Goal: Task Accomplishment & Management: Complete application form

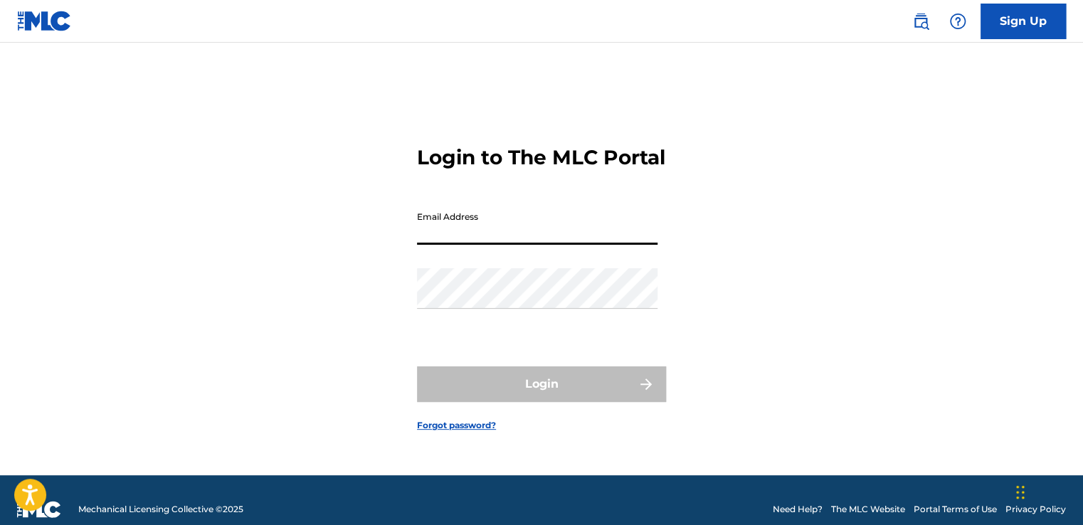
click at [613, 240] on input "Email Address" at bounding box center [537, 224] width 240 height 41
type input "[EMAIL_ADDRESS][DOMAIN_NAME]"
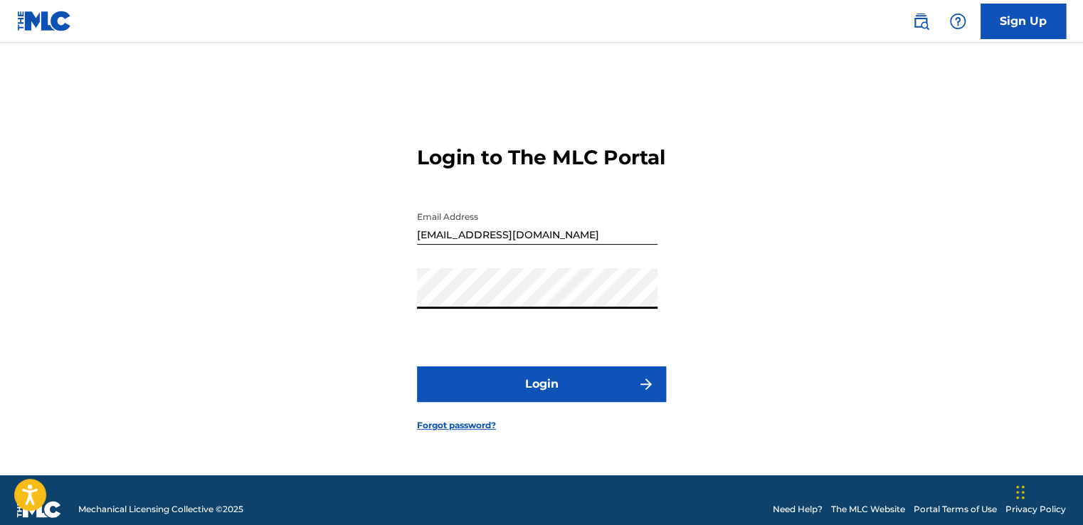
click at [417, 366] on button "Login" at bounding box center [541, 384] width 249 height 36
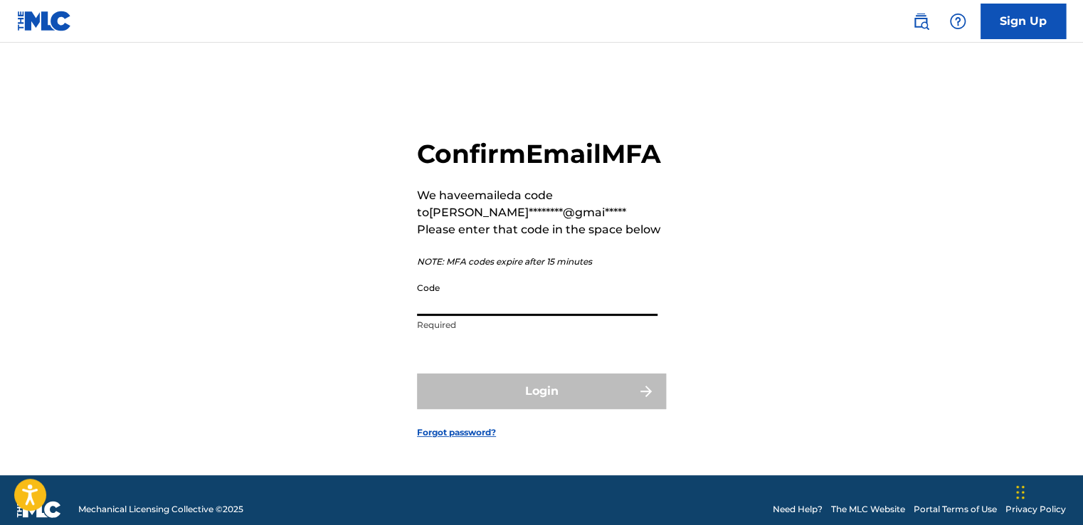
click at [492, 316] on input "Code" at bounding box center [537, 295] width 240 height 41
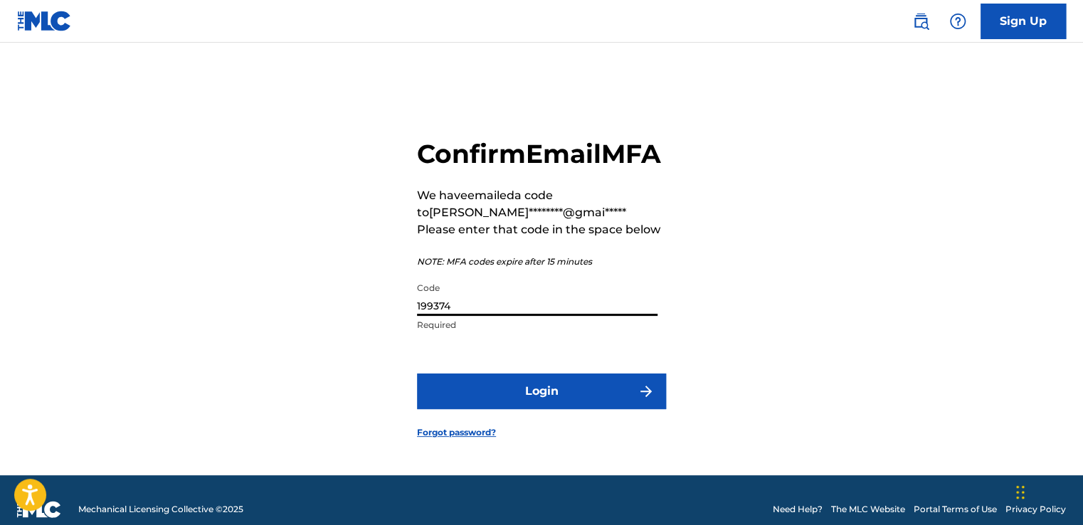
type input "199374"
click at [417, 373] on button "Login" at bounding box center [541, 391] width 249 height 36
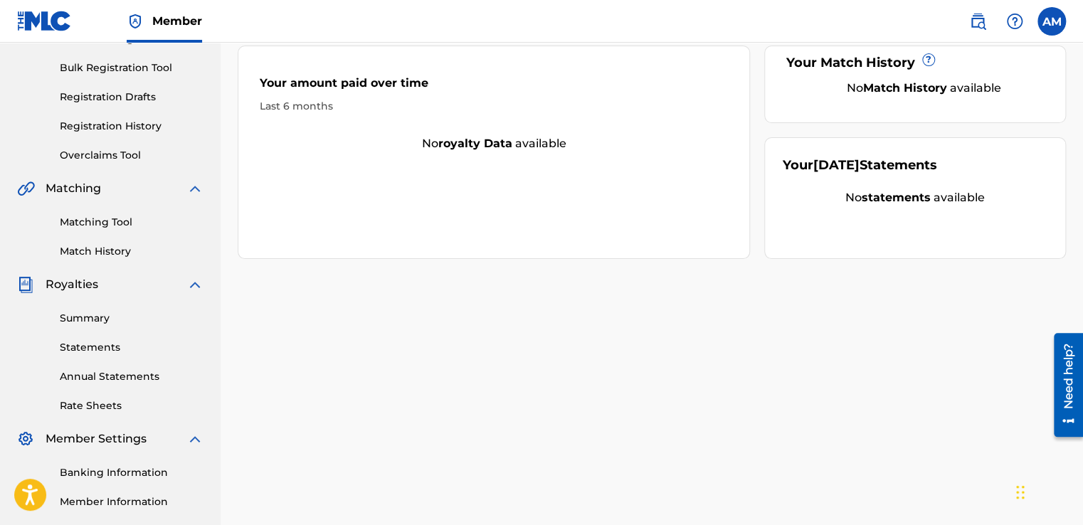
drag, startPoint x: 1085, startPoint y: 243, endPoint x: 39, endPoint y: 37, distance: 1065.8
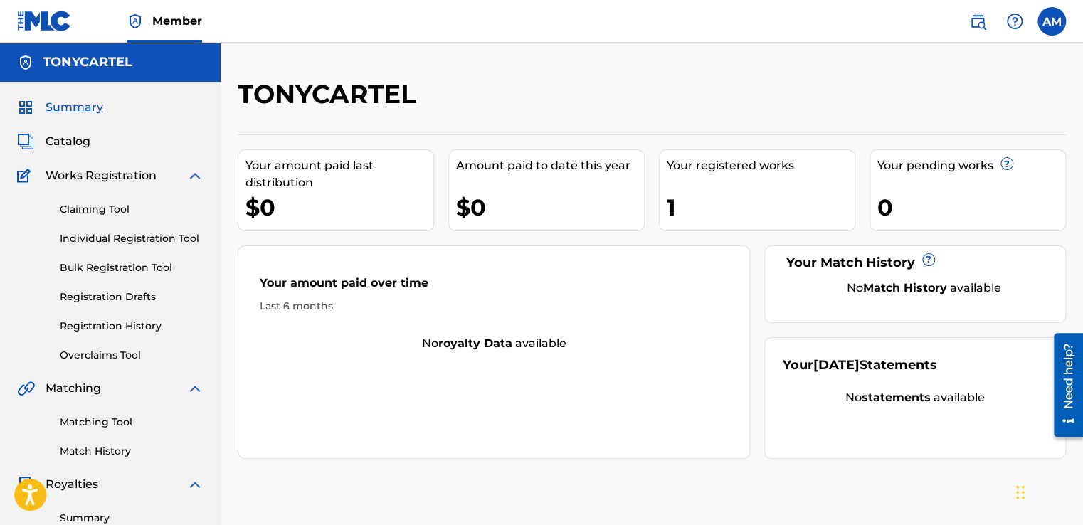
click at [116, 323] on link "Registration History" at bounding box center [132, 326] width 144 height 15
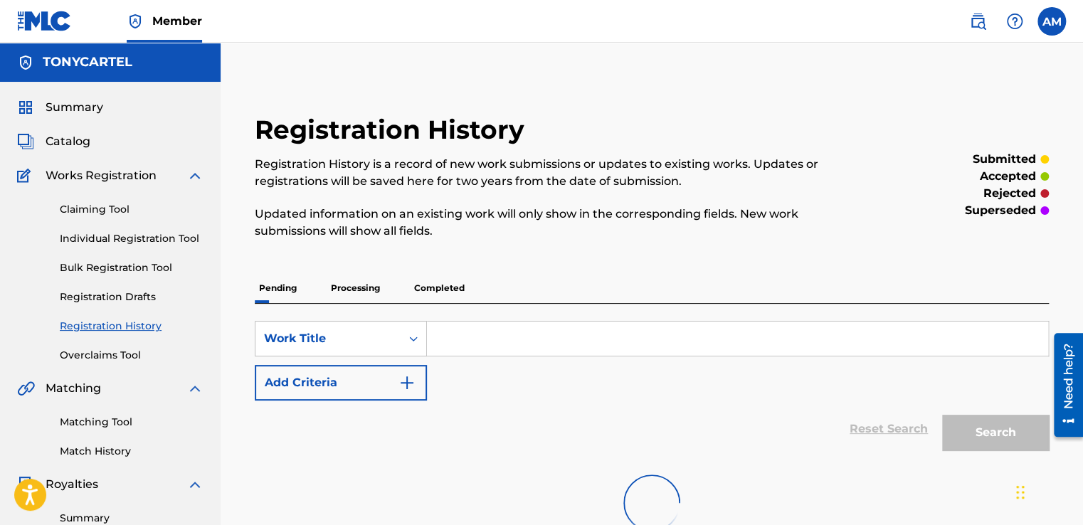
click at [116, 323] on link "Registration History" at bounding box center [132, 326] width 144 height 15
click at [529, 333] on input "Search Form" at bounding box center [737, 339] width 621 height 34
click at [362, 285] on p "Processing" at bounding box center [356, 288] width 58 height 30
click at [450, 285] on p "Completed" at bounding box center [439, 288] width 59 height 30
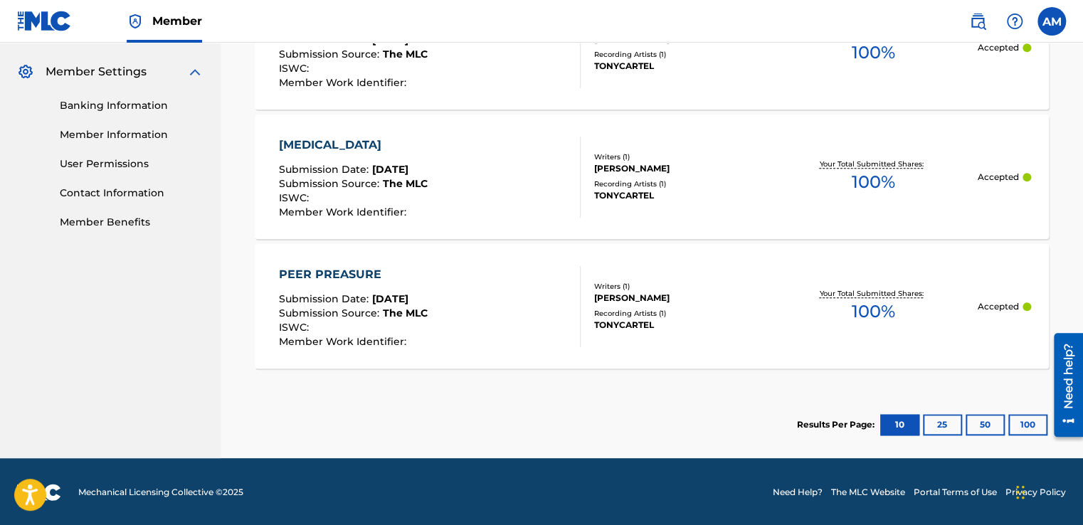
scroll to position [521, 0]
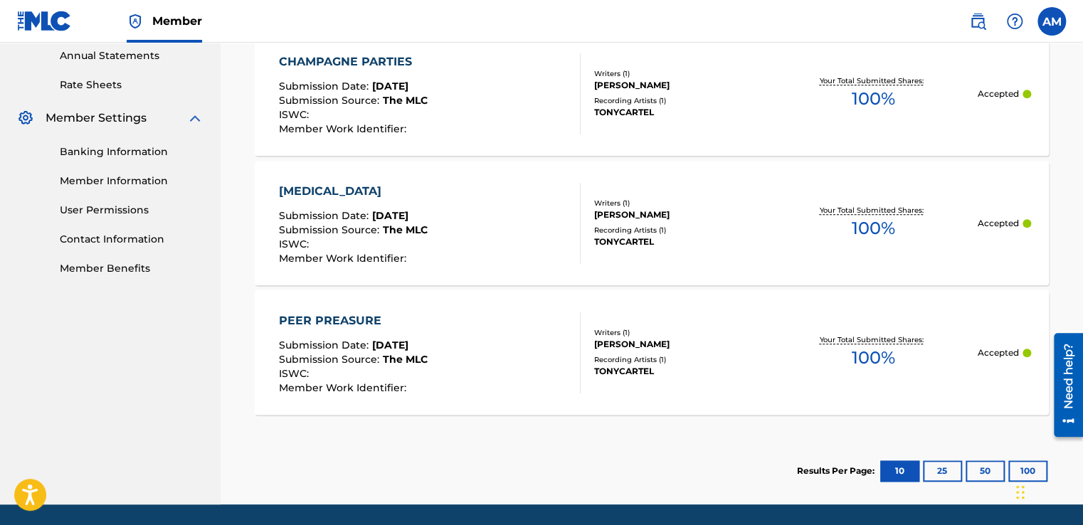
click at [953, 468] on button "25" at bounding box center [942, 470] width 39 height 21
click at [899, 468] on button "10" at bounding box center [899, 470] width 39 height 21
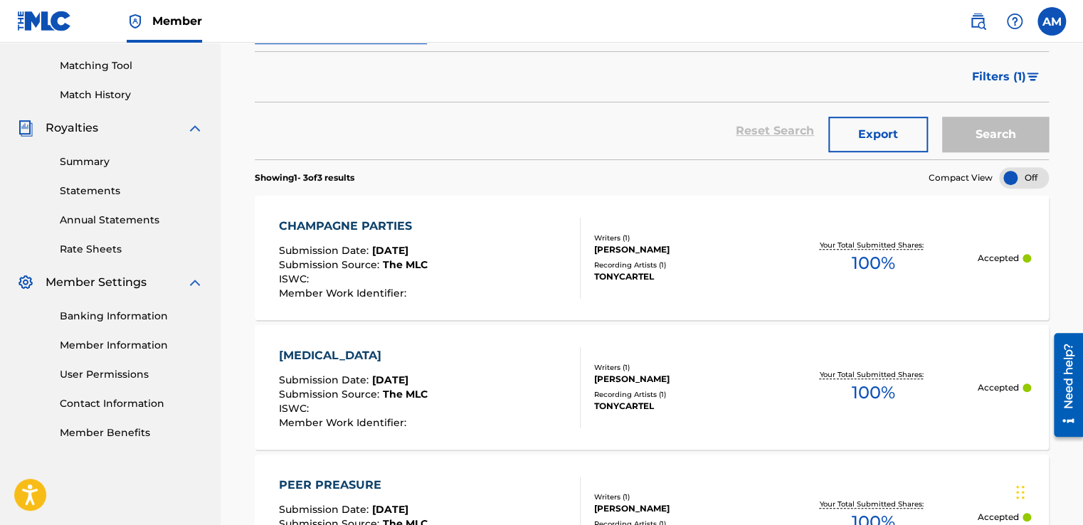
click at [899, 468] on div "Member AM AM [PERSON_NAME] [EMAIL_ADDRESS][DOMAIN_NAME] Notification Preference…" at bounding box center [541, 190] width 1083 height 1093
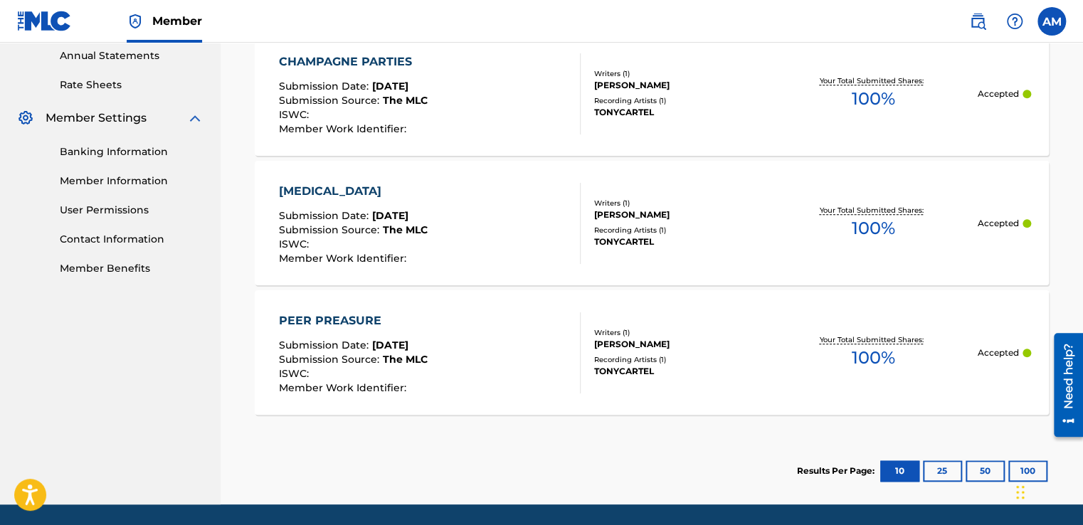
click at [899, 468] on button "10" at bounding box center [899, 470] width 39 height 21
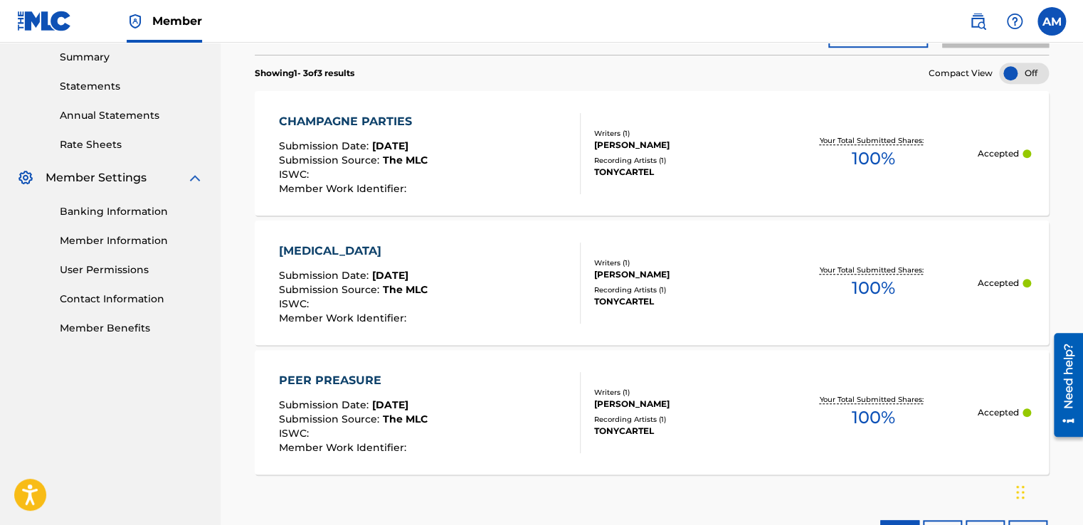
scroll to position [457, 0]
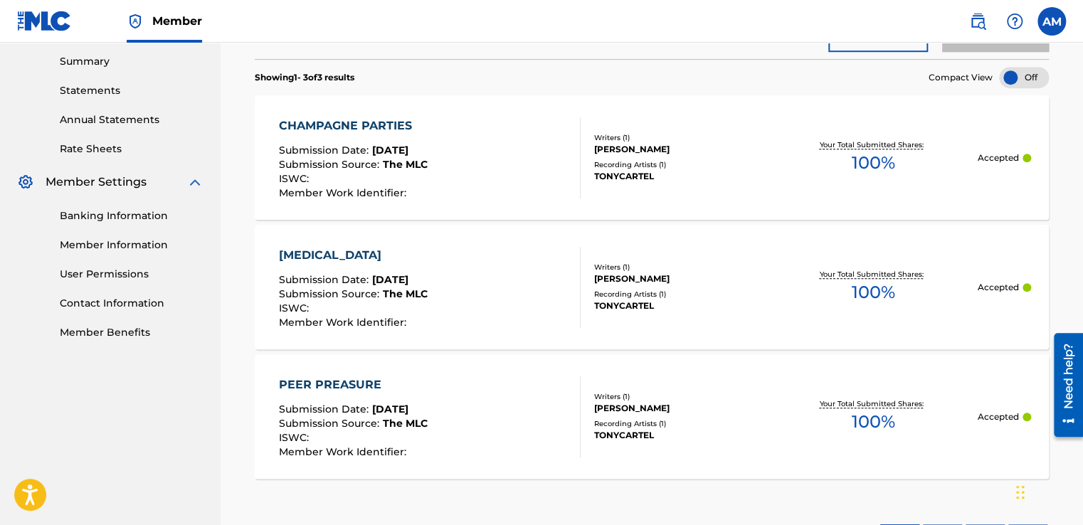
click at [368, 378] on div "PEER PREASURE" at bounding box center [352, 384] width 149 height 17
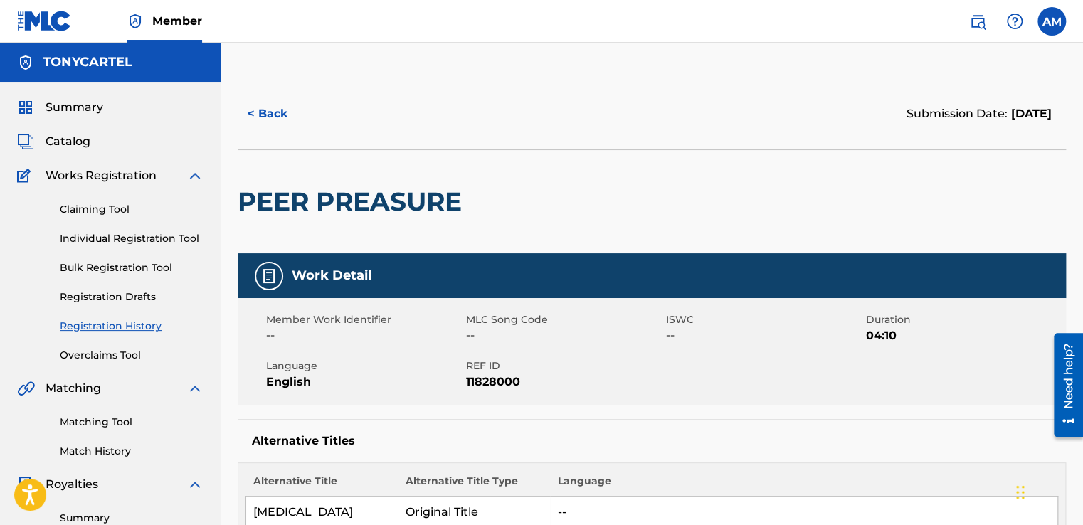
click at [85, 179] on span "Works Registration" at bounding box center [101, 175] width 111 height 17
click at [254, 106] on button "< Back" at bounding box center [280, 114] width 85 height 36
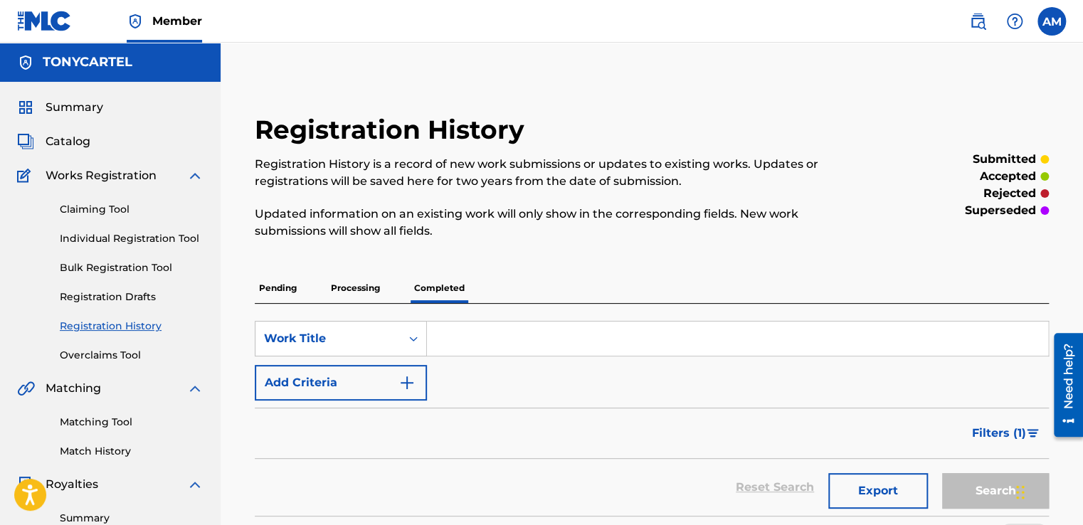
scroll to position [356, 0]
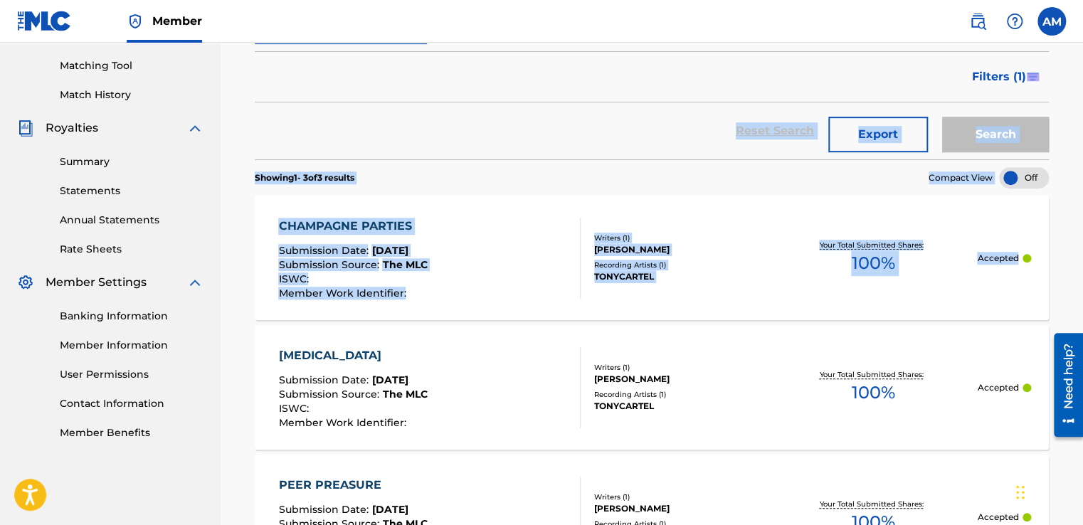
drag, startPoint x: 1073, startPoint y: 227, endPoint x: 1051, endPoint y: 101, distance: 127.8
click at [1051, 101] on div "Registration History Registration History is a record of new work submissions o…" at bounding box center [652, 195] width 862 height 947
drag, startPoint x: 1051, startPoint y: 101, endPoint x: 1079, endPoint y: 240, distance: 142.2
click at [1079, 240] on div "Registration History Registration History is a record of new work submissions o…" at bounding box center [652, 195] width 862 height 947
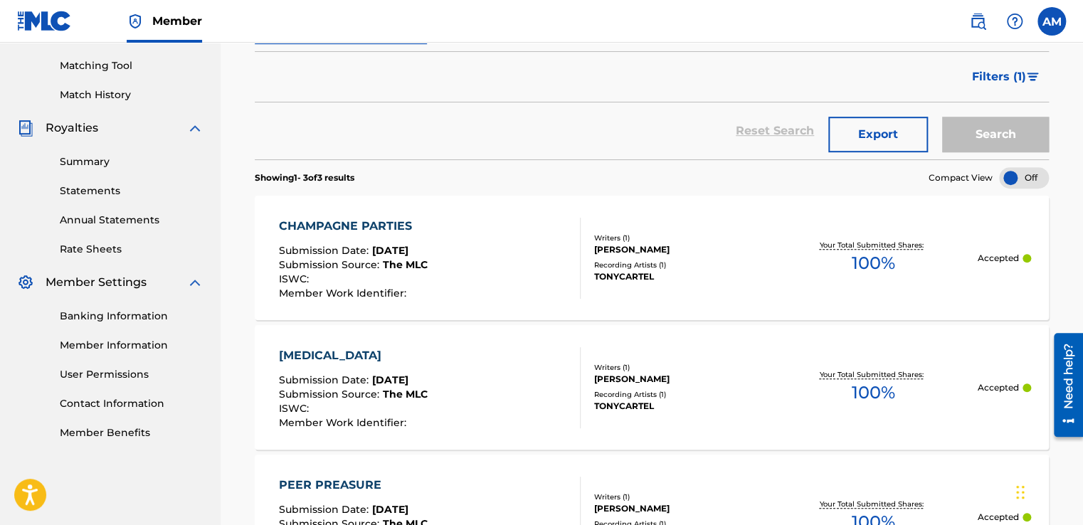
click at [1079, 240] on div "Registration History Registration History is a record of new work submissions o…" at bounding box center [652, 195] width 862 height 947
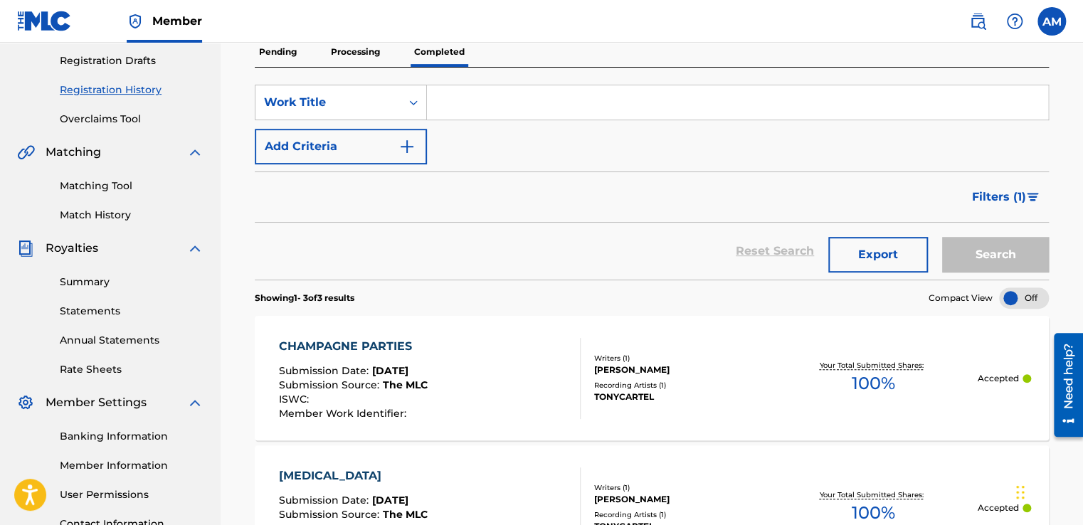
click at [1033, 193] on img "Search Form" at bounding box center [1033, 197] width 12 height 9
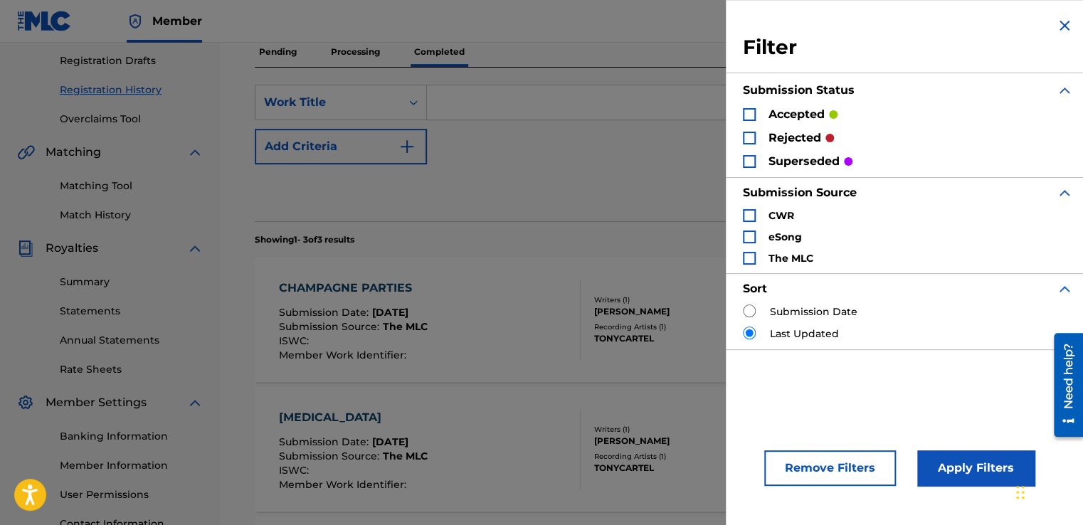
click at [637, 203] on div "Reset Search Export Search" at bounding box center [652, 192] width 794 height 57
click at [1056, 24] on img "Search Form" at bounding box center [1064, 25] width 17 height 17
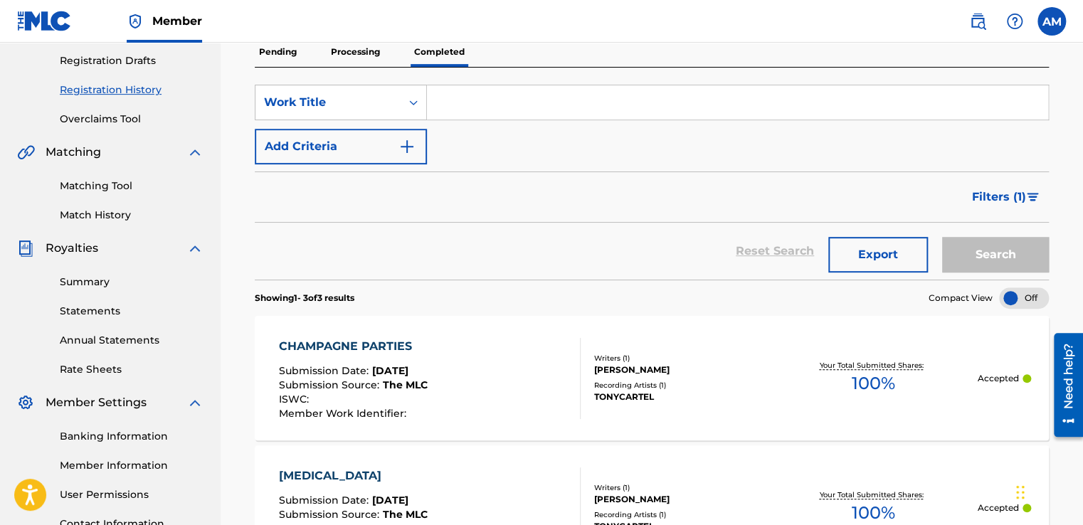
click at [648, 111] on input "Search Form" at bounding box center [737, 102] width 621 height 34
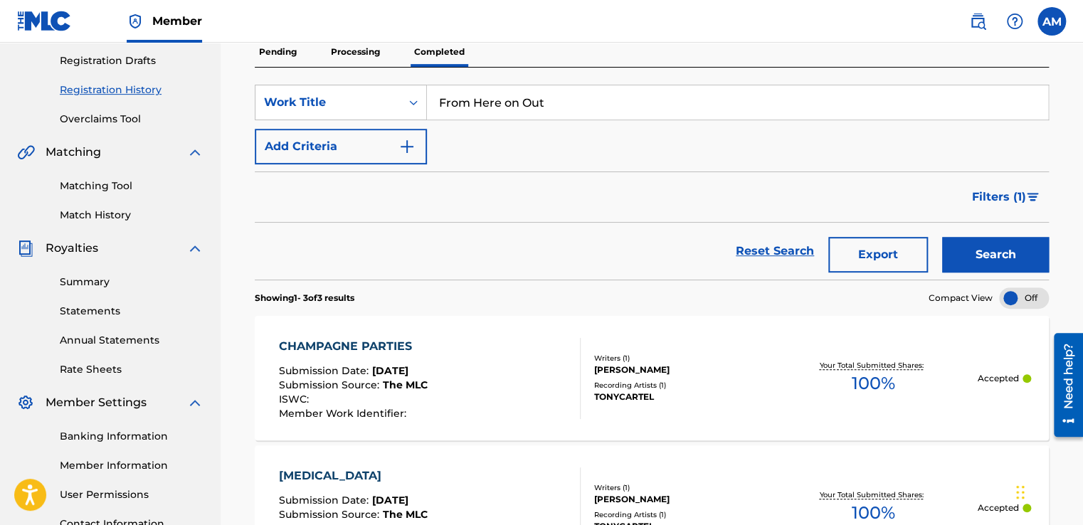
type input "From Here on Out"
click at [942, 237] on button "Search" at bounding box center [995, 255] width 107 height 36
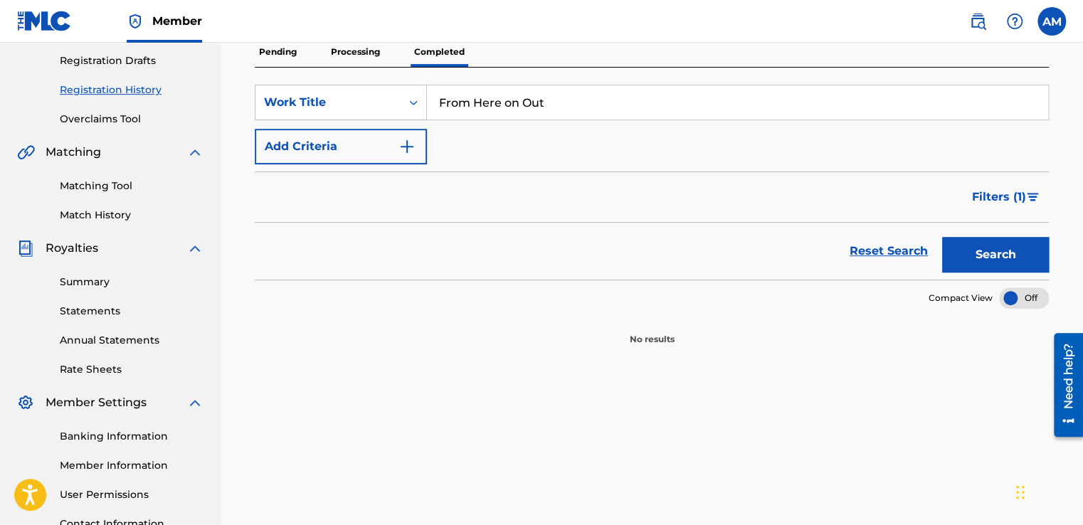
click at [942, 237] on button "Search" at bounding box center [995, 255] width 107 height 36
click at [281, 55] on p "Pending" at bounding box center [278, 52] width 46 height 30
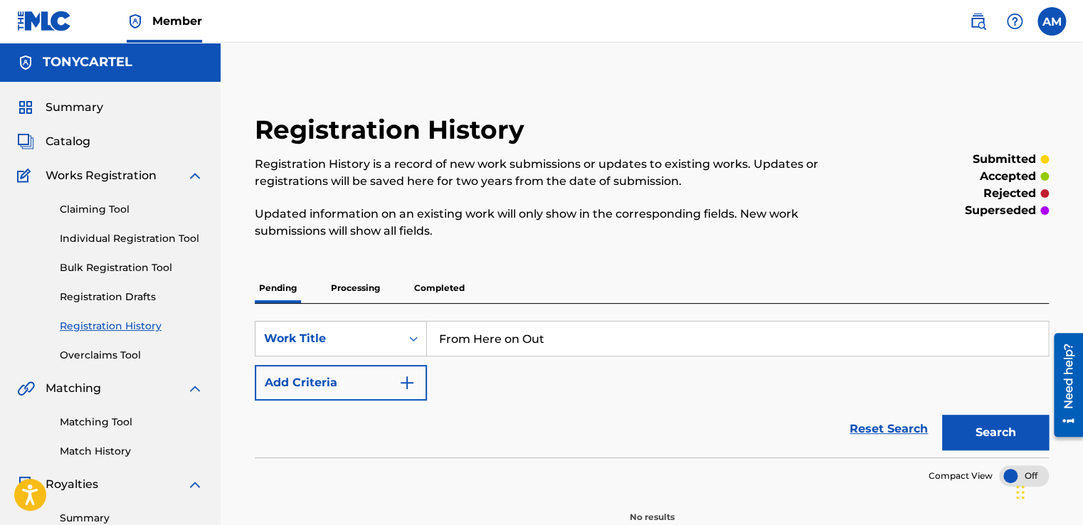
click at [600, 338] on input "From Here on Out" at bounding box center [737, 339] width 621 height 34
type input "F"
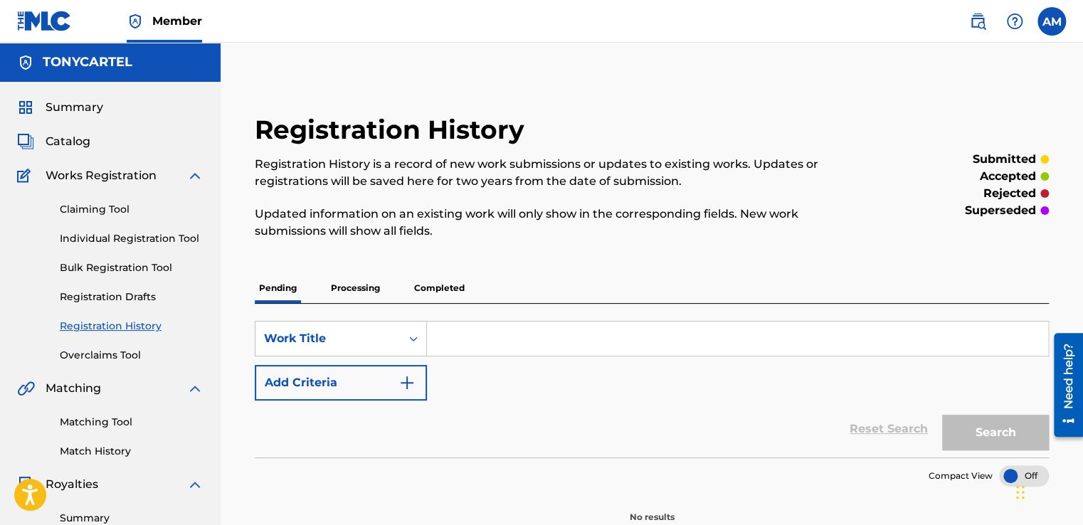
click at [63, 105] on span "Summary" at bounding box center [75, 107] width 58 height 17
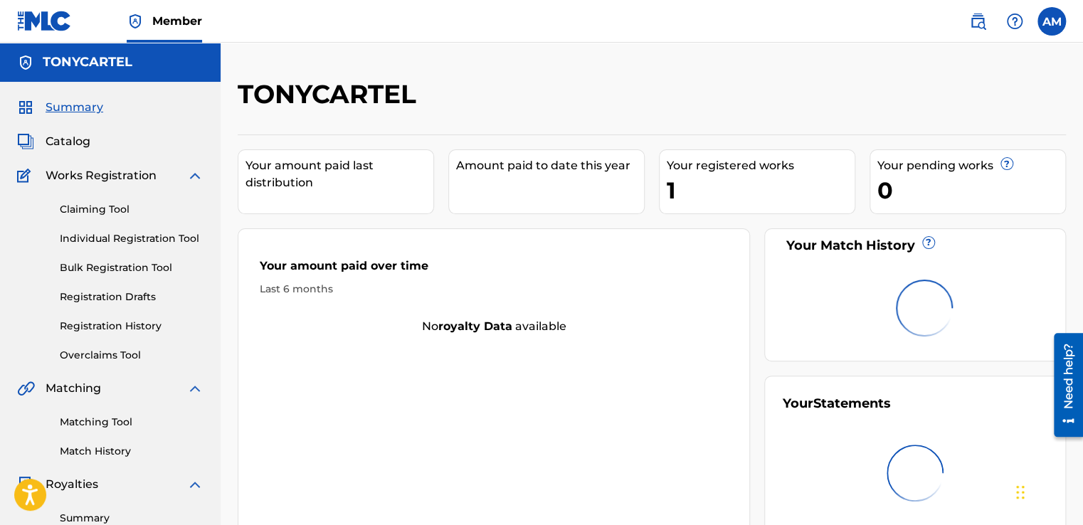
click at [63, 105] on span "Summary" at bounding box center [75, 107] width 58 height 17
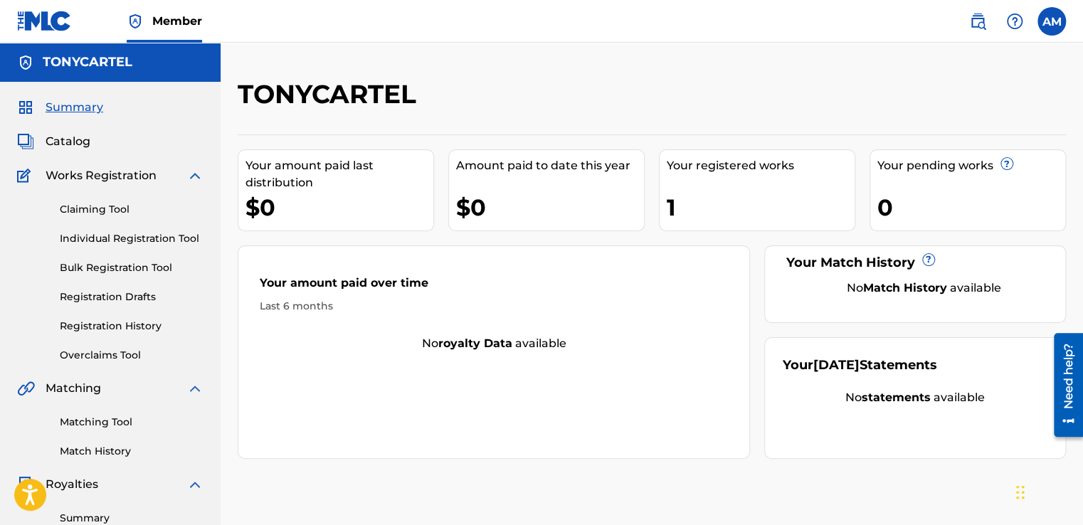
click at [63, 139] on span "Catalog" at bounding box center [68, 141] width 45 height 17
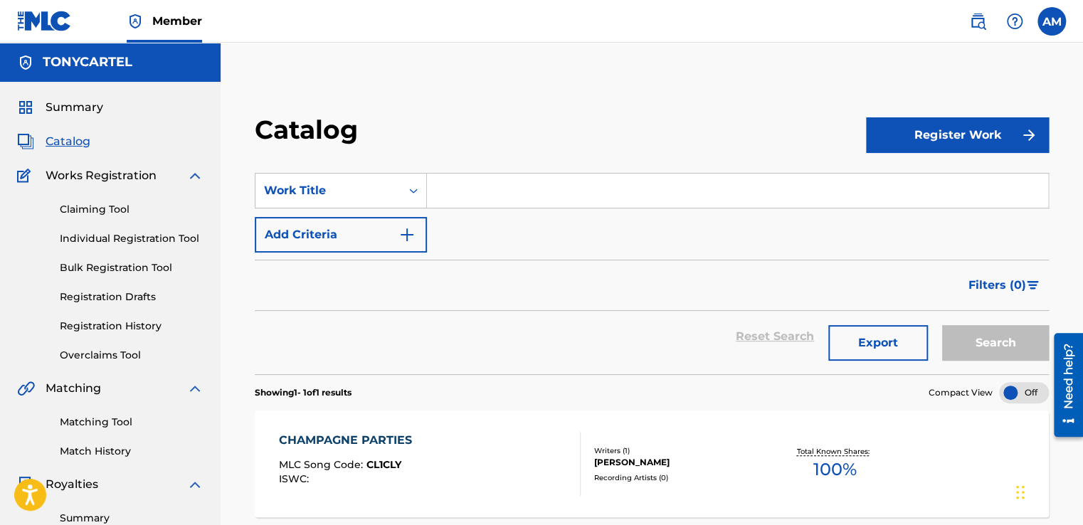
click at [63, 139] on span "Catalog" at bounding box center [68, 141] width 45 height 17
click at [933, 122] on button "Register Work" at bounding box center [957, 135] width 183 height 36
click at [933, 181] on link "Individual" at bounding box center [957, 181] width 183 height 34
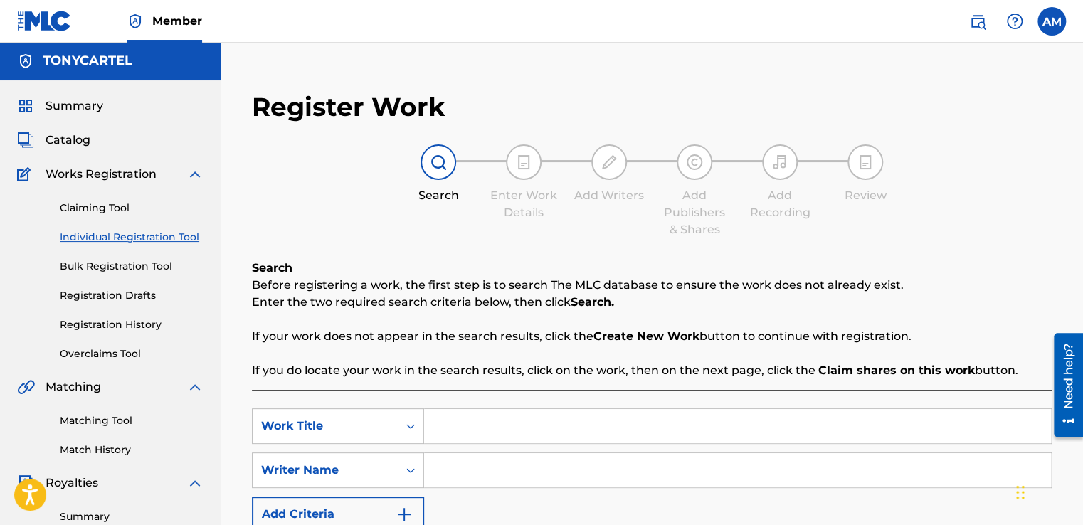
scroll to position [23, 0]
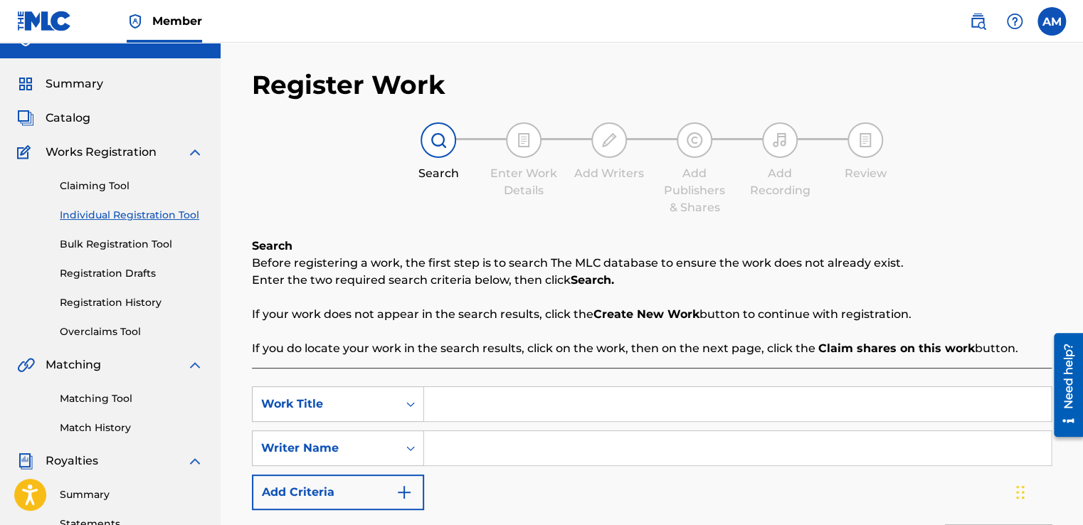
click at [460, 403] on input "Search Form" at bounding box center [737, 404] width 627 height 34
type input "From Here on Out"
click at [472, 462] on input "Search Form" at bounding box center [737, 448] width 627 height 34
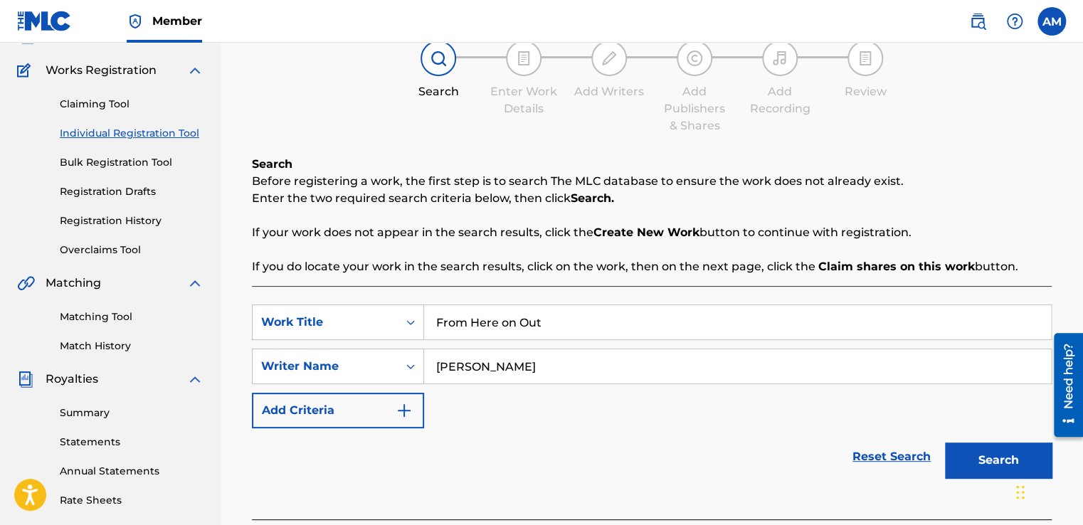
scroll to position [113, 0]
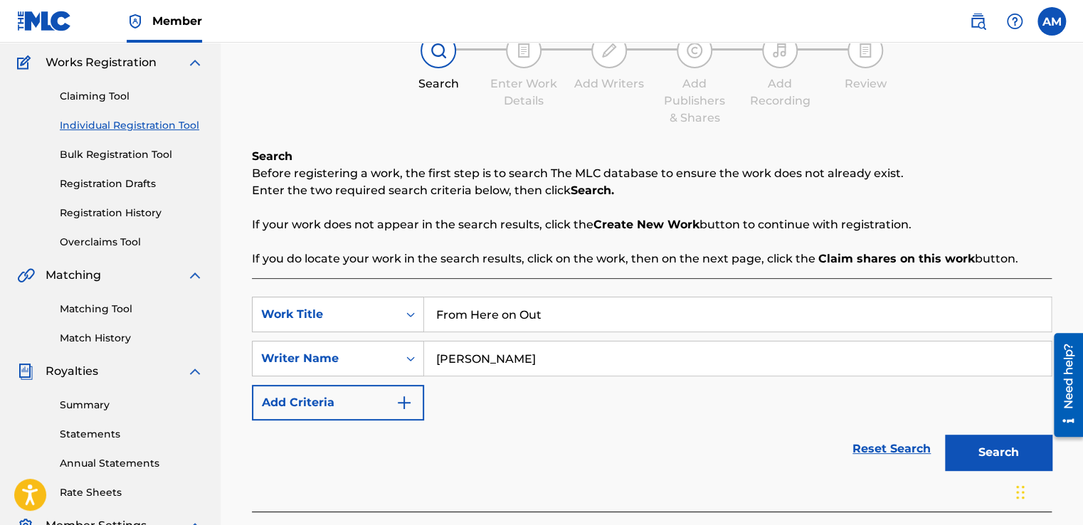
type input "[PERSON_NAME]"
click at [396, 405] on img "Search Form" at bounding box center [404, 402] width 17 height 17
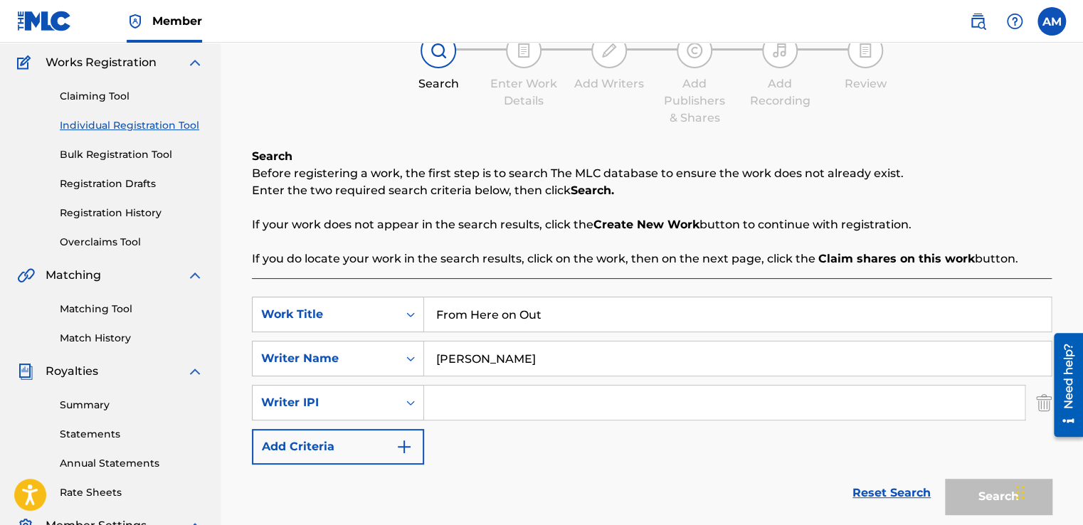
click at [511, 404] on input "Search Form" at bounding box center [724, 403] width 600 height 34
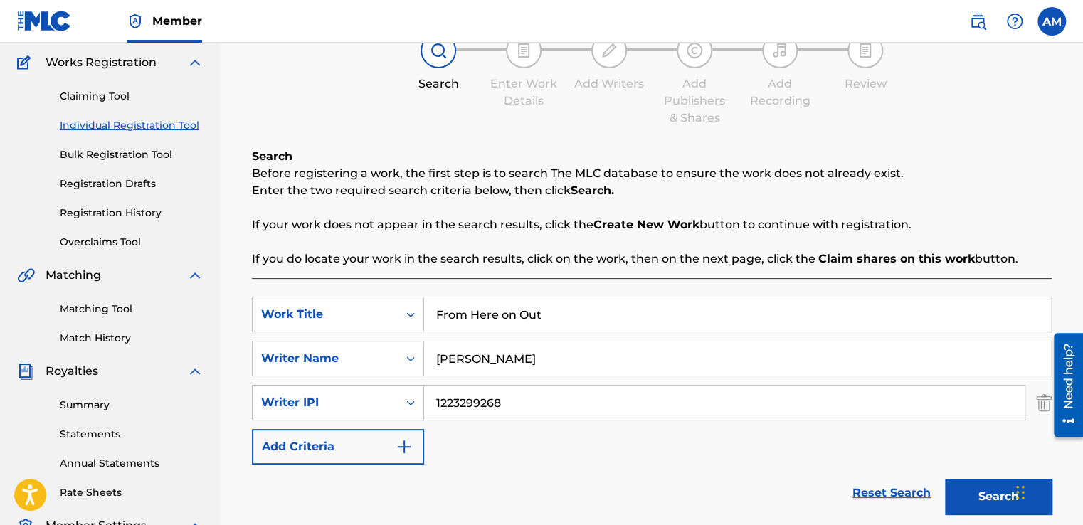
drag, startPoint x: 511, startPoint y: 404, endPoint x: 407, endPoint y: 413, distance: 104.9
click at [407, 413] on div "SearchWithCriteriadf1bad27-0d9f-4f0b-9c7b-503e9a7741a7 Writer IPI 1223299268" at bounding box center [652, 403] width 800 height 36
type input "1223299268"
click at [728, 437] on div "SearchWithCriteriad52896ff-49ac-4d66-a8af-f2152582ea28 Work Title From Here on …" at bounding box center [652, 381] width 800 height 168
click at [986, 488] on button "Search" at bounding box center [998, 497] width 107 height 36
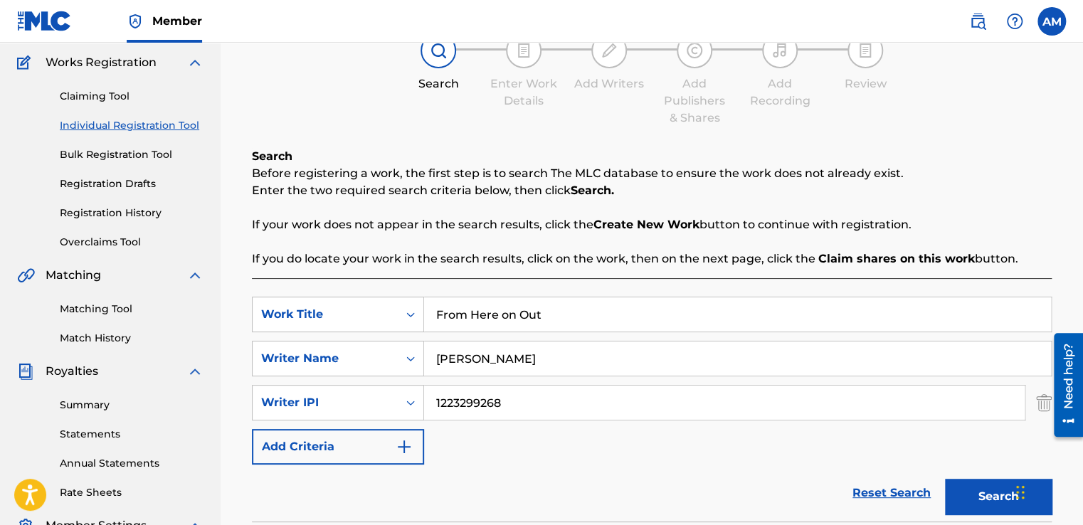
click at [986, 488] on button "Search" at bounding box center [998, 497] width 107 height 36
click at [986, 488] on div "Search" at bounding box center [995, 493] width 114 height 57
drag, startPoint x: 986, startPoint y: 488, endPoint x: 967, endPoint y: 450, distance: 42.0
click at [967, 450] on div "SearchWithCriteriad52896ff-49ac-4d66-a8af-f2152582ea28 Work Title From Here on …" at bounding box center [652, 381] width 800 height 168
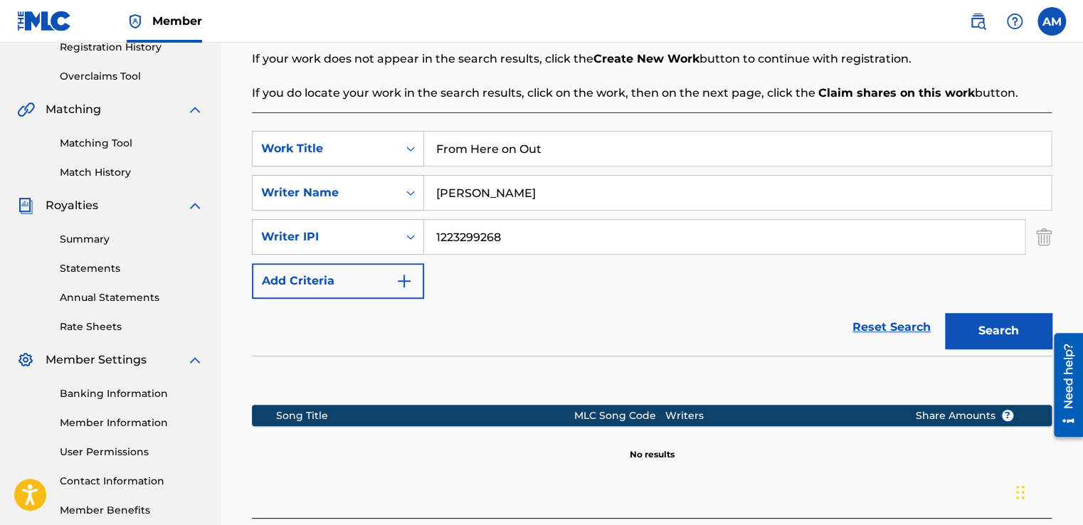
scroll to position [404, 0]
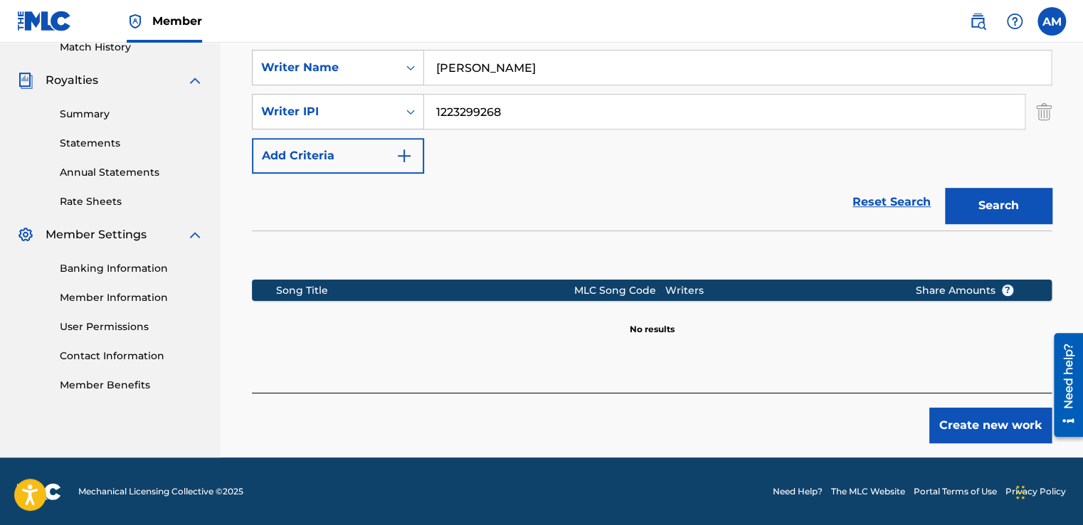
click at [968, 409] on button "Create new work" at bounding box center [990, 426] width 122 height 36
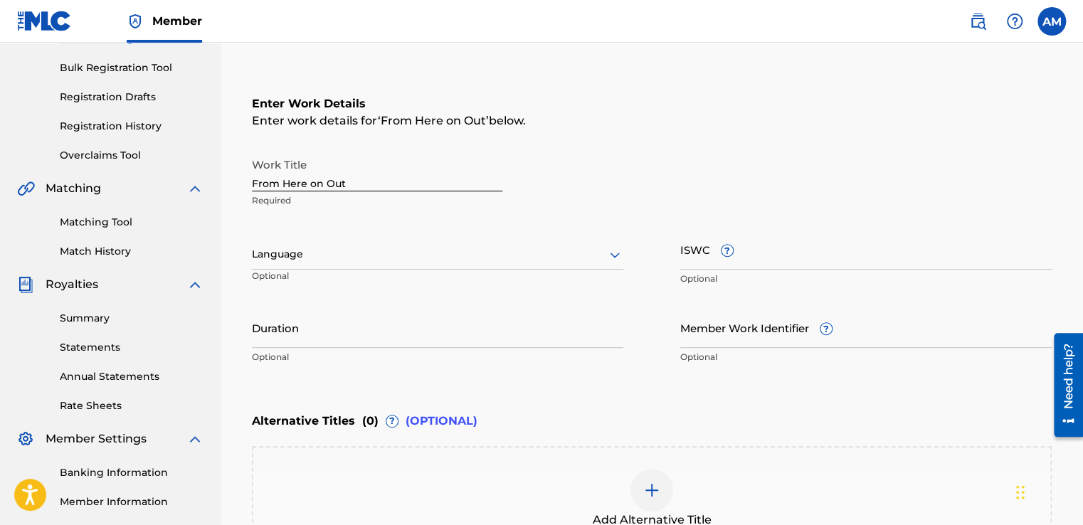
scroll to position [210, 0]
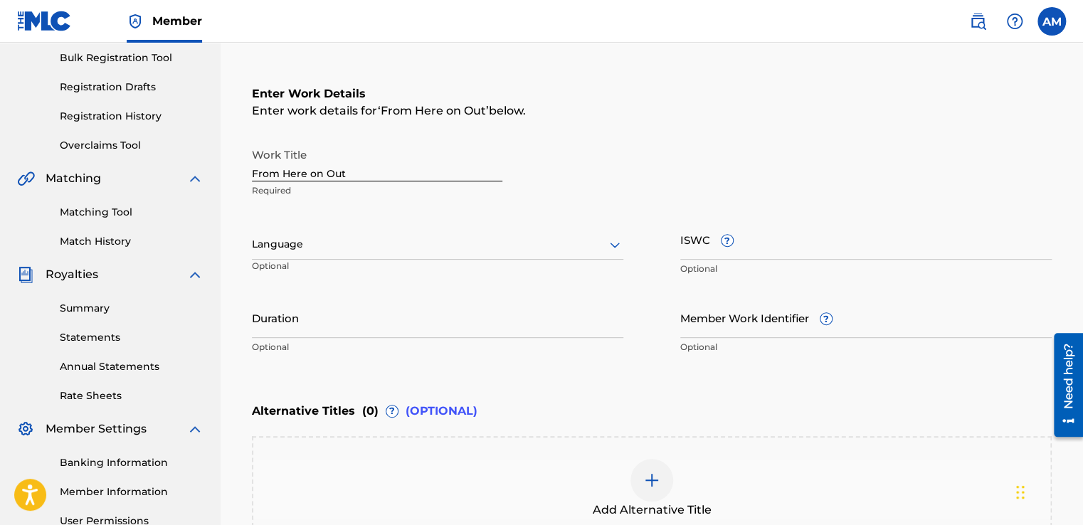
click at [606, 242] on div at bounding box center [614, 244] width 17 height 17
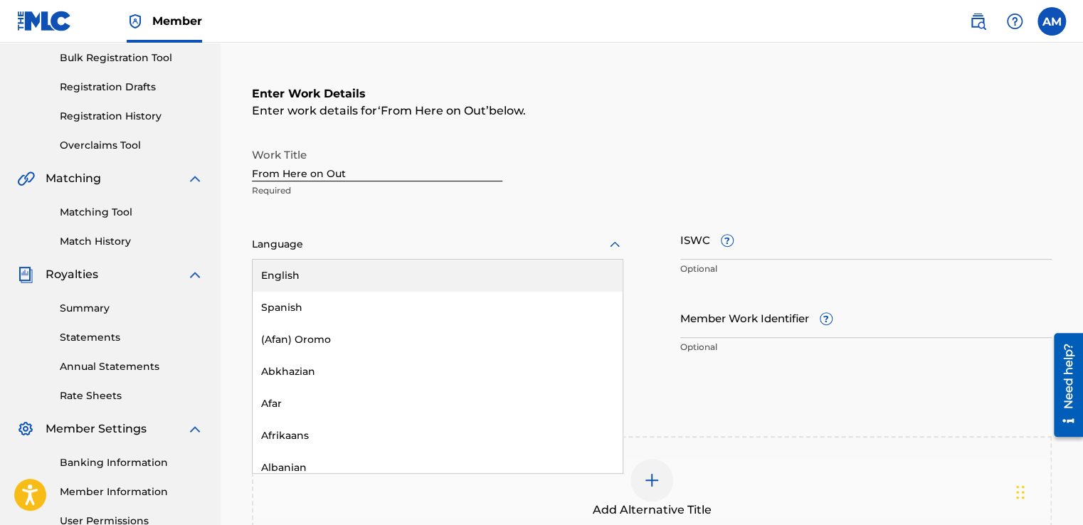
click at [507, 276] on div "English" at bounding box center [438, 276] width 370 height 32
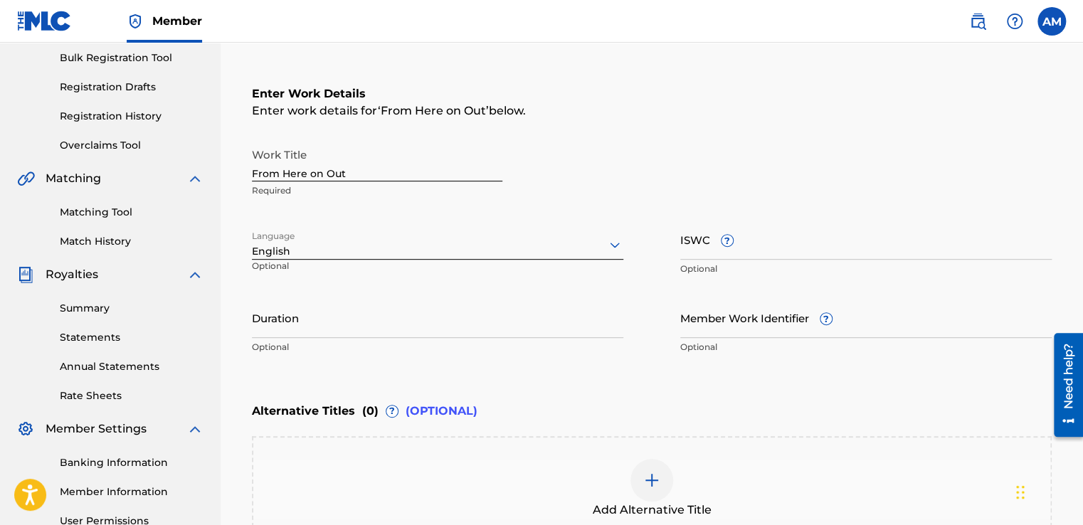
click at [507, 276] on div "Language English Optional" at bounding box center [437, 251] width 371 height 64
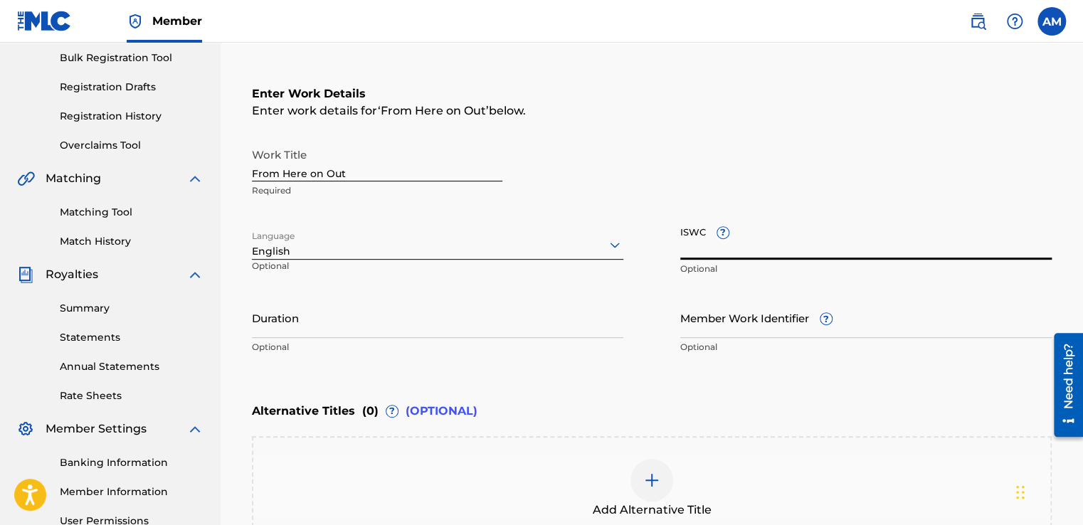
click at [836, 246] on input "ISWC ?" at bounding box center [865, 239] width 371 height 41
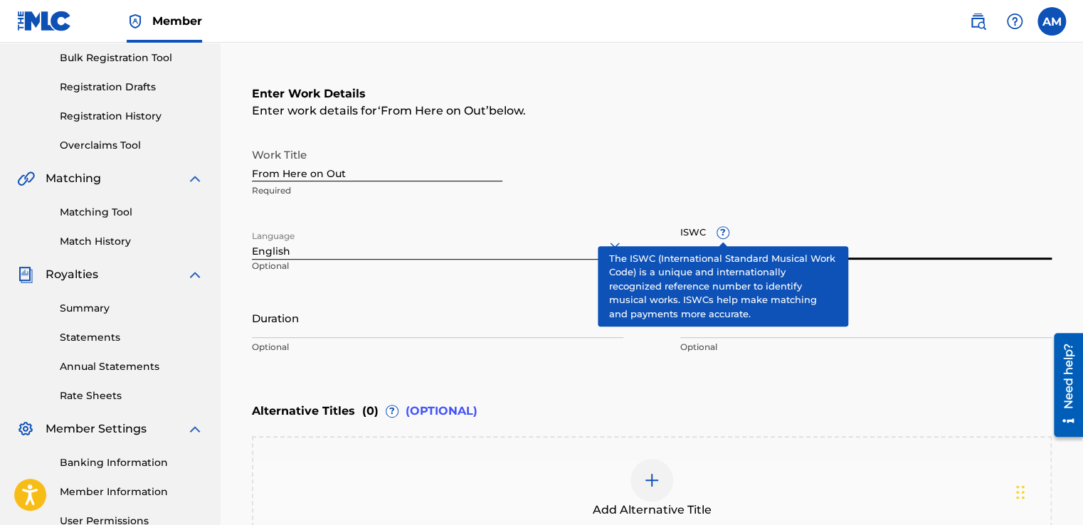
click at [719, 226] on div "ISWC ? Optional" at bounding box center [865, 251] width 371 height 64
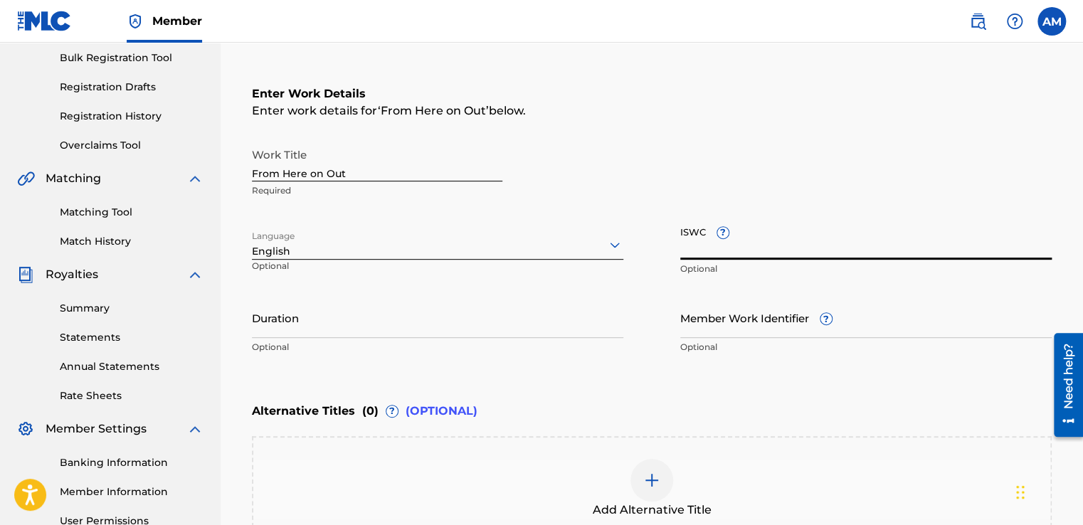
click at [719, 226] on input "ISWC ?" at bounding box center [865, 239] width 371 height 41
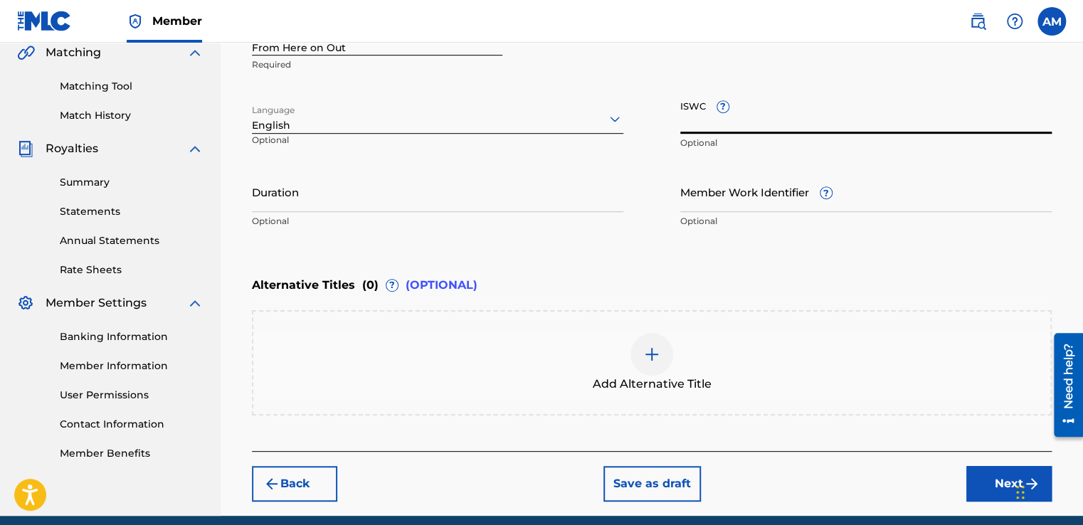
scroll to position [393, 0]
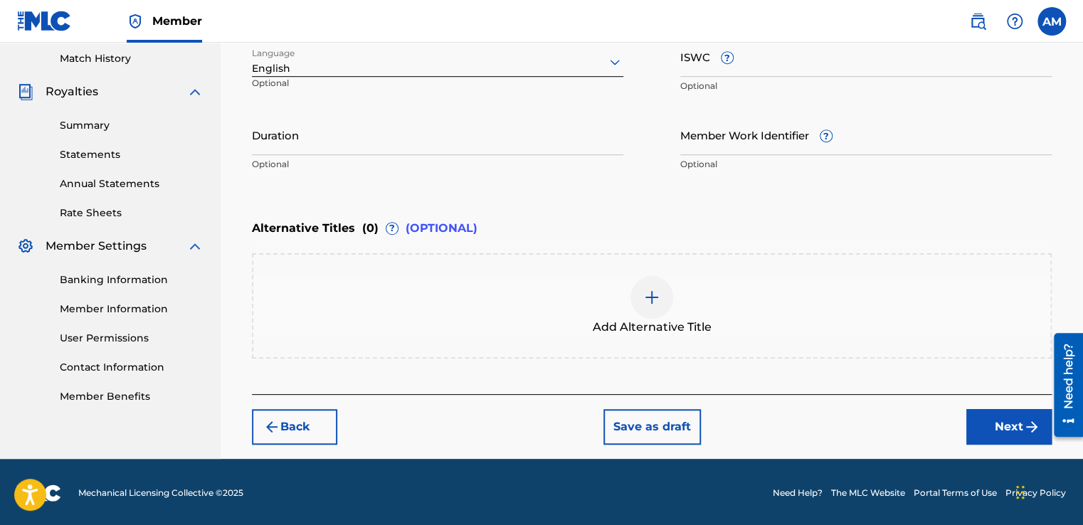
click at [657, 292] on img at bounding box center [651, 297] width 17 height 17
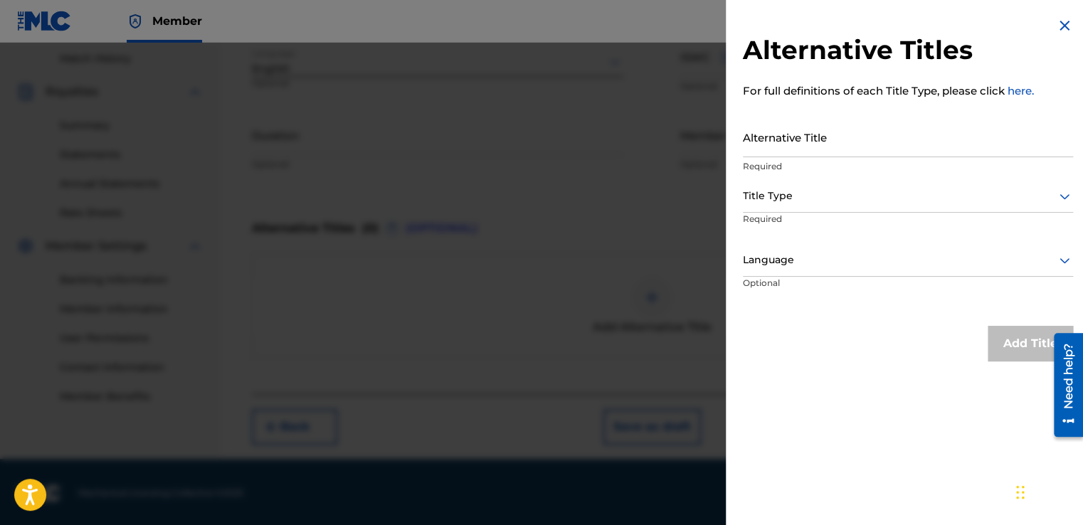
click at [1059, 24] on img at bounding box center [1064, 25] width 17 height 17
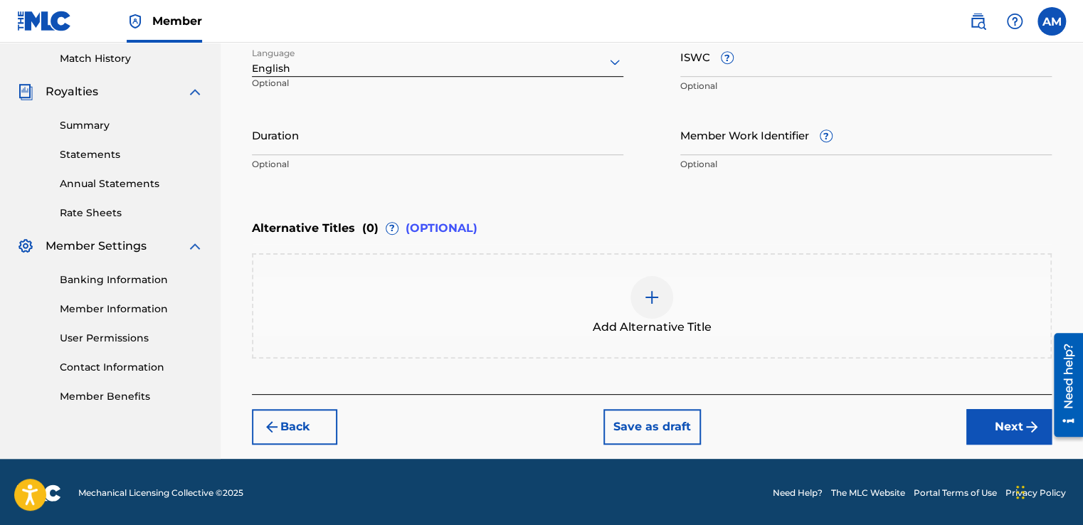
click at [1006, 431] on button "Next" at bounding box center [1008, 427] width 85 height 36
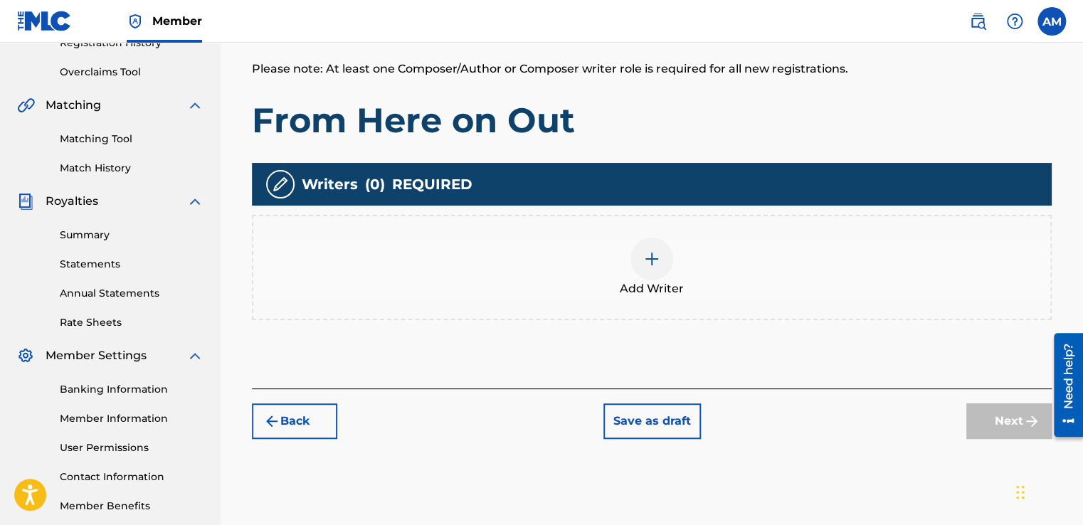
scroll to position [291, 0]
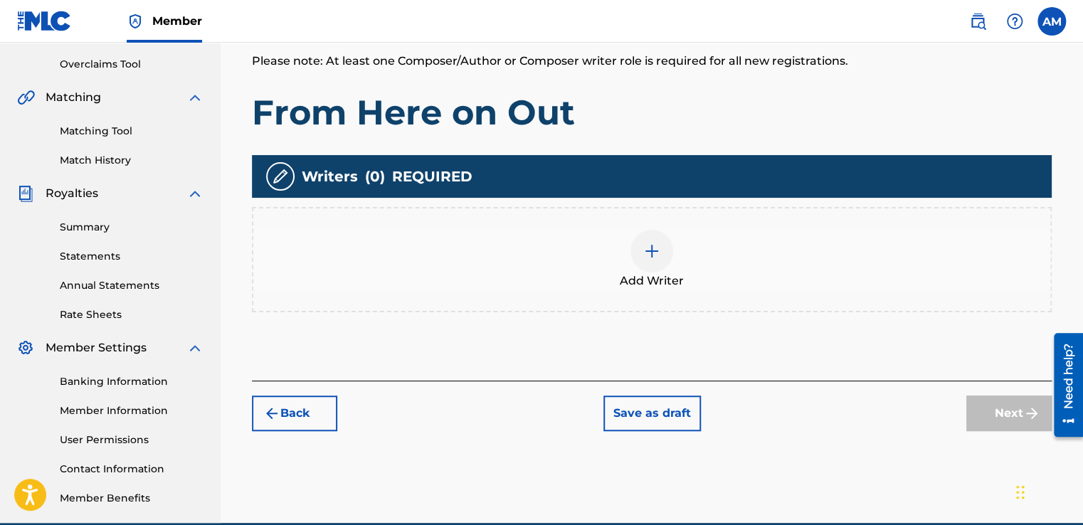
click at [647, 250] on img at bounding box center [651, 251] width 17 height 17
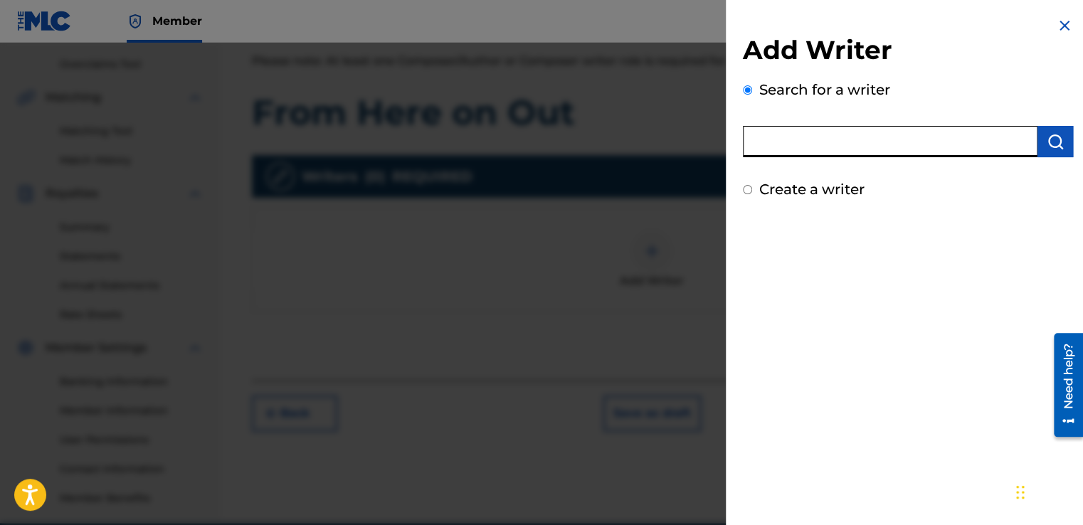
click at [856, 147] on input "text" at bounding box center [890, 141] width 295 height 31
type input "A"
paste input "1223299268"
type input "1223299268"
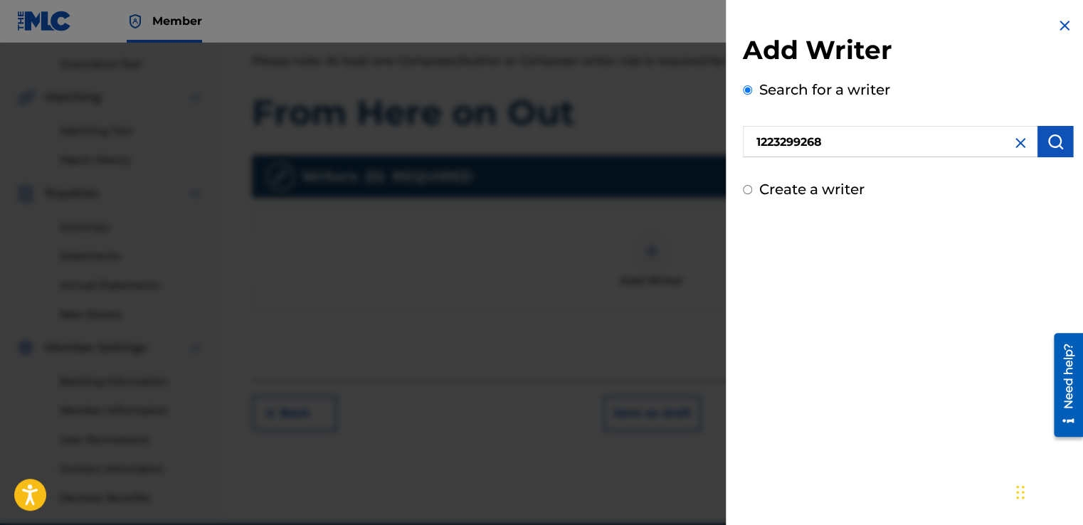
click at [1056, 137] on img "submit" at bounding box center [1054, 141] width 17 height 17
click at [1013, 134] on img at bounding box center [1020, 142] width 17 height 17
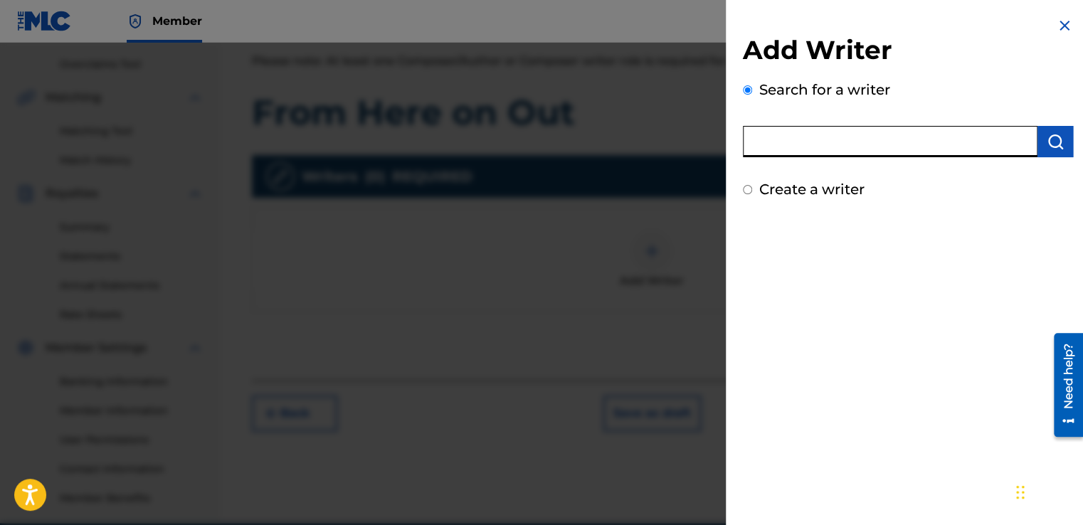
click at [942, 134] on input "text" at bounding box center [890, 141] width 295 height 31
type input "[PERSON_NAME]"
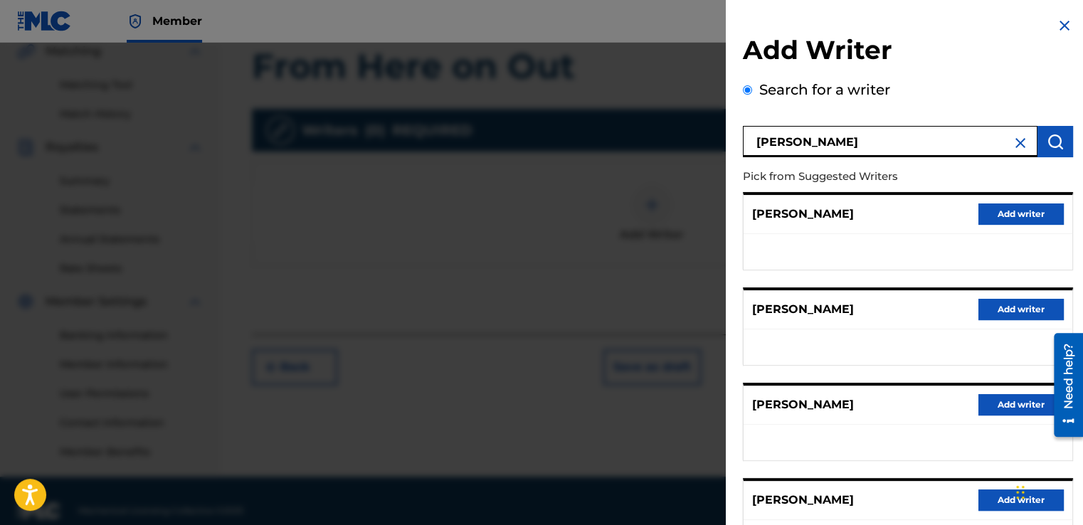
scroll to position [356, 0]
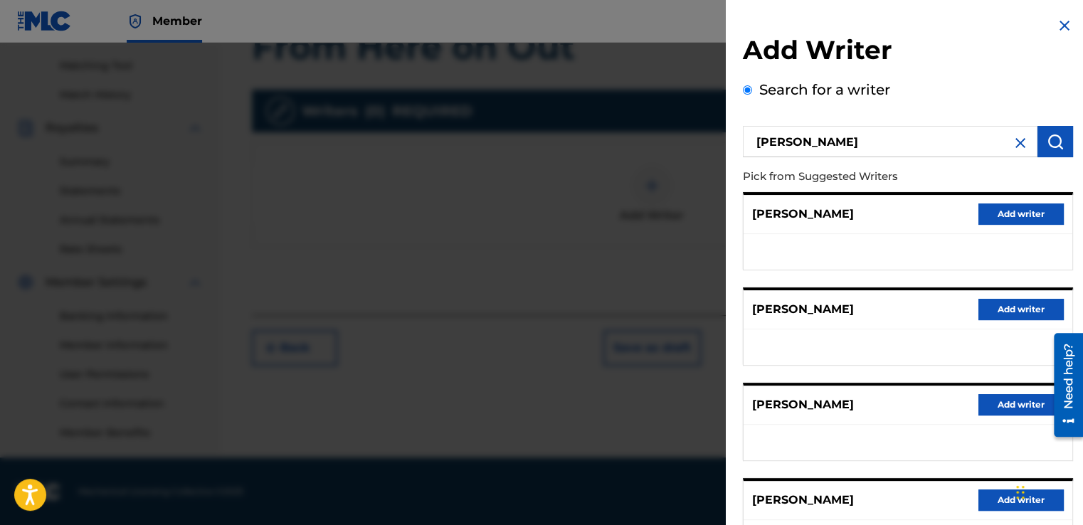
click at [913, 175] on p "Pick from Suggested Writers" at bounding box center [867, 176] width 249 height 31
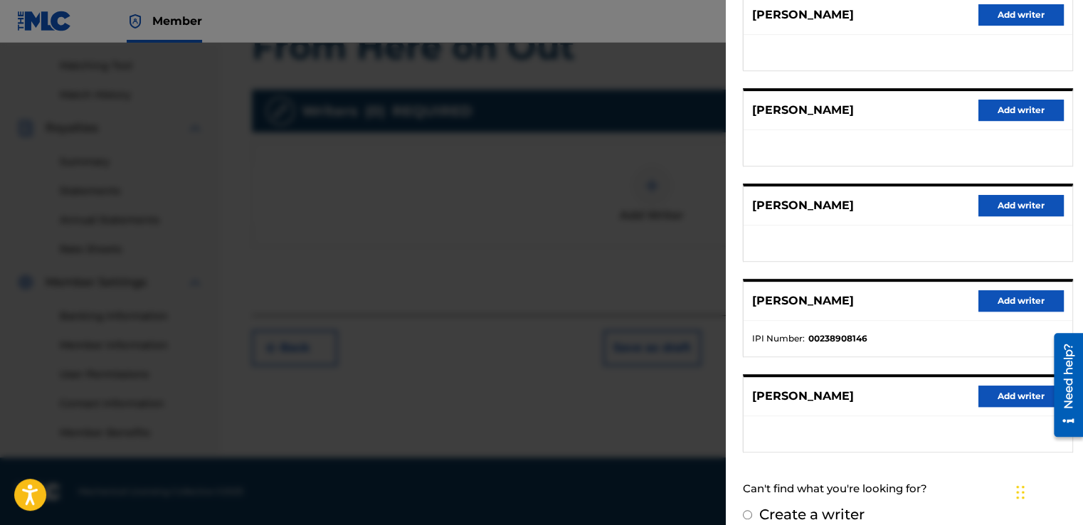
scroll to position [214, 0]
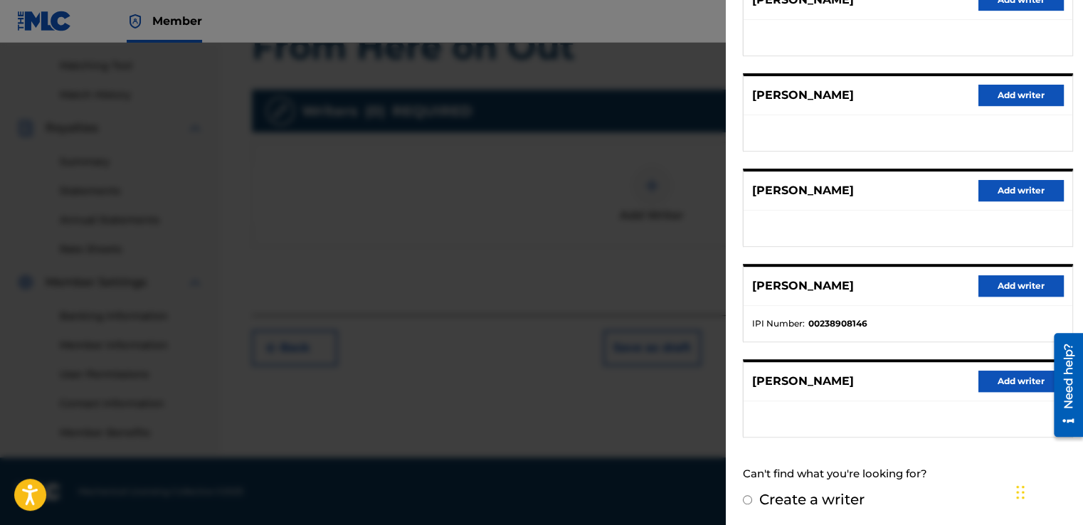
click at [993, 374] on button "Add writer" at bounding box center [1020, 381] width 85 height 21
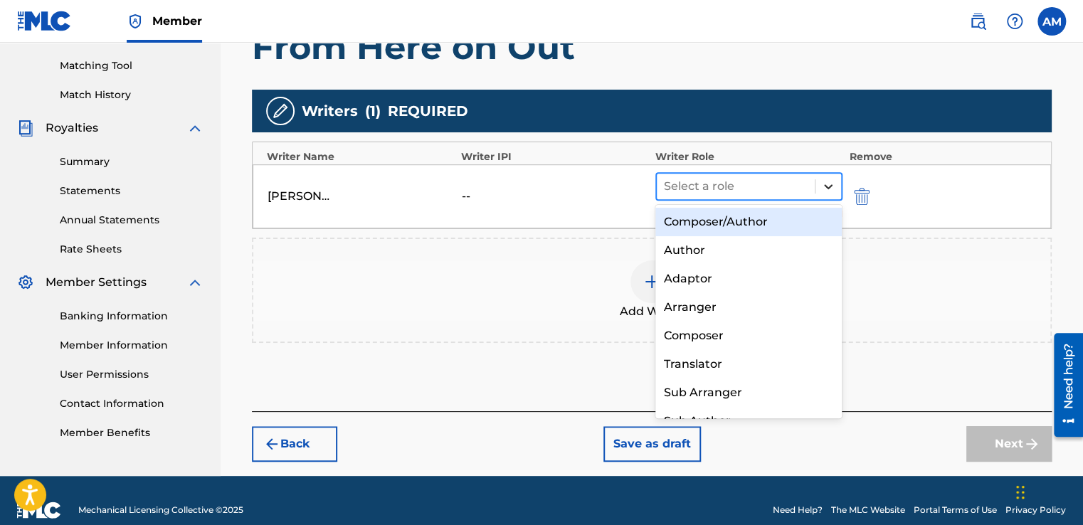
click at [822, 189] on icon at bounding box center [828, 186] width 14 height 14
click at [783, 226] on div "Composer/Author" at bounding box center [748, 222] width 187 height 28
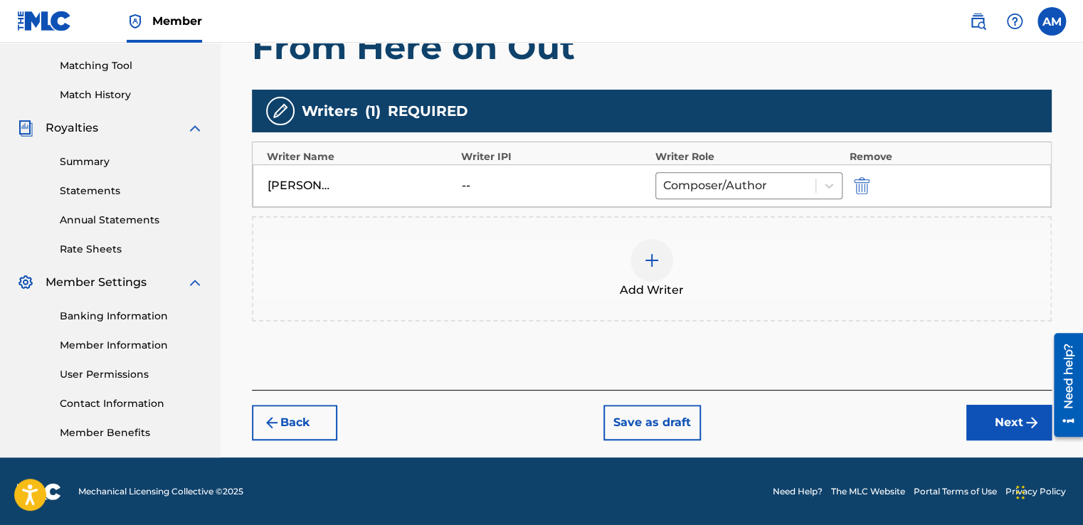
click at [1007, 412] on button "Next" at bounding box center [1008, 423] width 85 height 36
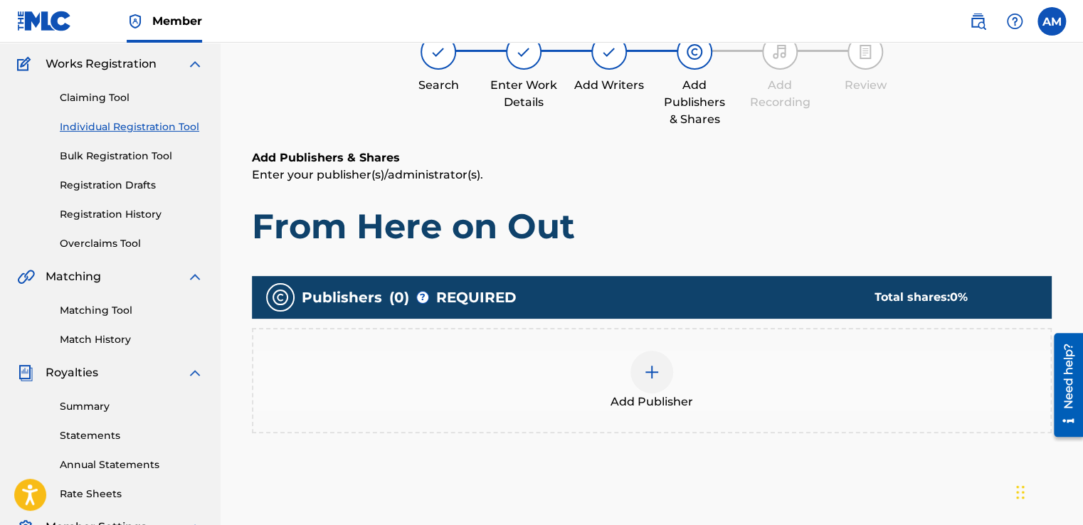
scroll to position [100, 0]
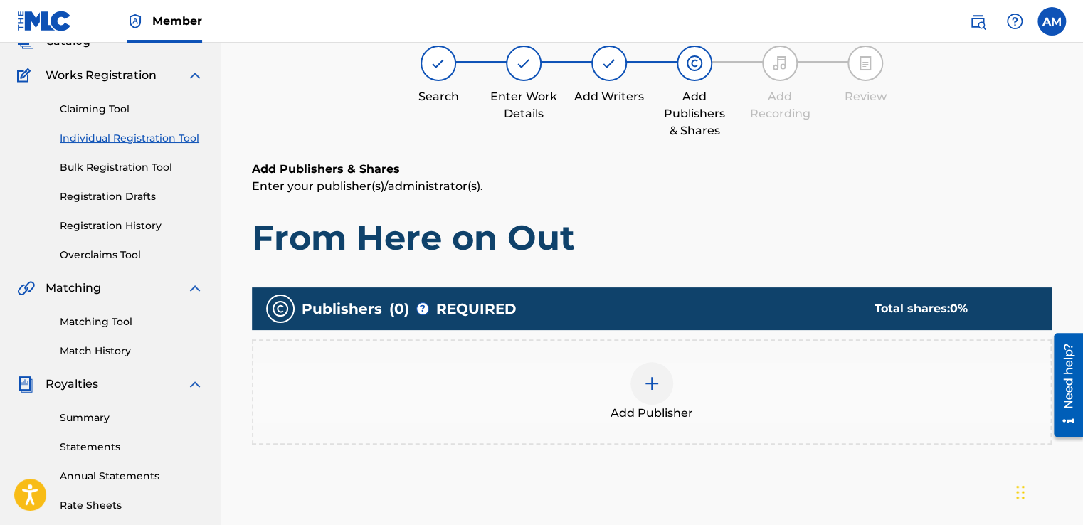
click at [655, 386] on img at bounding box center [651, 383] width 17 height 17
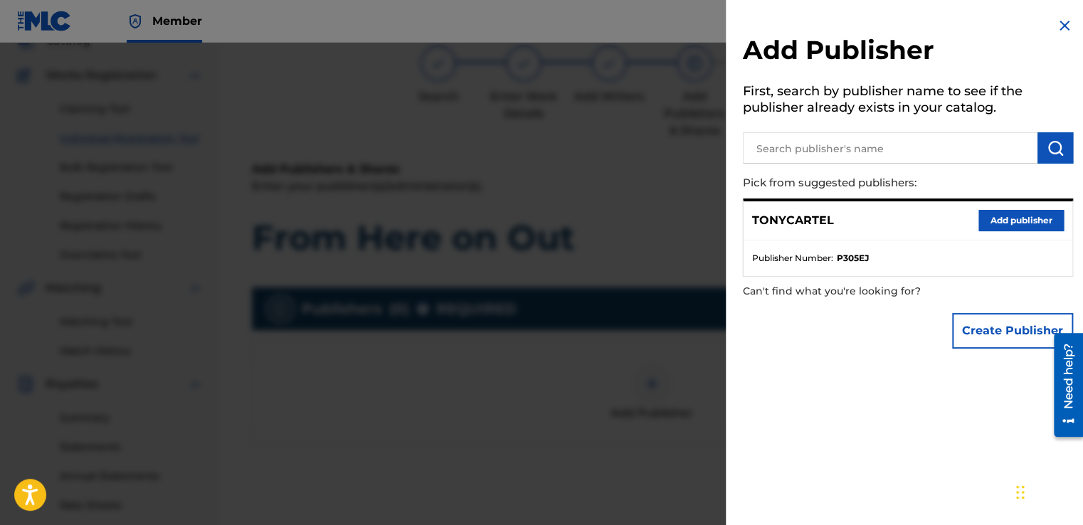
click at [1019, 226] on button "Add publisher" at bounding box center [1020, 220] width 85 height 21
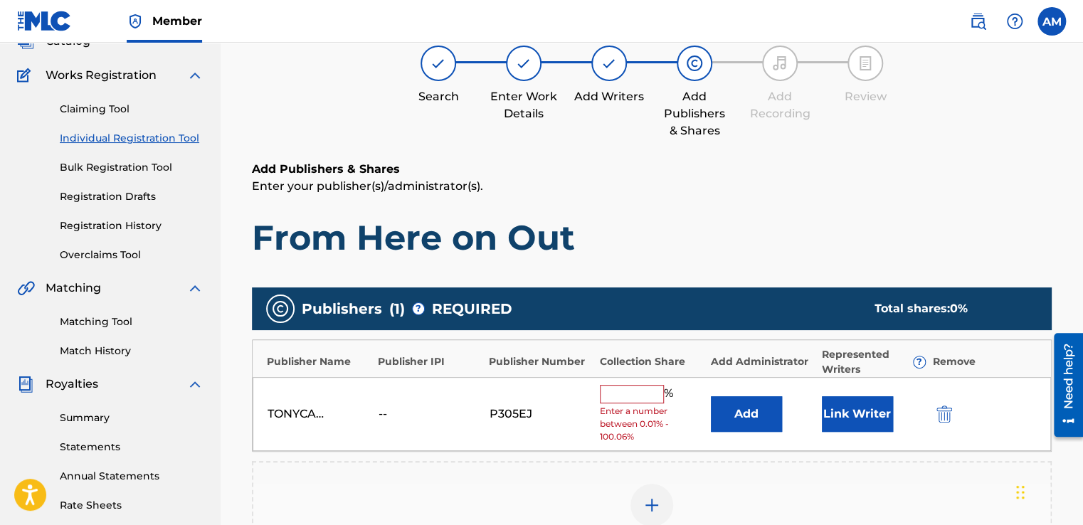
click at [628, 394] on input "text" at bounding box center [632, 394] width 64 height 18
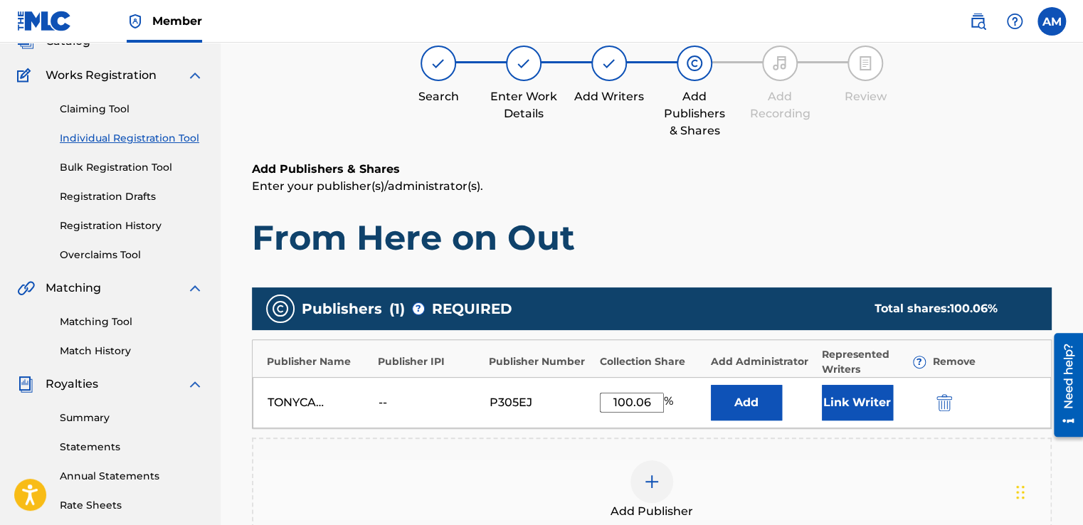
type input "100.06"
click at [761, 394] on button "Add" at bounding box center [746, 403] width 71 height 36
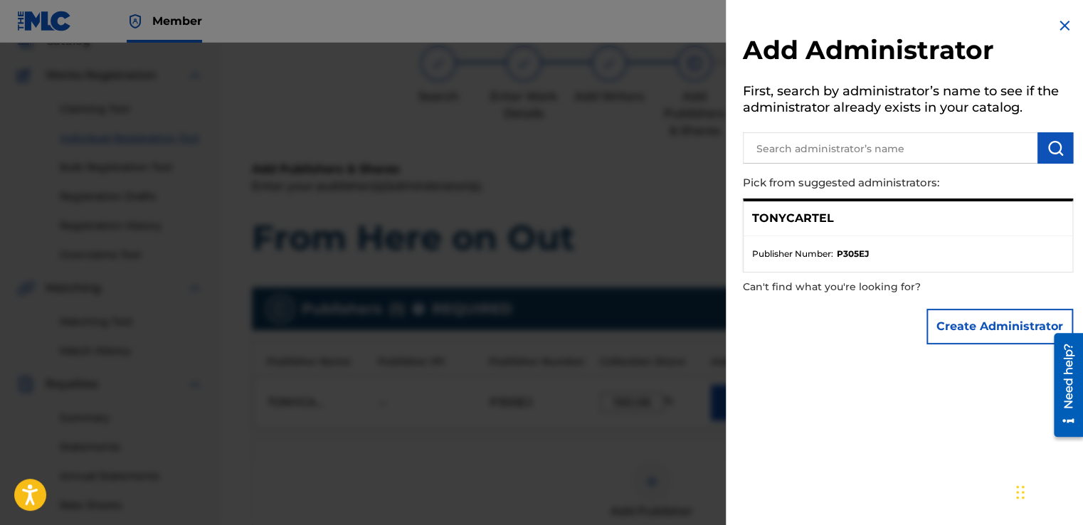
click at [1058, 19] on img at bounding box center [1064, 25] width 17 height 17
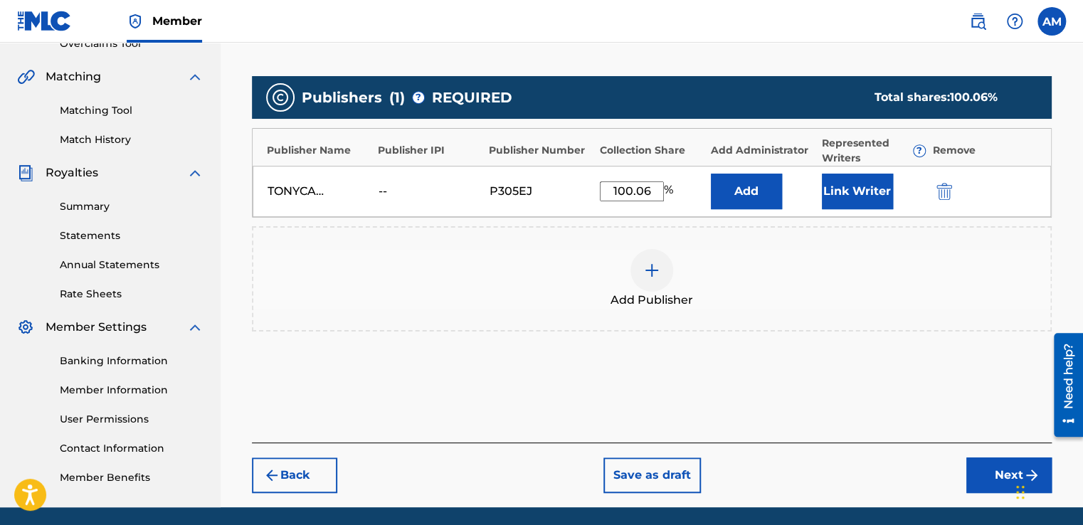
scroll to position [314, 0]
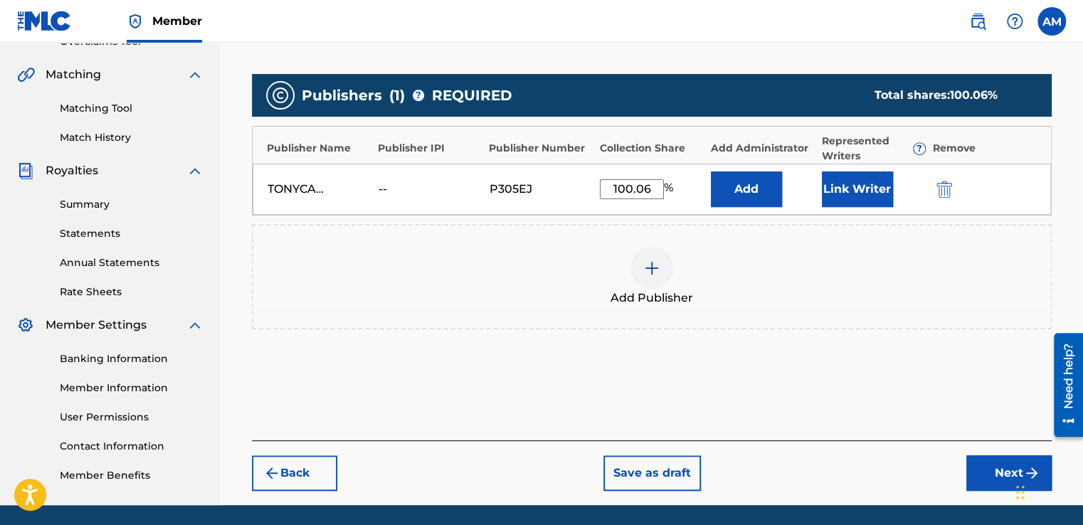
click at [1001, 463] on button "Next" at bounding box center [1008, 473] width 85 height 36
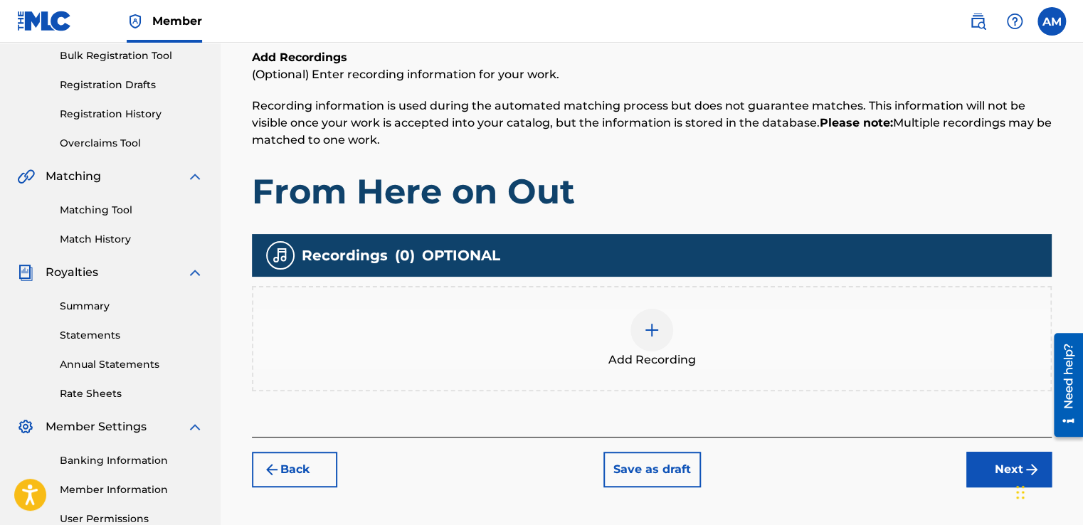
scroll to position [213, 0]
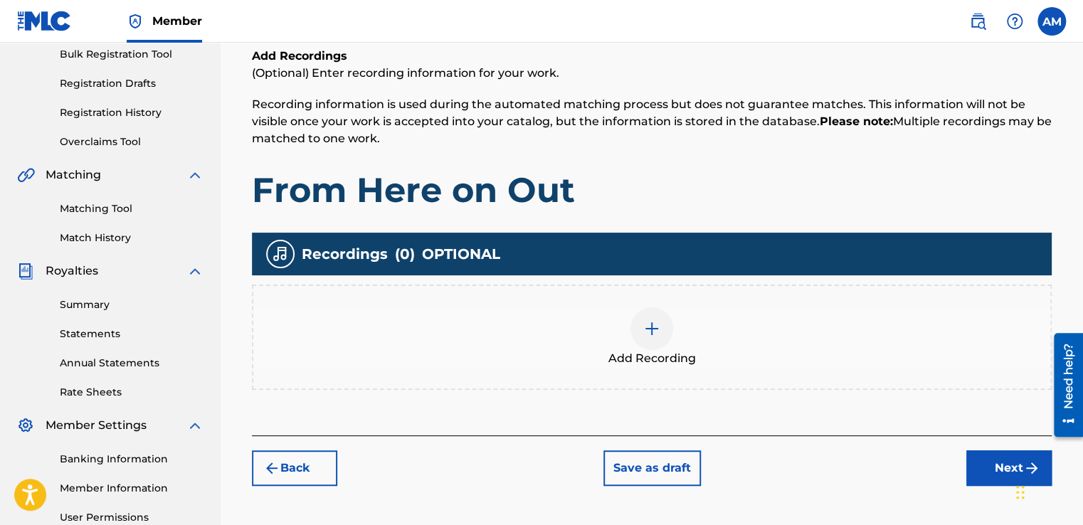
click at [652, 332] on img at bounding box center [651, 328] width 17 height 17
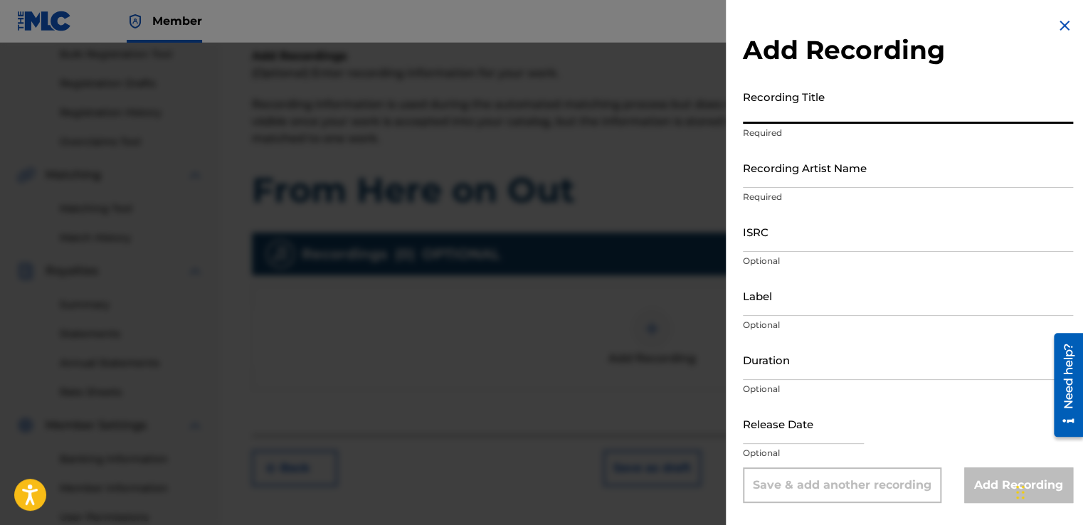
click at [773, 112] on input "Recording Title" at bounding box center [908, 103] width 330 height 41
type input "From Here on Out"
click at [881, 188] on div "Recording Artist Name Required" at bounding box center [908, 179] width 330 height 64
click at [888, 186] on input "Recording Artist Name" at bounding box center [908, 167] width 330 height 41
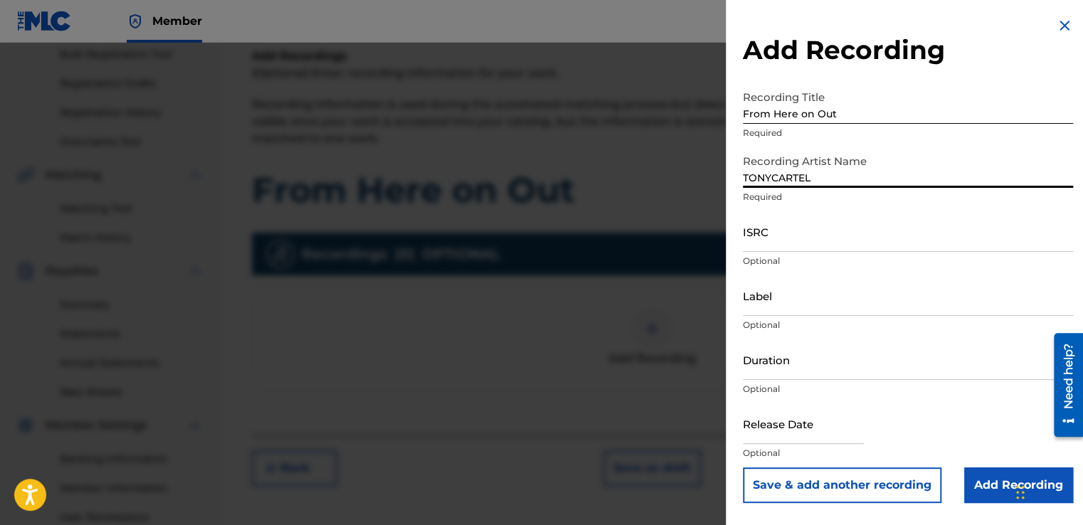
type input "TONYCARTEL"
click at [825, 242] on input "ISRC" at bounding box center [908, 231] width 330 height 41
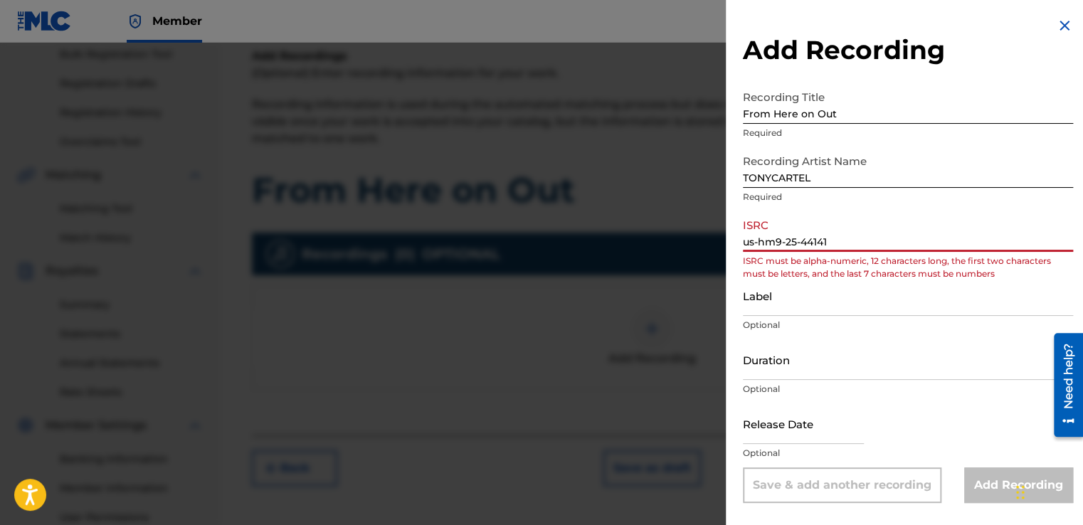
click at [777, 243] on input "us-hm9-25-44141" at bounding box center [908, 231] width 330 height 41
type input "us-HM9-25-44141"
click at [771, 299] on input "Label" at bounding box center [908, 295] width 330 height 41
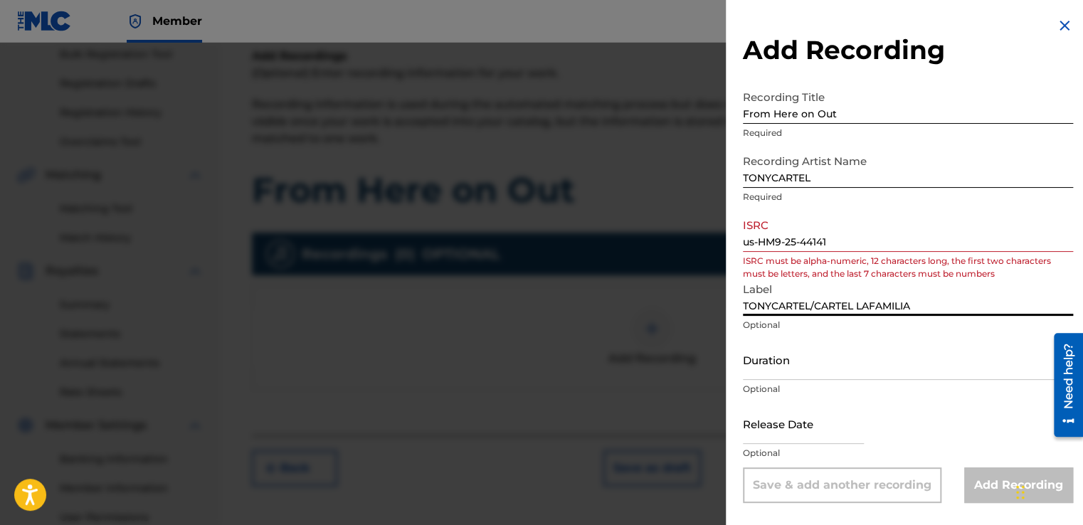
click at [856, 307] on input "TONYCARTEL/CARTEL LAFAMILIA" at bounding box center [908, 295] width 330 height 41
type input "TONYCARTEL/CARTEL*LAFAMILIA"
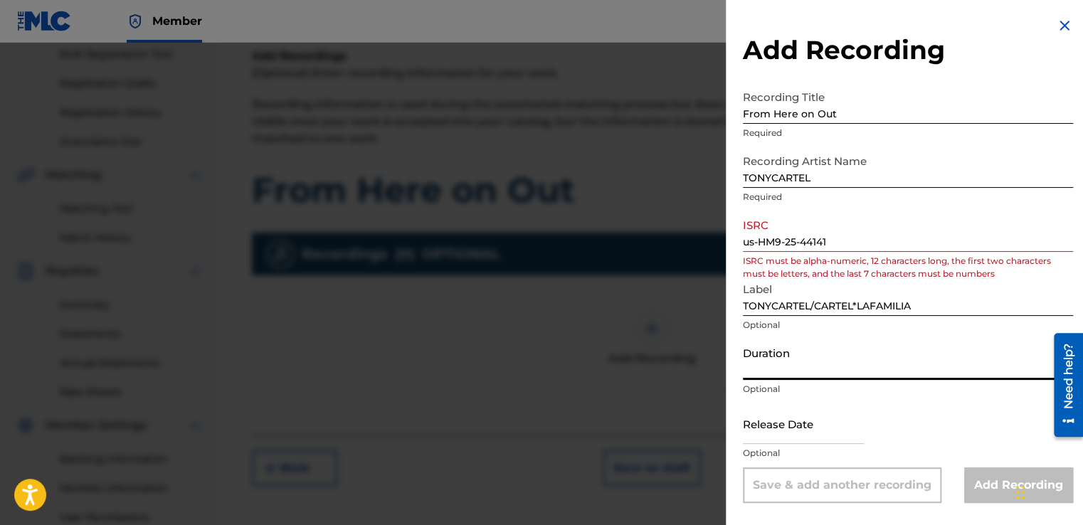
click at [798, 376] on input "Duration" at bounding box center [908, 359] width 330 height 41
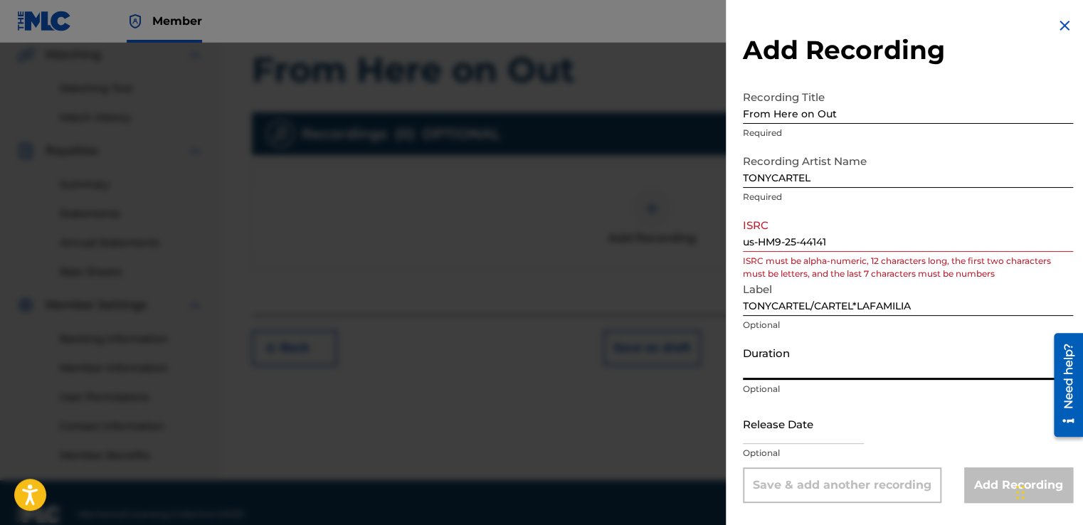
scroll to position [339, 0]
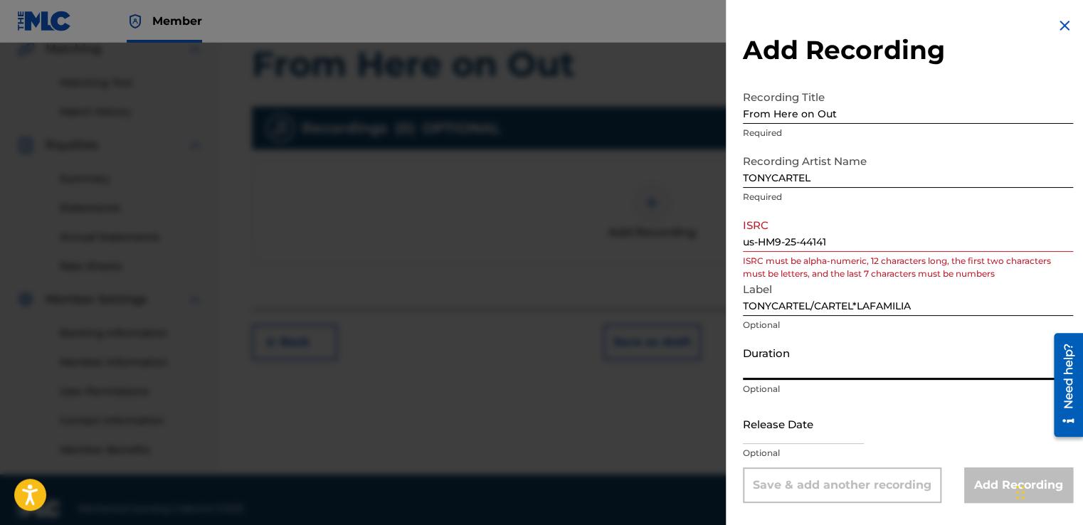
select select "7"
select select "2025"
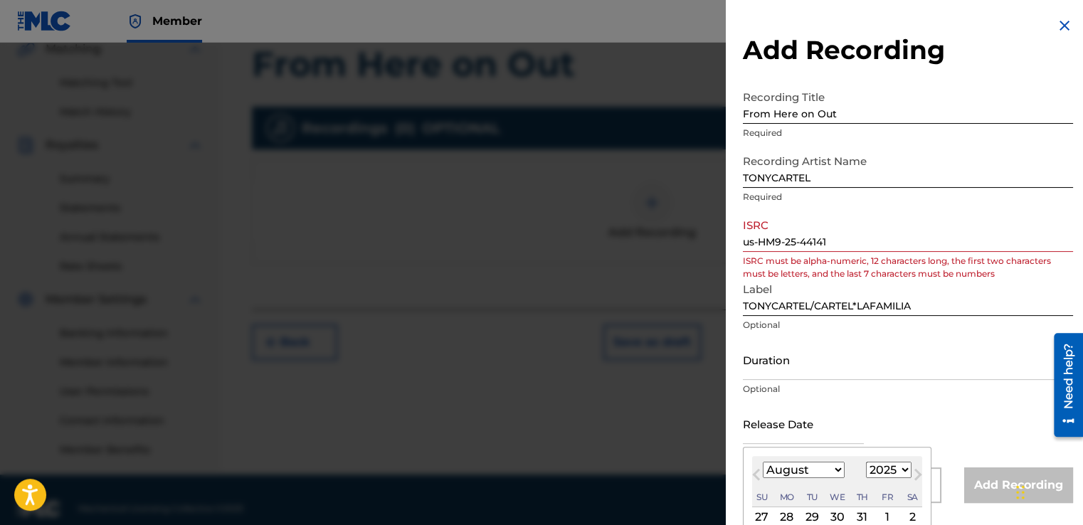
click at [812, 430] on input "text" at bounding box center [803, 423] width 121 height 41
type input "[DATE]"
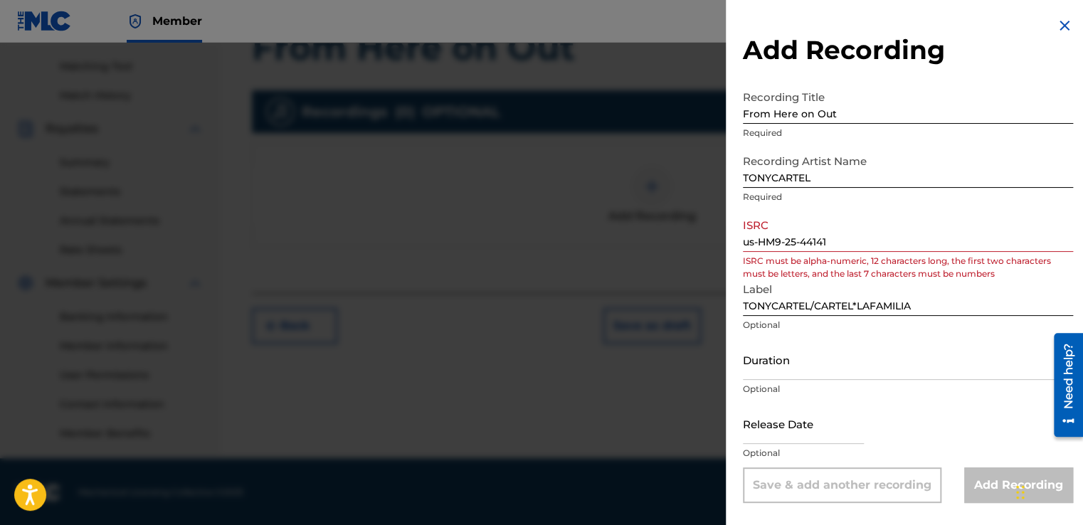
scroll to position [356, 0]
click at [765, 431] on input "text" at bounding box center [803, 423] width 121 height 41
select select "7"
select select "2025"
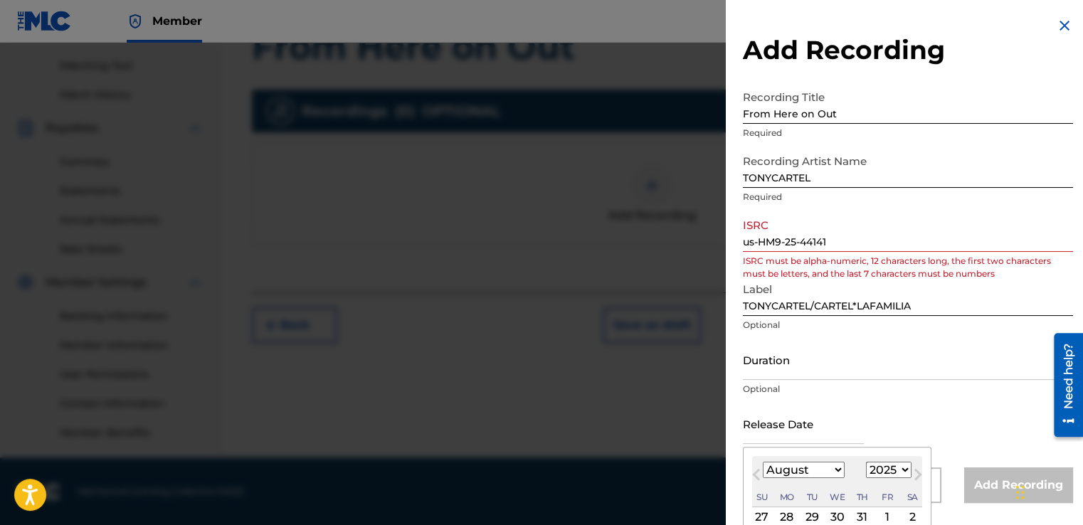
click at [833, 474] on select "January February March April May June July August September October November De…" at bounding box center [804, 470] width 82 height 16
select select "6"
click at [763, 462] on select "January February March April May June July August September October November De…" at bounding box center [804, 470] width 82 height 16
click at [883, 519] on div "4" at bounding box center [887, 517] width 17 height 17
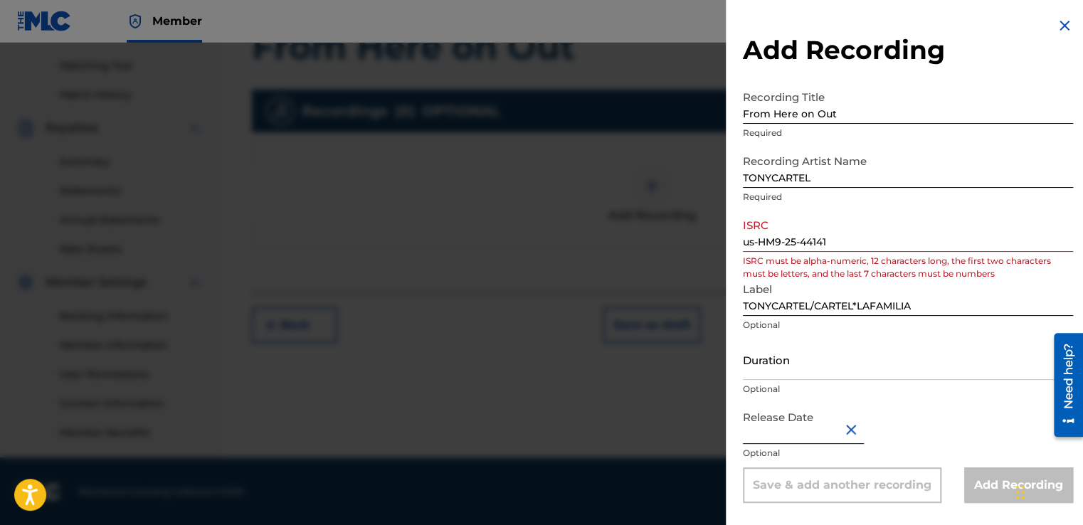
type input "[DATE]"
click at [883, 519] on div "Add Recording Recording Title From Here on Out Required Recording Artist Name […" at bounding box center [908, 260] width 364 height 520
select select "6"
select select "2025"
click at [996, 434] on div "Release Date [DATE] Optional" at bounding box center [908, 435] width 330 height 64
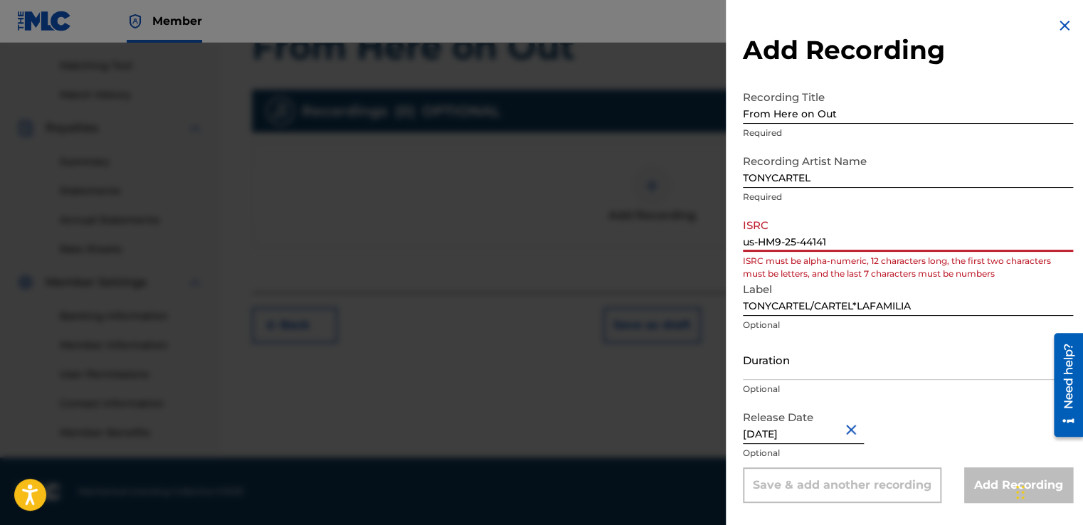
click at [757, 243] on input "us-HM9-25-44141" at bounding box center [908, 231] width 330 height 41
click at [755, 243] on input "us-HM9-25-44141" at bounding box center [908, 231] width 330 height 41
click at [760, 238] on input "US-HM9-25-44141" at bounding box center [908, 231] width 330 height 41
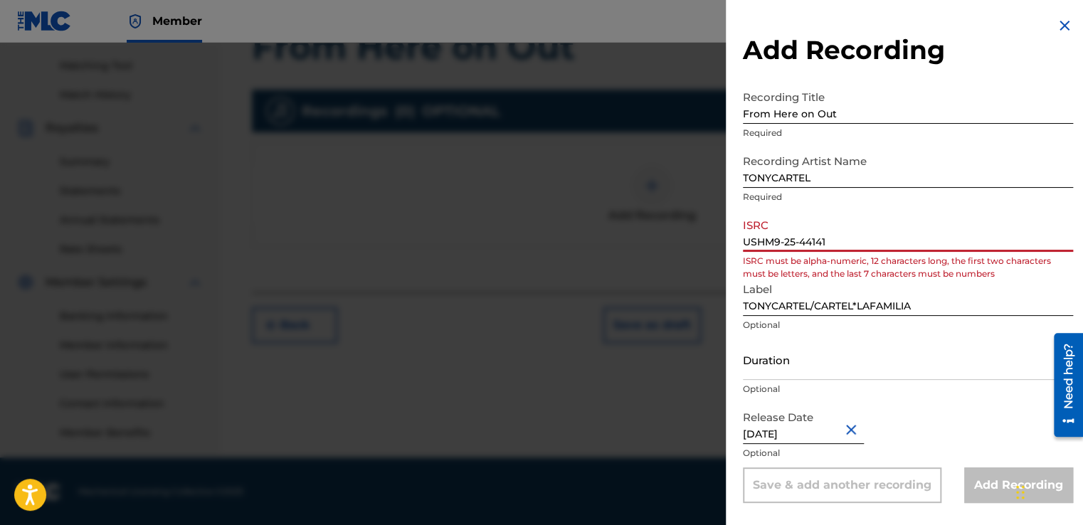
click at [787, 240] on input "USHM9-25-44141" at bounding box center [908, 231] width 330 height 41
click at [800, 246] on input "USHM925-44141" at bounding box center [908, 231] width 330 height 41
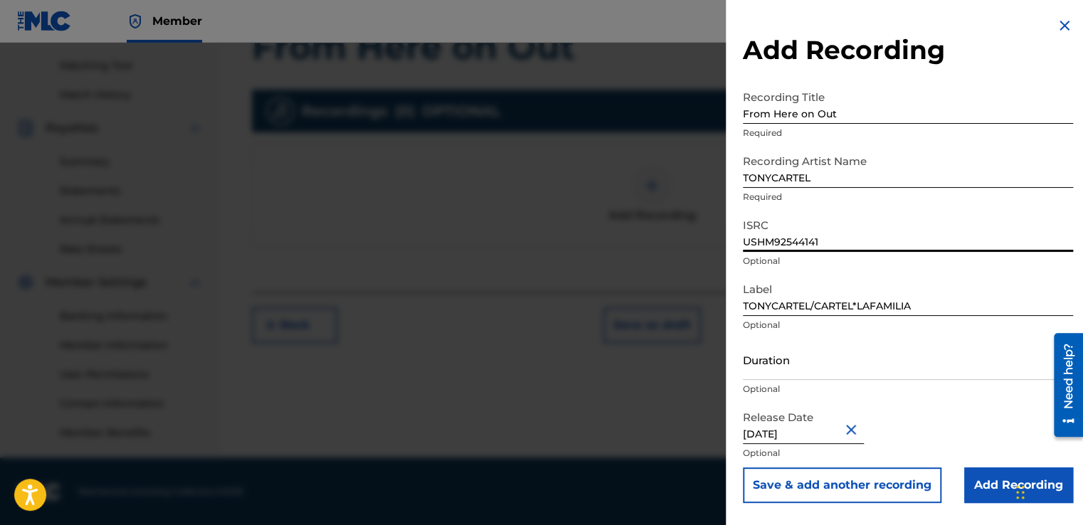
type input "USHM92544141"
click at [977, 478] on input "Add Recording" at bounding box center [1018, 485] width 109 height 36
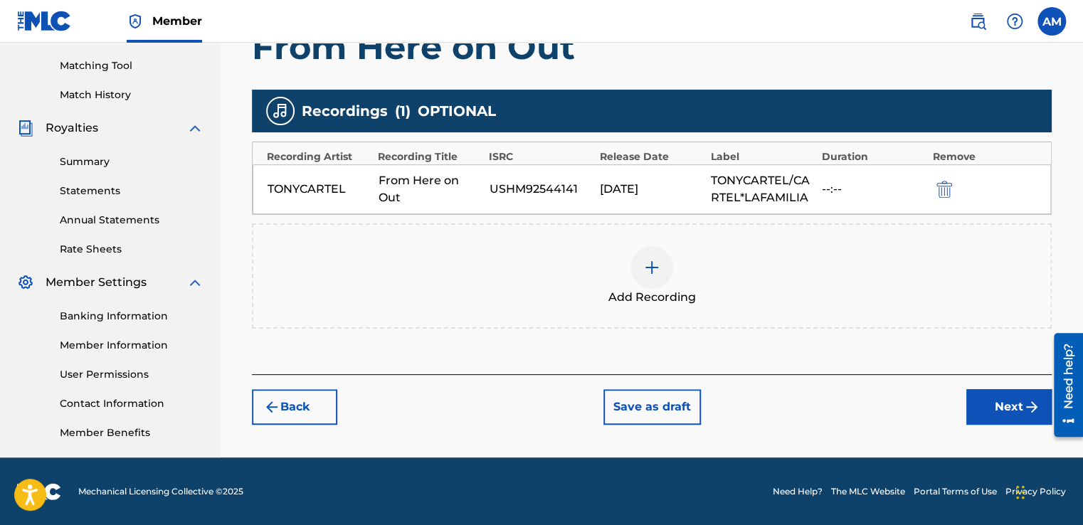
click at [657, 255] on div at bounding box center [651, 267] width 43 height 43
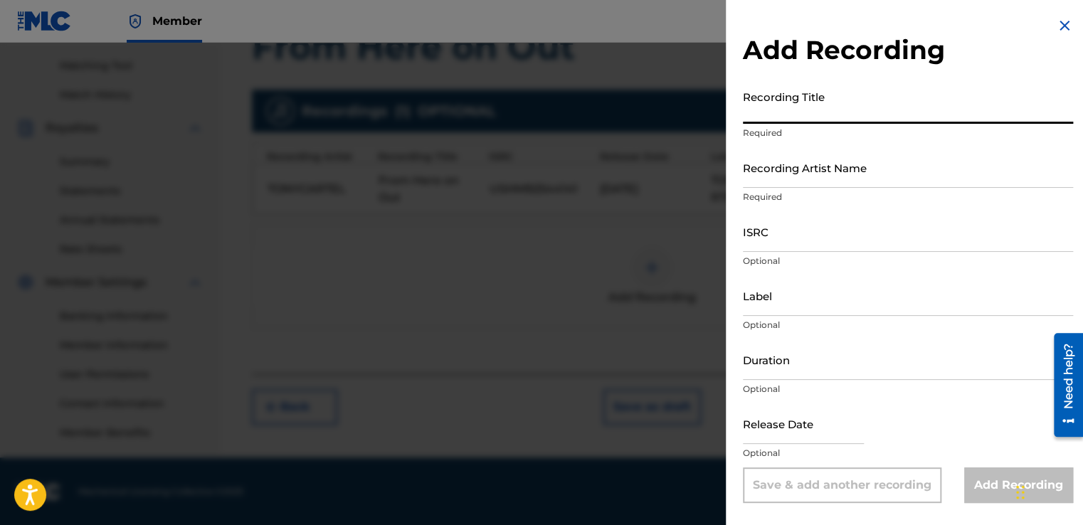
click at [788, 117] on input "Recording Title" at bounding box center [908, 103] width 330 height 41
type input "like I Wanna"
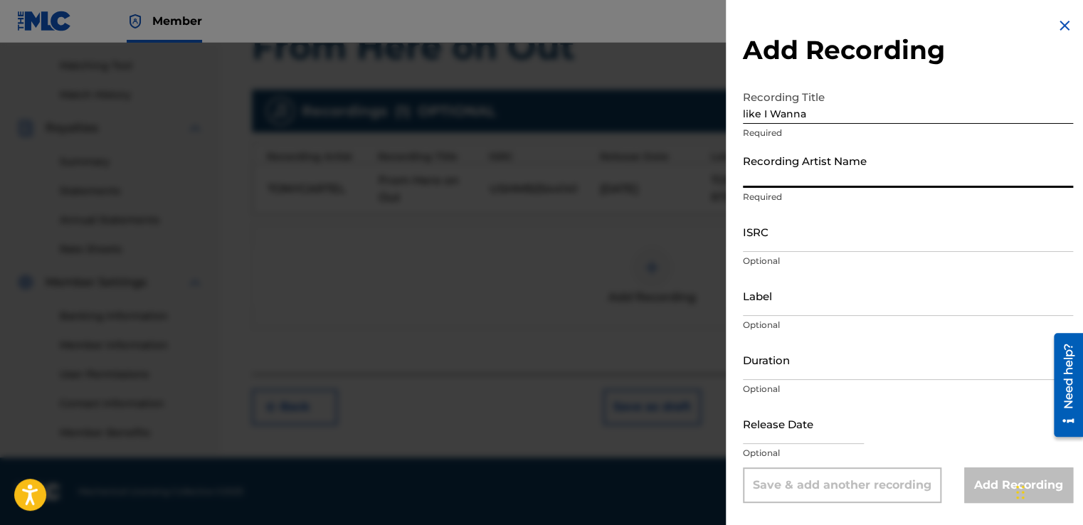
click at [773, 172] on input "Recording Artist Name" at bounding box center [908, 167] width 330 height 41
type input "TONYCARTEL"
type input "TONYCARTEL/CARTEL*LAFAMILIA"
type input "[DATE]"
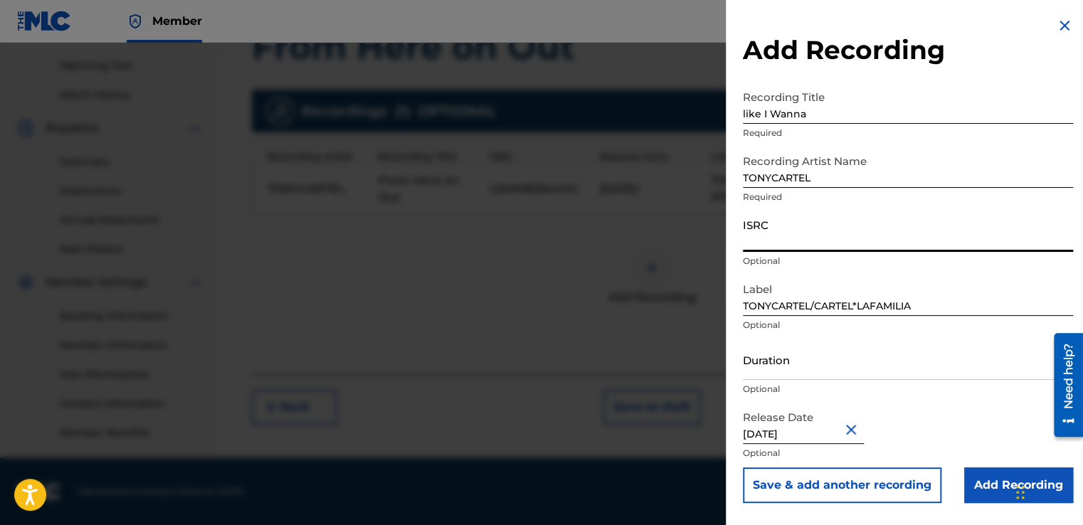
click at [864, 235] on input "ISRC" at bounding box center [908, 231] width 330 height 41
type input "ushm92544142"
click at [984, 483] on input "Add Recording" at bounding box center [1018, 485] width 109 height 36
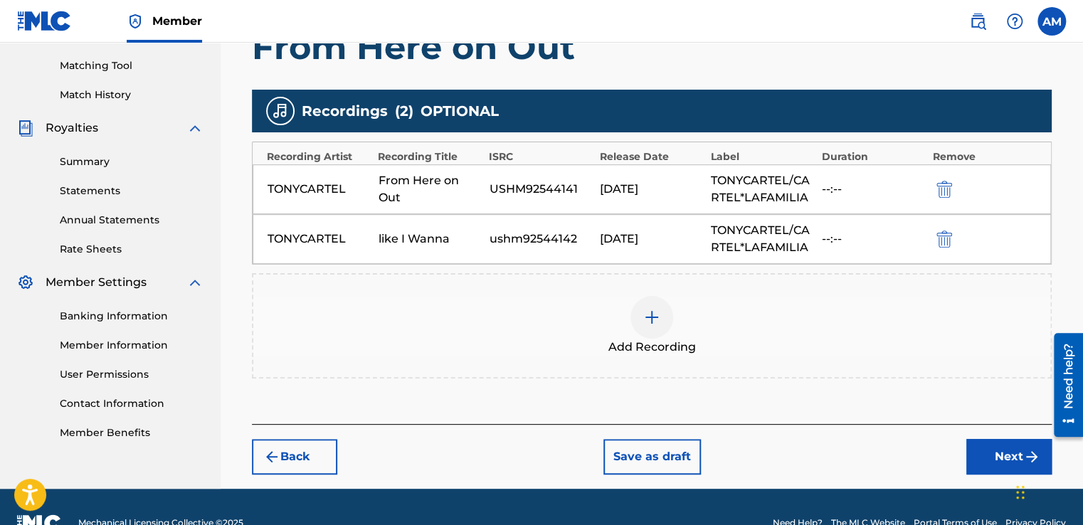
click at [648, 303] on div at bounding box center [651, 317] width 43 height 43
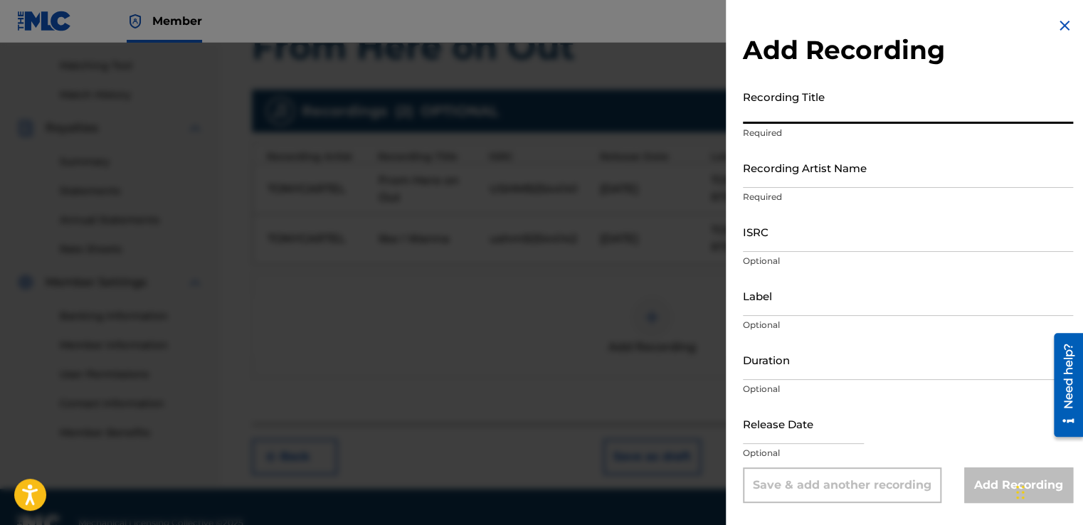
click at [781, 107] on input "Recording Title" at bounding box center [908, 103] width 330 height 41
type input "T"
type input "Blocc Talk"
click at [788, 186] on input "Recording Artist Name" at bounding box center [908, 167] width 330 height 41
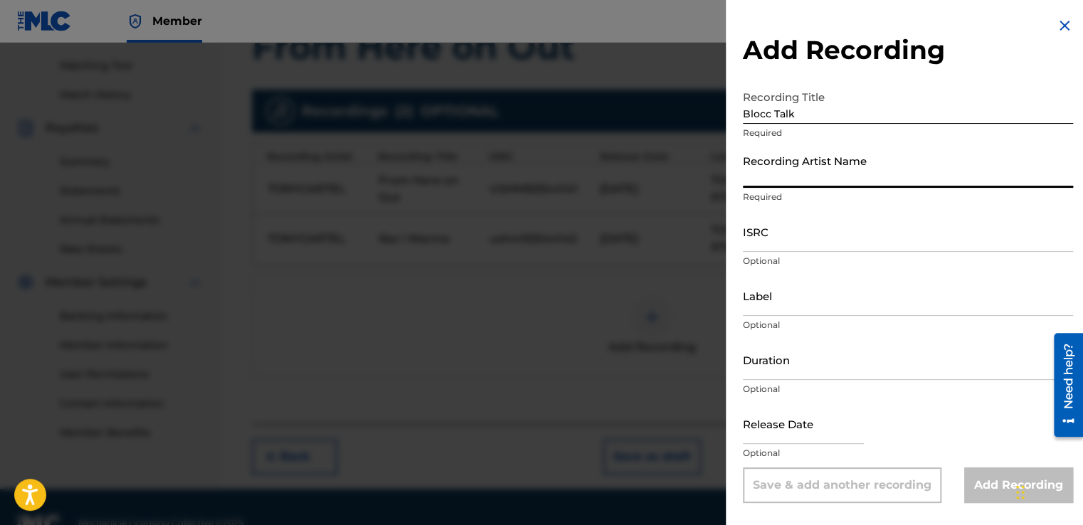
type input "TONYCARTEL"
type input "TONYCARTEL/CARTEL*LAFAMILIA"
type input "[DATE]"
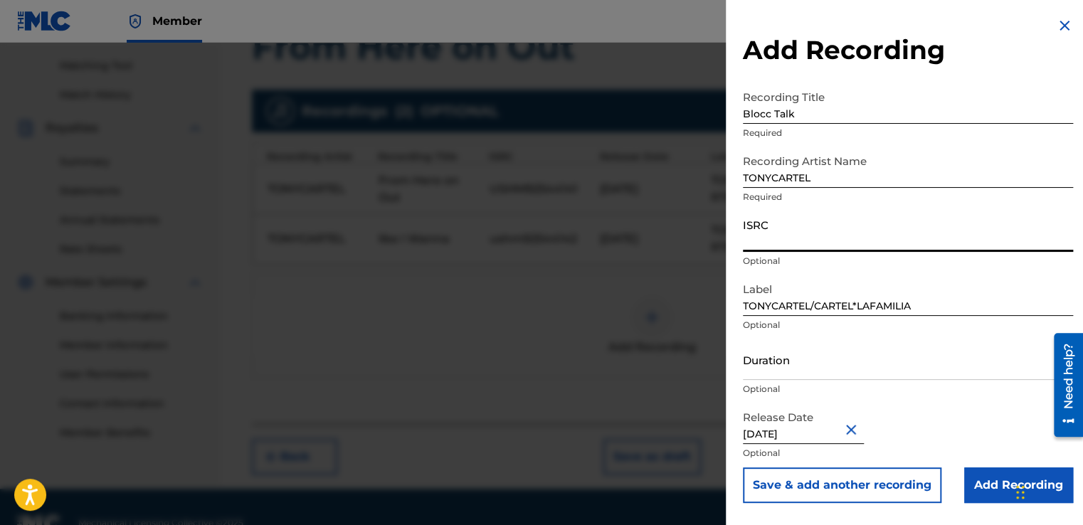
click at [815, 229] on input "ISRC" at bounding box center [908, 231] width 330 height 41
click at [990, 485] on input "Add Recording" at bounding box center [1018, 485] width 109 height 36
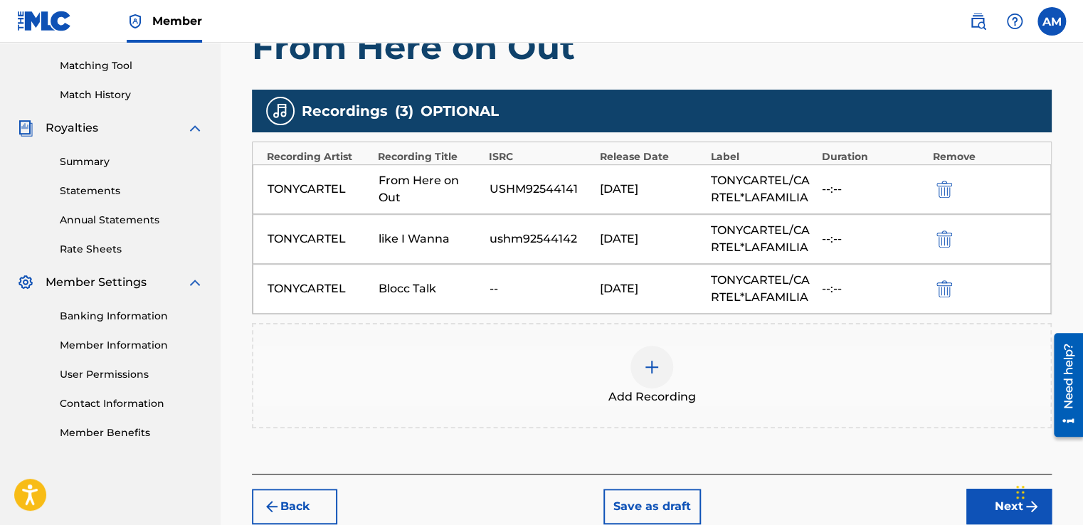
click at [647, 364] on img at bounding box center [651, 367] width 17 height 17
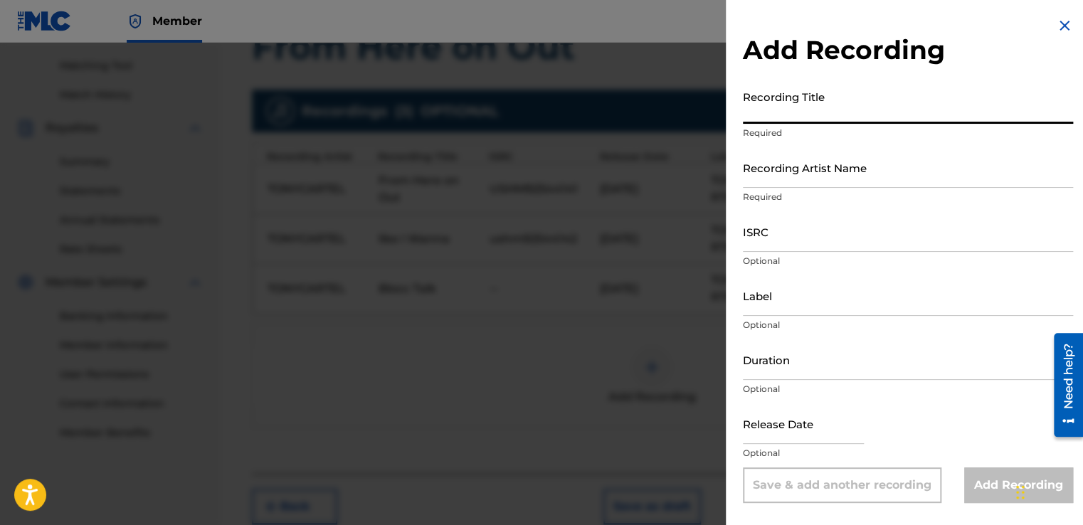
click at [764, 121] on input "Recording Title" at bounding box center [908, 103] width 330 height 41
type input "T"
type input "I'm Rollin"
click at [771, 177] on input "Recording Artist Name" at bounding box center [908, 167] width 330 height 41
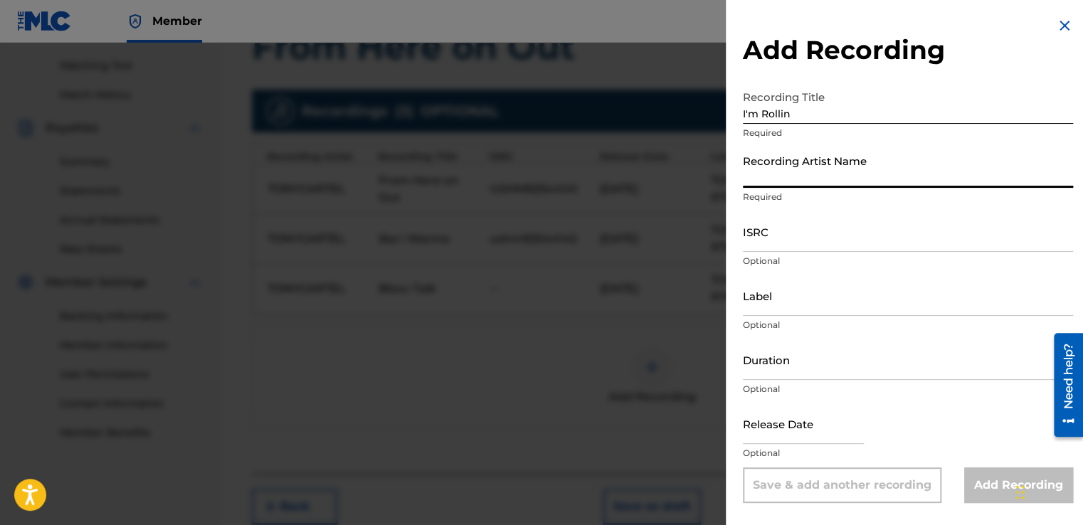
type input "TONYCARTEL"
type input "TONYCARTEL/CARTEL*LAFAMILIA"
type input "[DATE]"
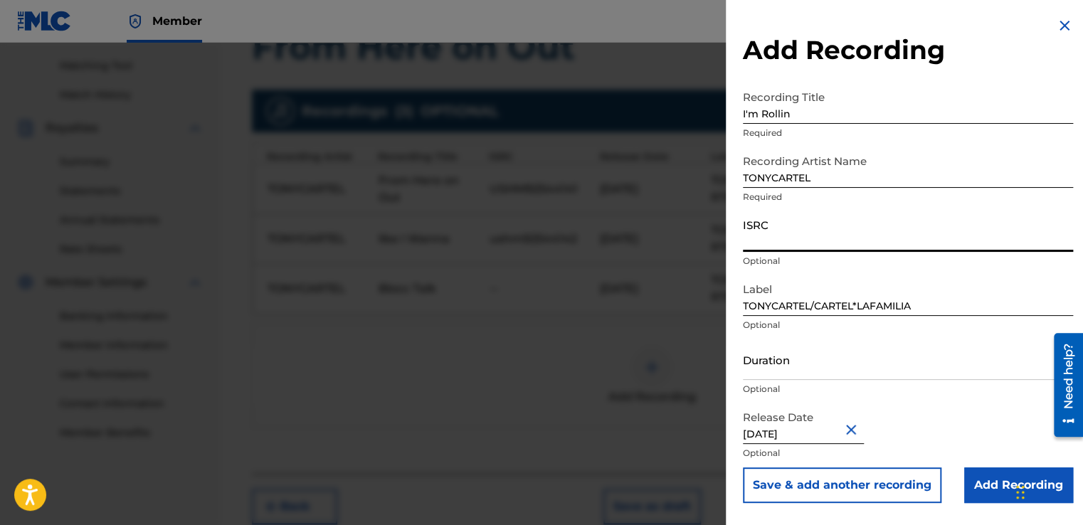
click at [885, 241] on input "ISRC" at bounding box center [908, 231] width 330 height 41
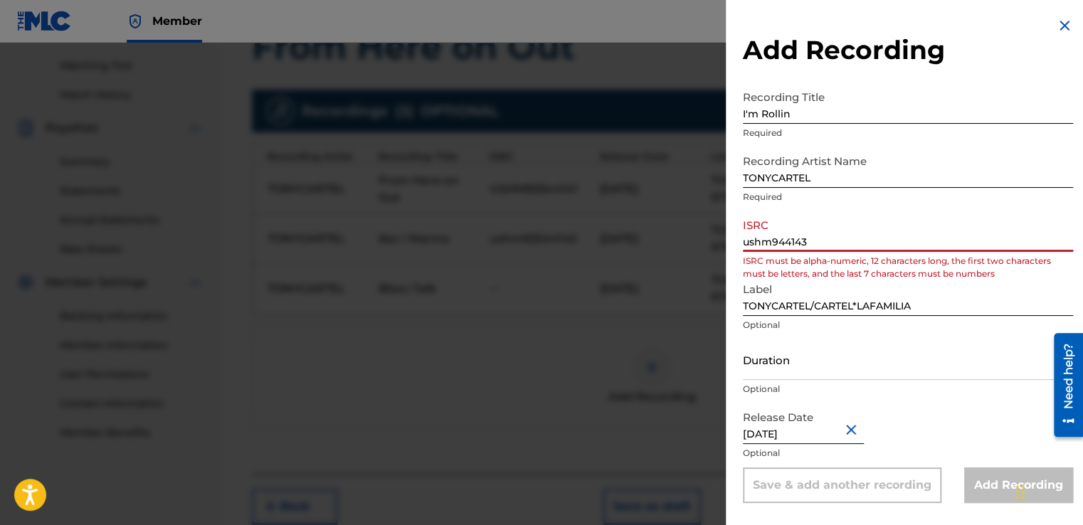
click at [777, 240] on input "ushm944143" at bounding box center [908, 231] width 330 height 41
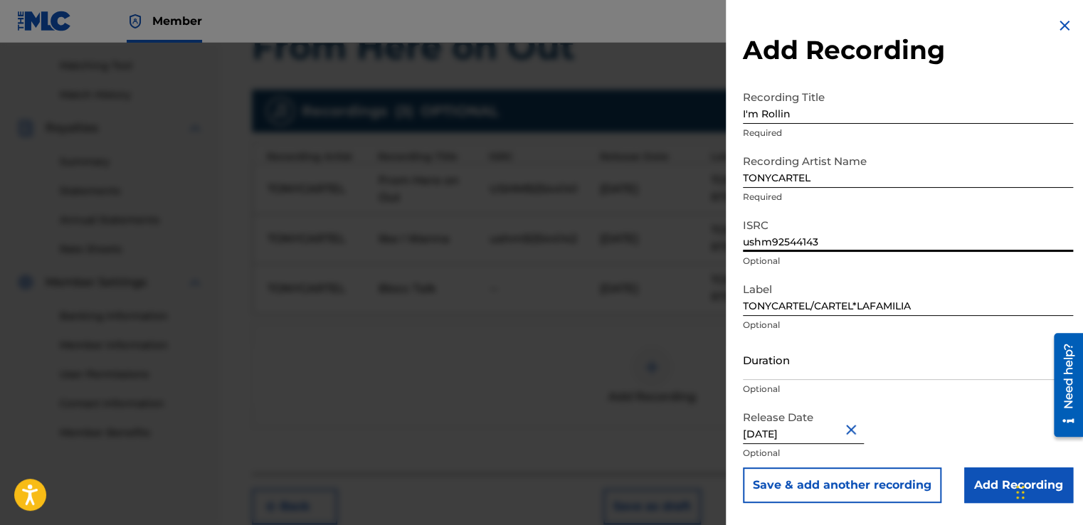
type input "ushm92544143"
click at [990, 486] on input "Add Recording" at bounding box center [1018, 485] width 109 height 36
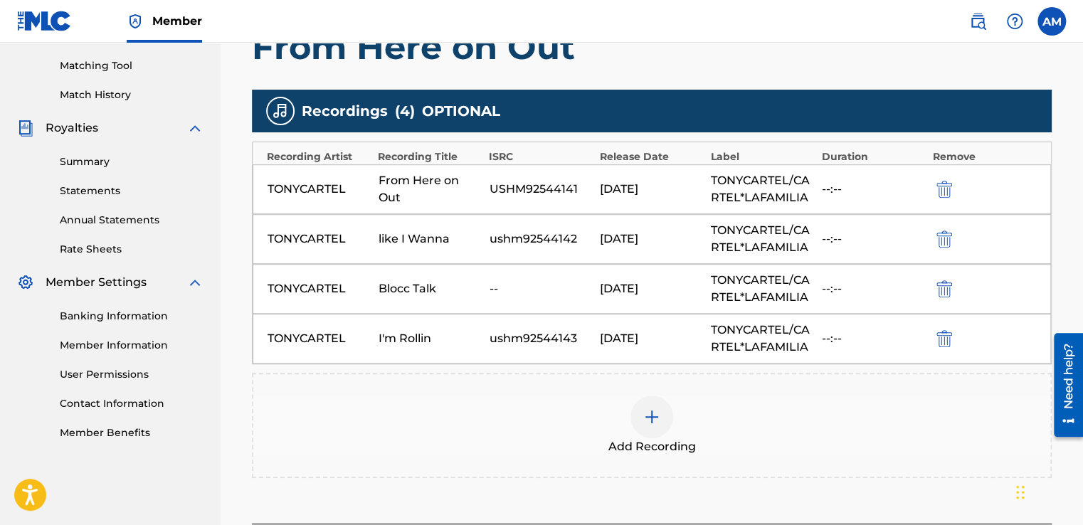
click at [662, 420] on div at bounding box center [651, 417] width 43 height 43
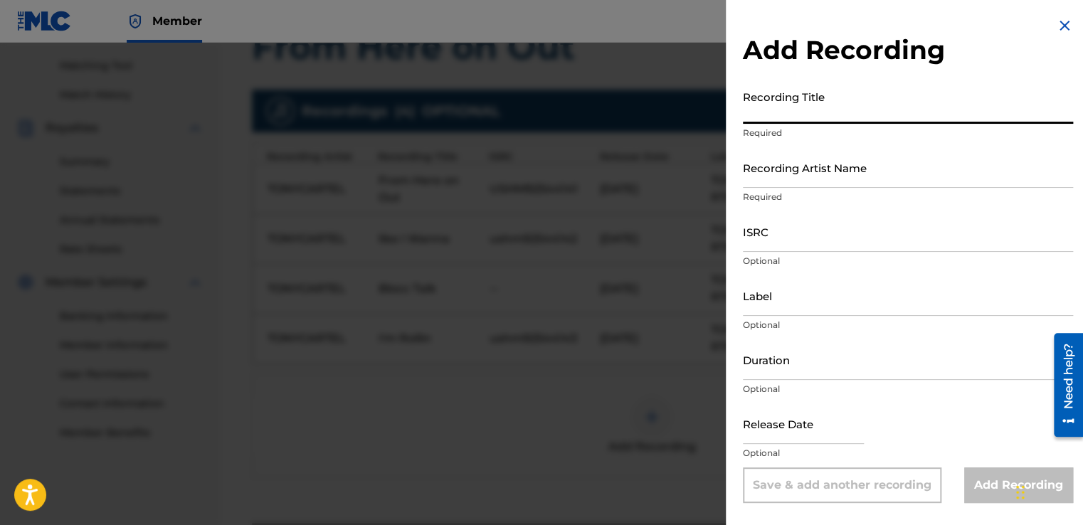
click at [772, 115] on input "Recording Title" at bounding box center [908, 103] width 330 height 41
type input "e"
type input "Err'Day"
click at [771, 188] on div "Recording Artist Name Required" at bounding box center [908, 179] width 330 height 64
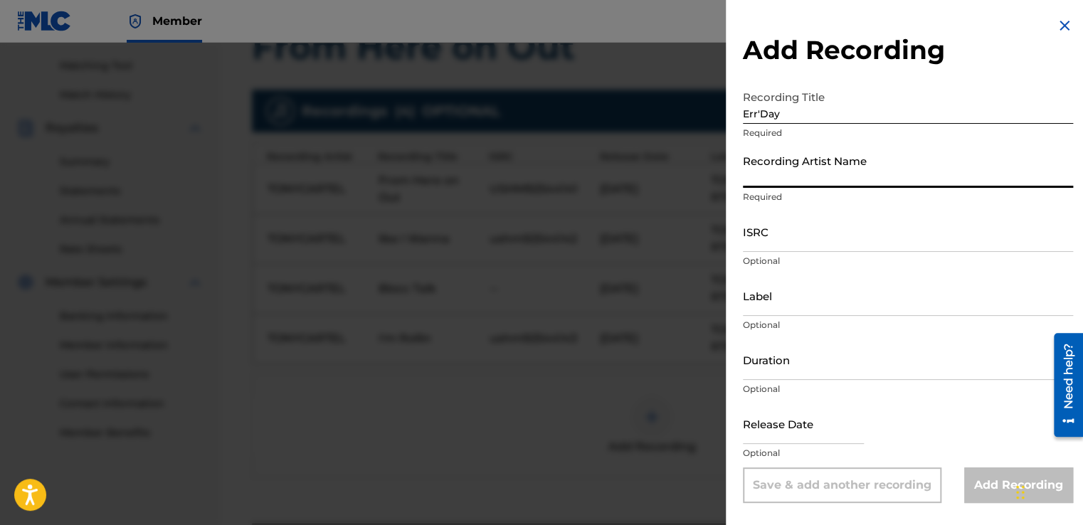
click at [765, 186] on input "Recording Artist Name" at bounding box center [908, 167] width 330 height 41
type input "TONYCARTEL"
type input "TONYCARTEL/CARTEL*LAFAMILIA"
type input "[DATE]"
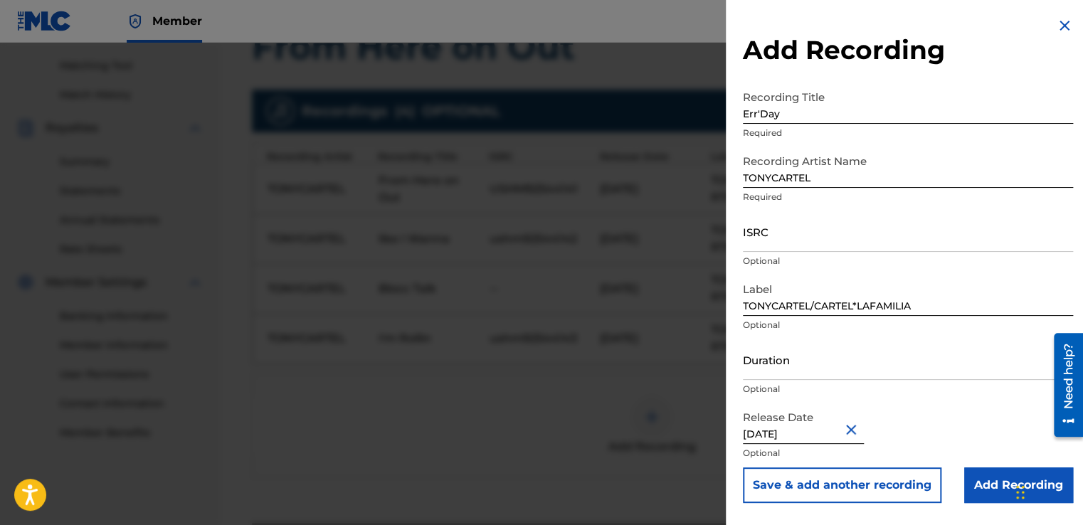
click at [990, 485] on input "Add Recording" at bounding box center [1018, 485] width 109 height 36
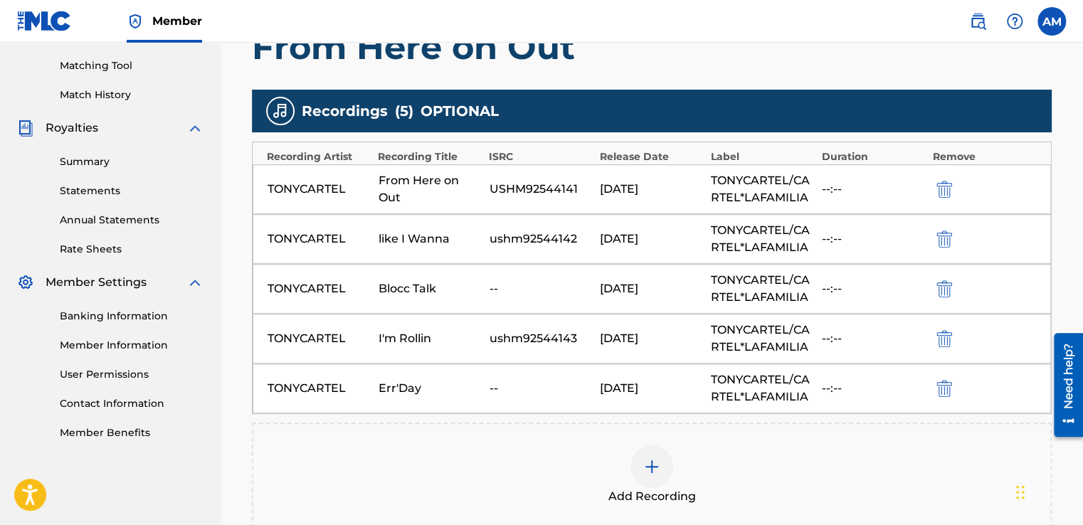
click at [990, 485] on div "Add Recording" at bounding box center [651, 475] width 797 height 60
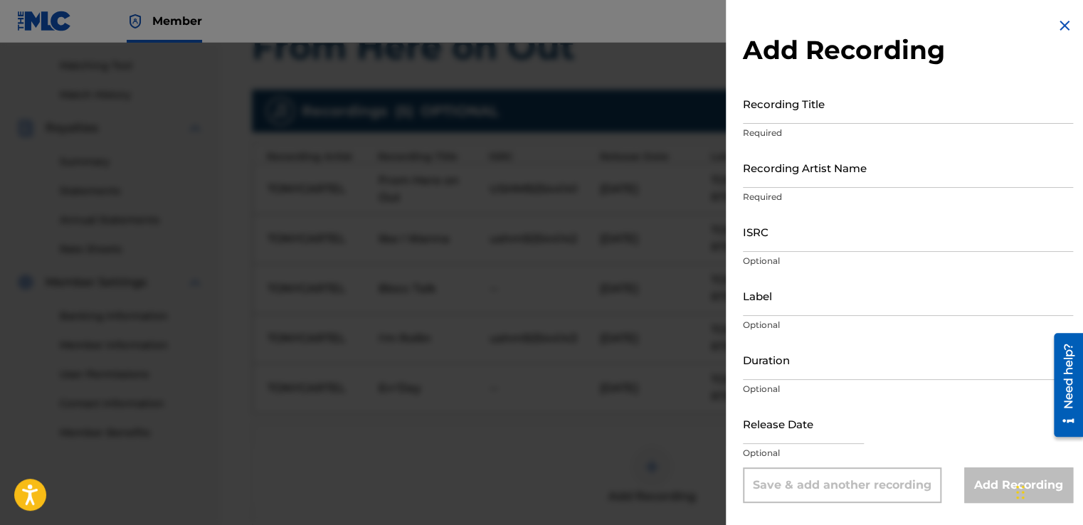
click at [799, 105] on input "Recording Title" at bounding box center [908, 103] width 330 height 41
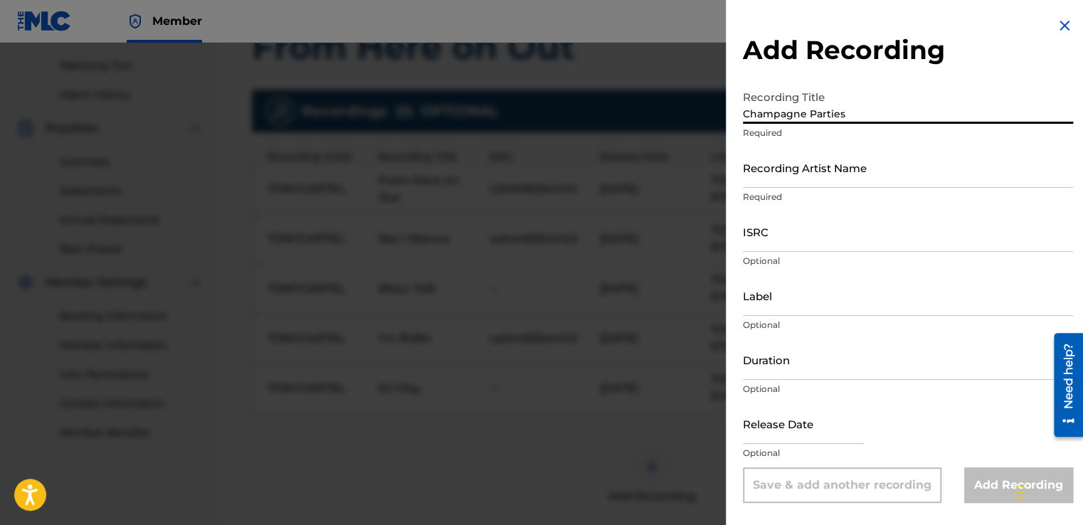
type input "Champagne Parties"
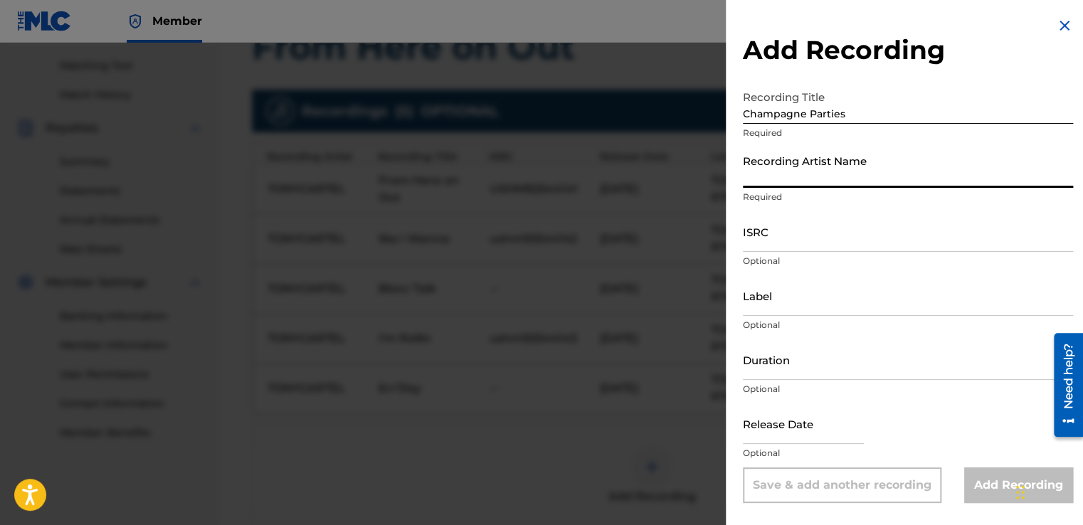
click at [787, 175] on input "Recording Artist Name" at bounding box center [908, 167] width 330 height 41
type input "TONYCARTEL"
type input "TONYCARTEL/CARTEL*LAFAMILIA"
type input "[DATE]"
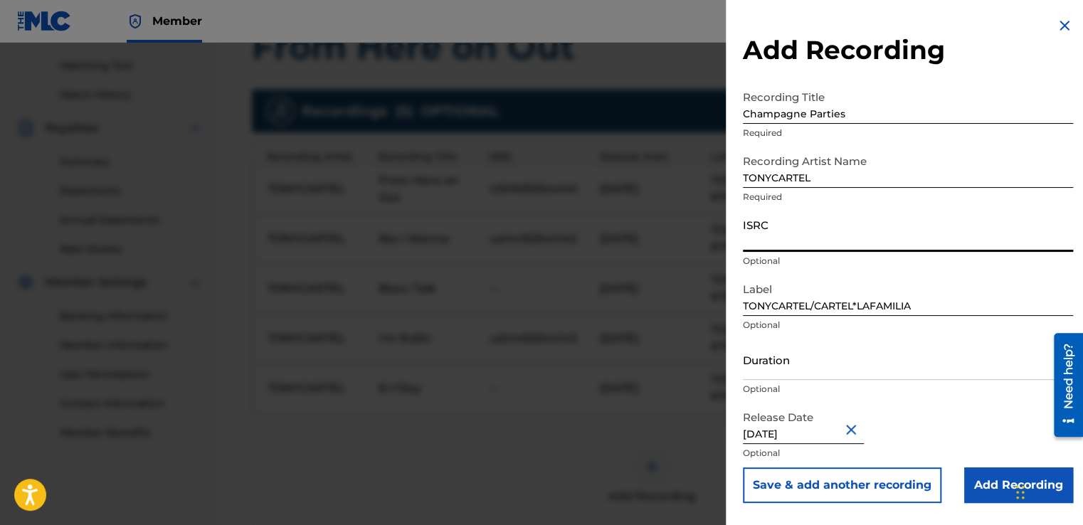
click at [805, 243] on input "ISRC" at bounding box center [908, 231] width 330 height 41
type input "ushm92544145"
click at [1003, 488] on input "Add Recording" at bounding box center [1018, 485] width 109 height 36
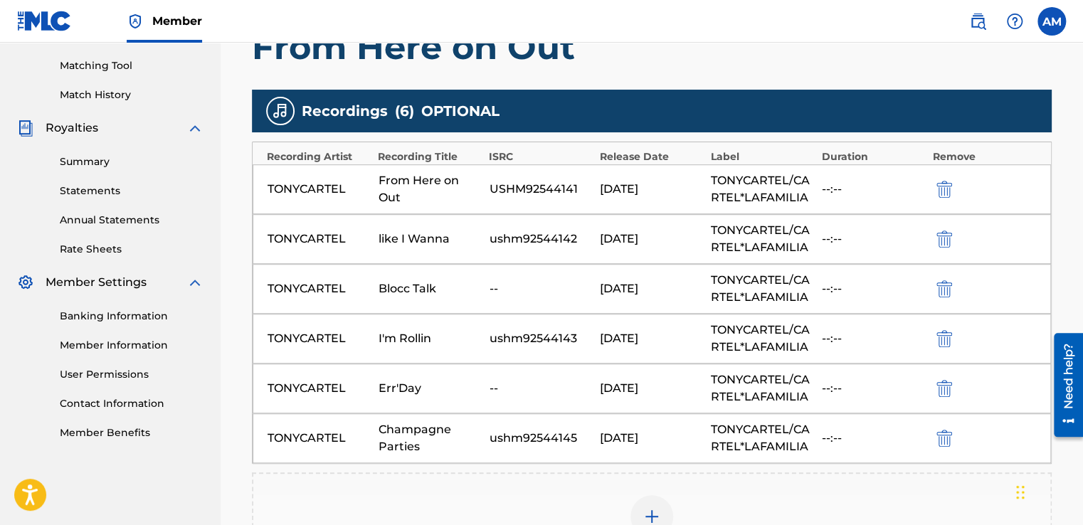
click at [577, 386] on div "--" at bounding box center [541, 388] width 104 height 17
click at [366, 385] on div "TONYCARTEL" at bounding box center [319, 388] width 104 height 17
click at [949, 430] on img "submit" at bounding box center [944, 438] width 16 height 17
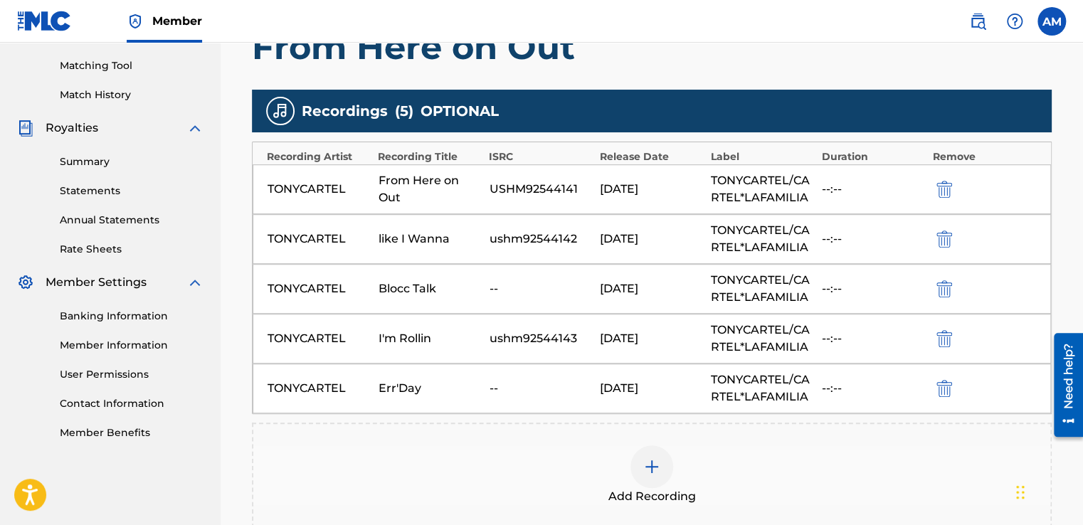
click at [946, 380] on img "submit" at bounding box center [944, 388] width 16 height 17
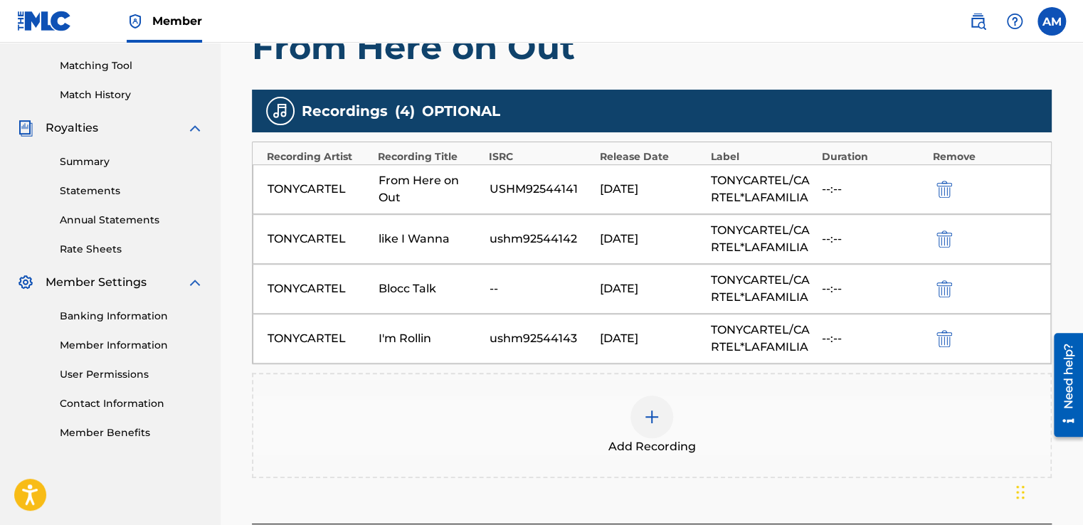
click at [647, 431] on div at bounding box center [651, 417] width 43 height 43
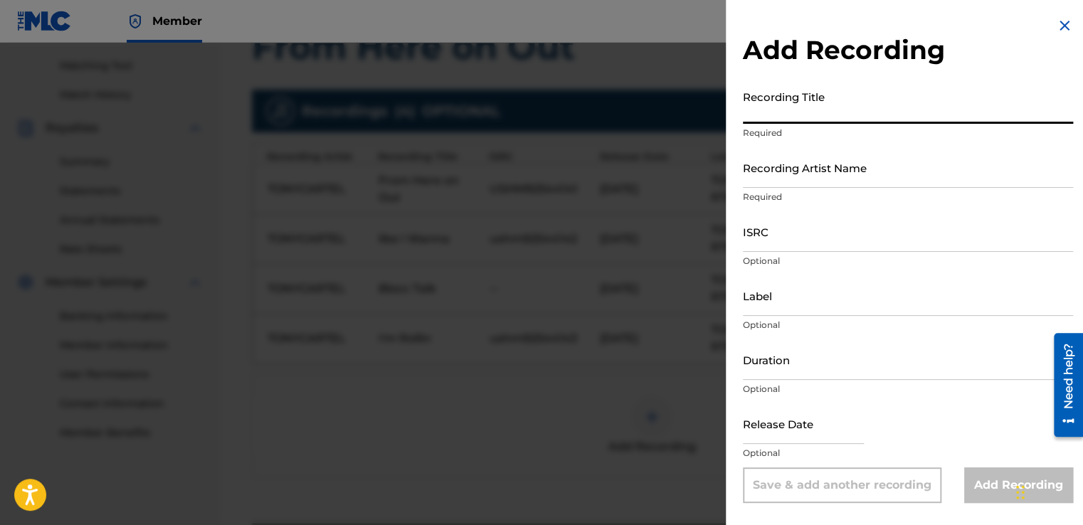
click at [765, 113] on input "Recording Title" at bounding box center [908, 103] width 330 height 41
type input "Err'Day"
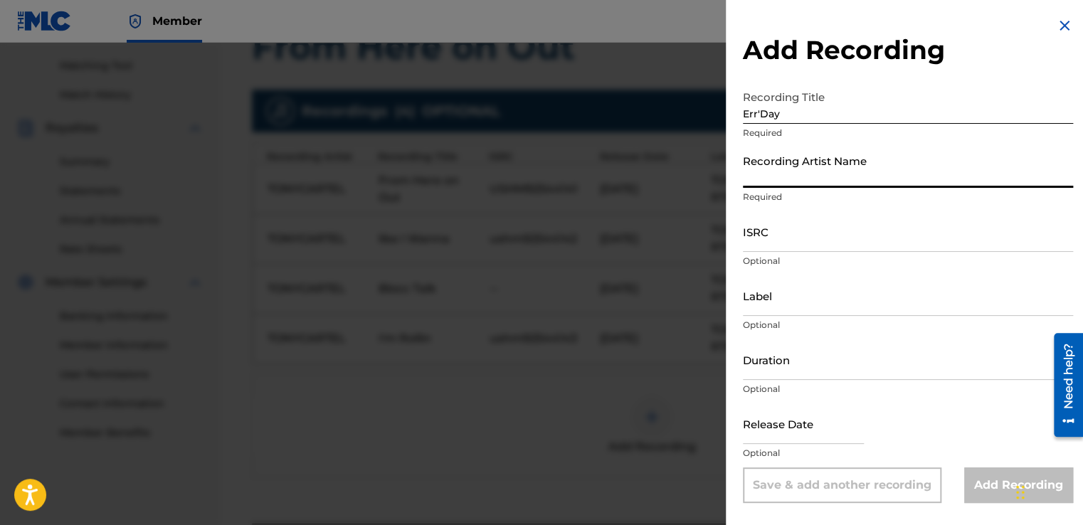
click at [758, 183] on input "Recording Artist Name" at bounding box center [908, 167] width 330 height 41
type input "TONYCARTEL"
type input "TONYCARTEL/CARTEL*LAFAMILIA"
type input "[DATE]"
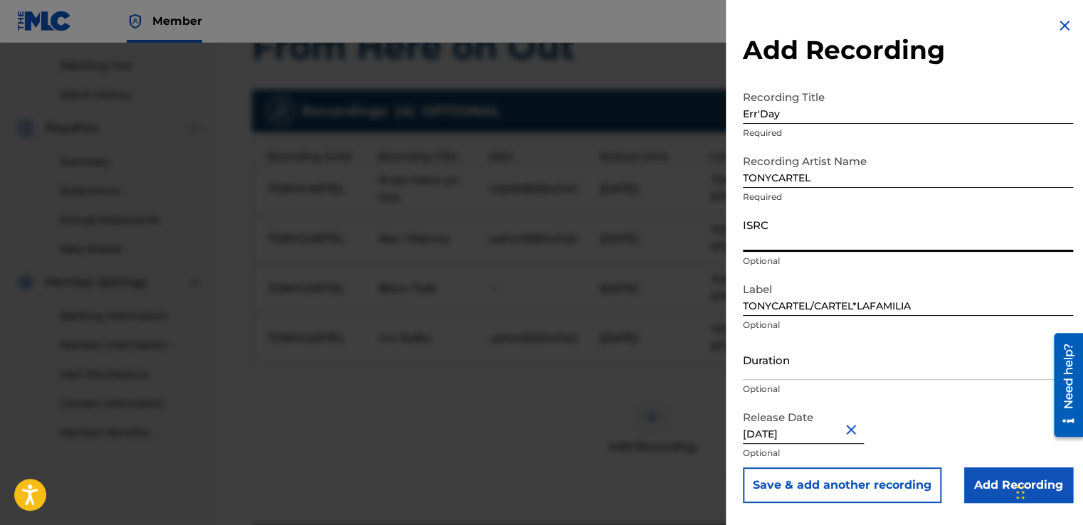
click at [798, 232] on input "ISRC" at bounding box center [908, 231] width 330 height 41
type input "ushm92544144"
click at [997, 479] on input "Add Recording" at bounding box center [1018, 485] width 109 height 36
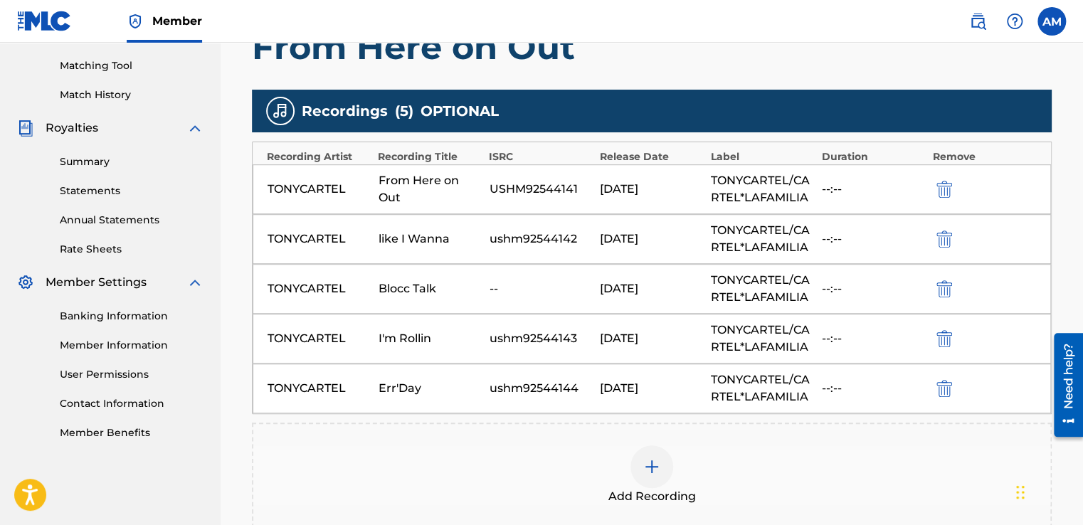
click at [643, 468] on img at bounding box center [651, 466] width 17 height 17
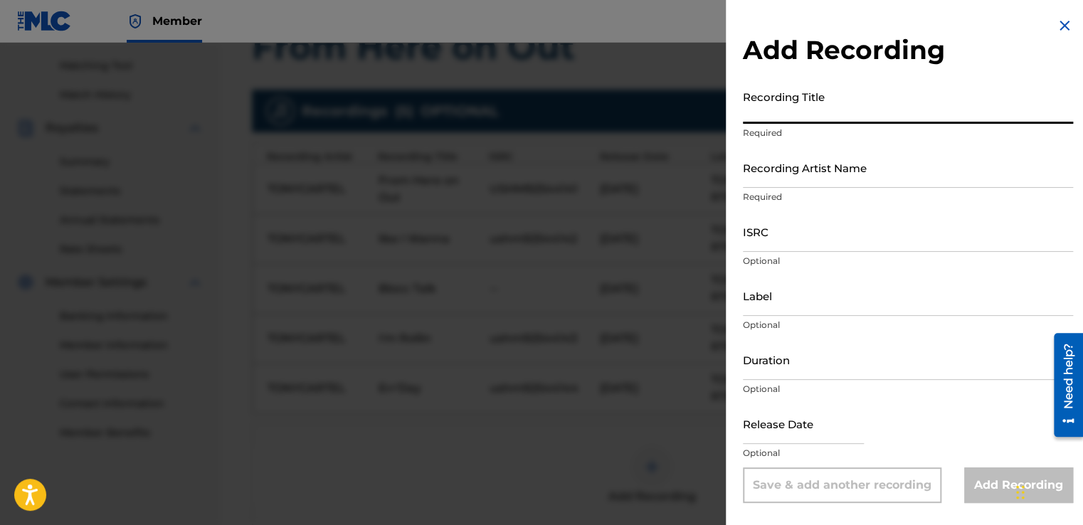
click at [775, 117] on input "Recording Title" at bounding box center [908, 103] width 330 height 41
type input "Champagne Parties"
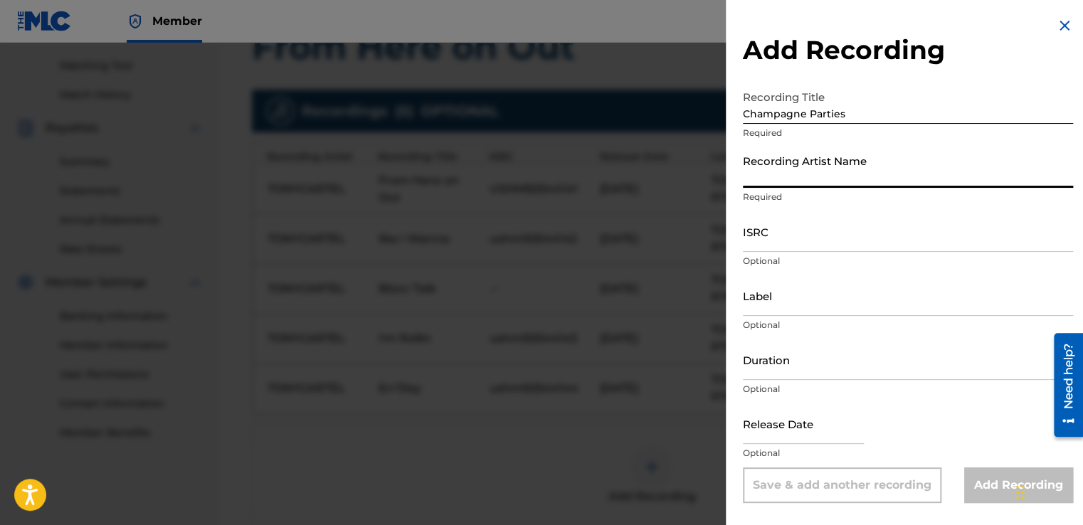
drag, startPoint x: 774, startPoint y: 176, endPoint x: 805, endPoint y: 238, distance: 69.4
click at [805, 238] on form "Recording Title Champagne Parties Required Recording Artist Name Required ISRC …" at bounding box center [908, 293] width 330 height 420
type input "TONYCARTEL"
type input "TONYCARTEL/CARTEL*LAFAMILIA"
type input "[DATE]"
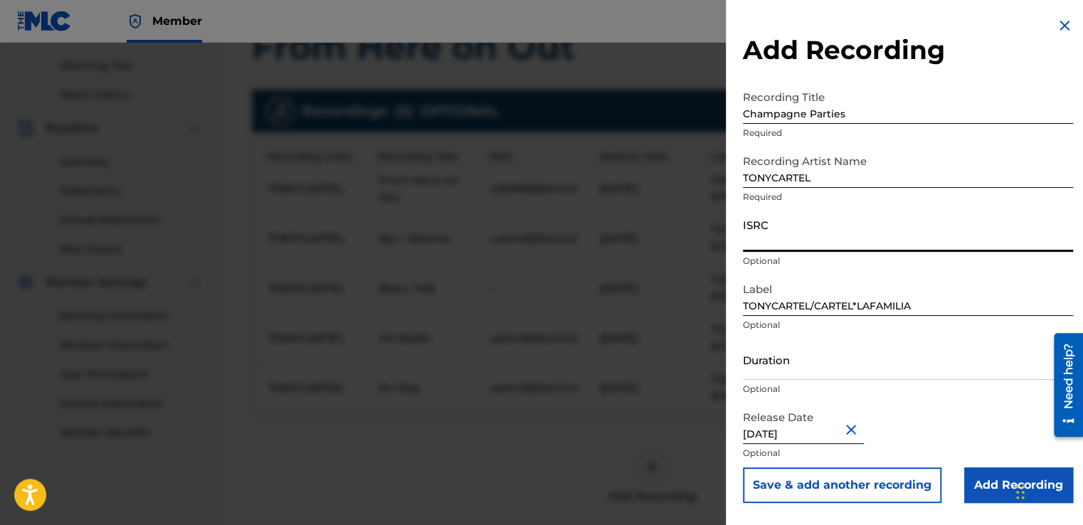
click at [805, 238] on input "ISRC" at bounding box center [908, 231] width 330 height 41
type input "ushm92544145"
click at [1010, 474] on input "Add Recording" at bounding box center [1018, 485] width 109 height 36
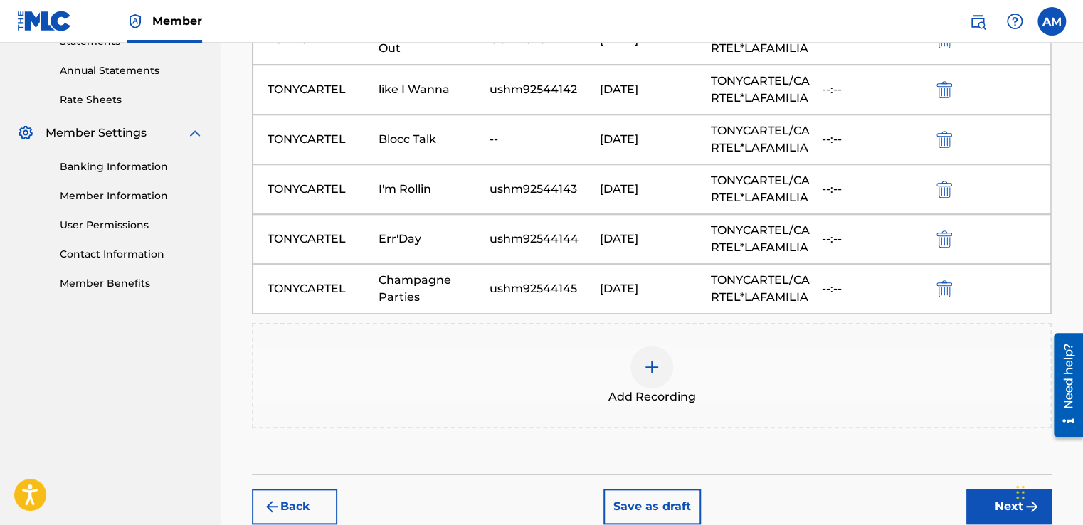
scroll to position [519, 0]
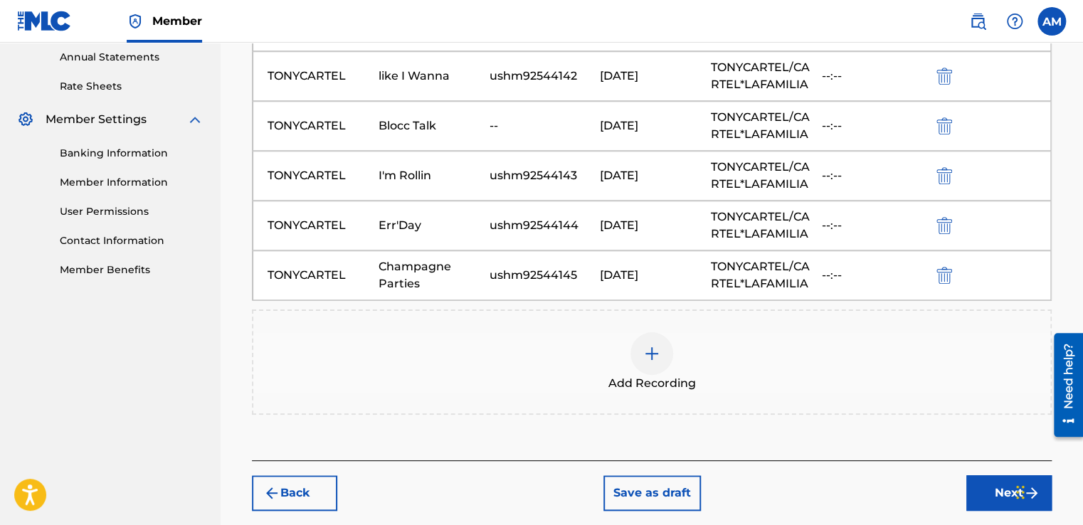
click at [660, 351] on div at bounding box center [651, 353] width 43 height 43
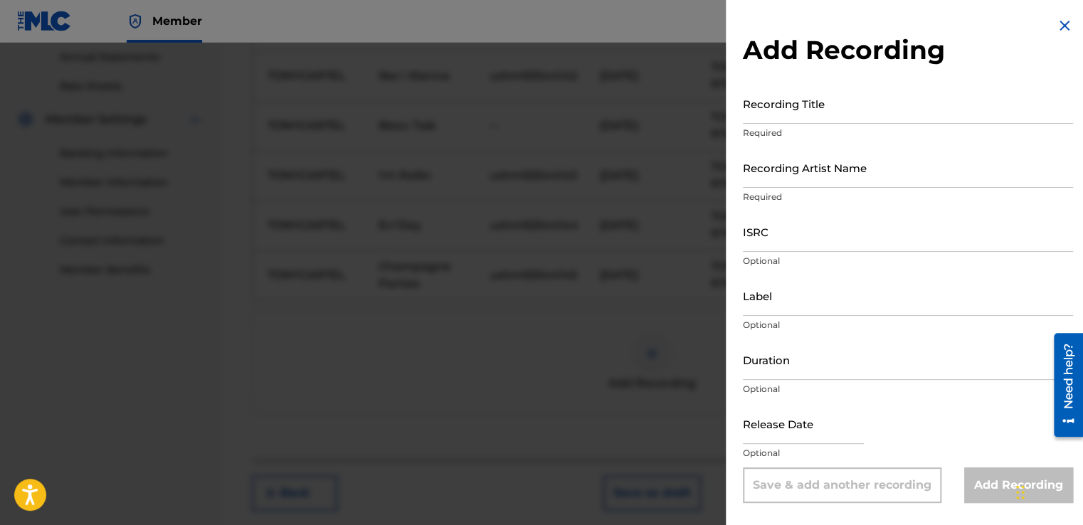
click at [788, 120] on input "Recording Title" at bounding box center [908, 103] width 330 height 41
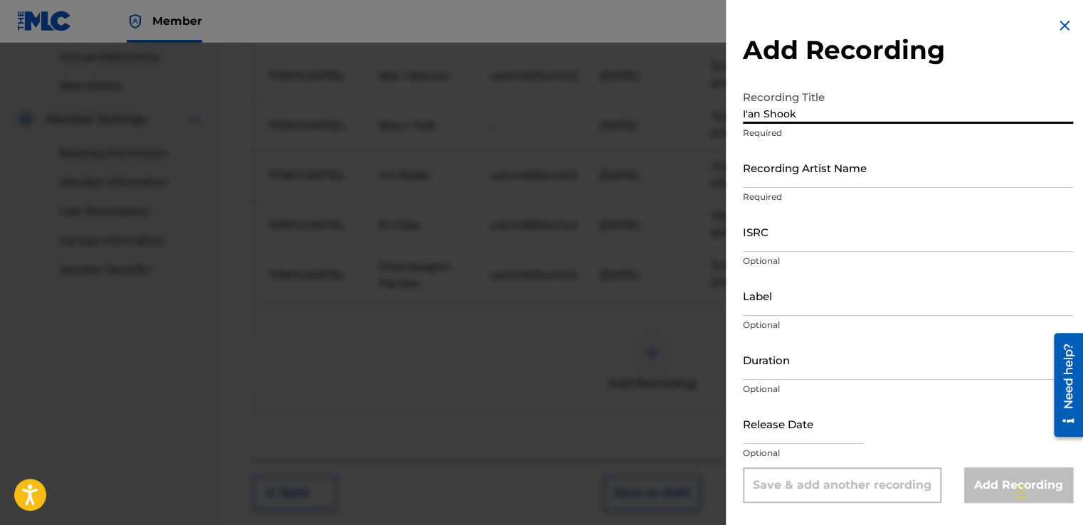
type input "I'an Shook"
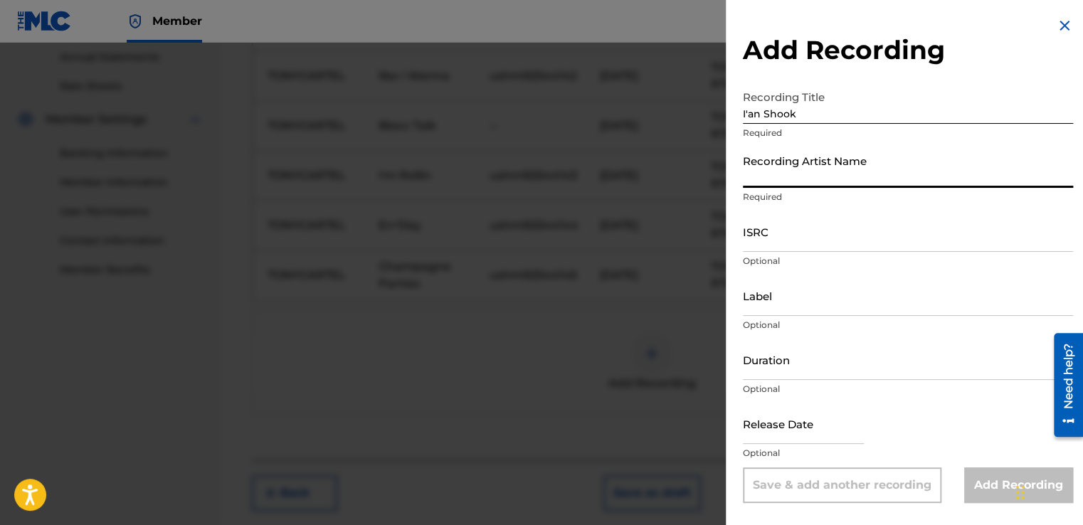
click at [763, 183] on input "Recording Artist Name" at bounding box center [908, 167] width 330 height 41
type input "TONYCARTEL"
type input "TONYCARTEL/CARTEL*LAFAMILIA"
type input "[DATE]"
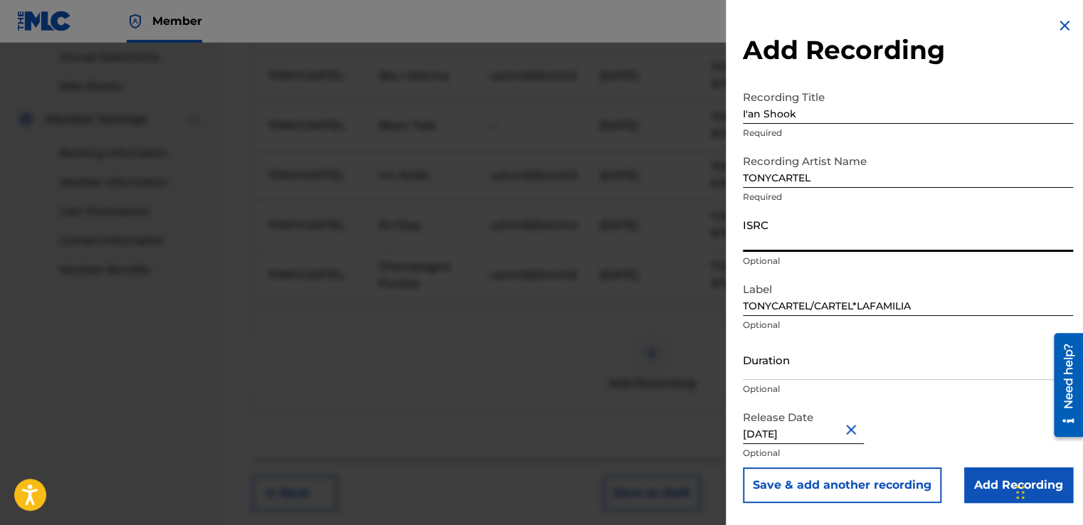
click at [833, 248] on input "ISRC" at bounding box center [908, 231] width 330 height 41
type input "ushm92544146"
click at [983, 483] on input "Add Recording" at bounding box center [1018, 485] width 109 height 36
click at [983, 460] on div "Add Recordings (Optional) Enter recording information for your work. Recording …" at bounding box center [652, 101] width 800 height 719
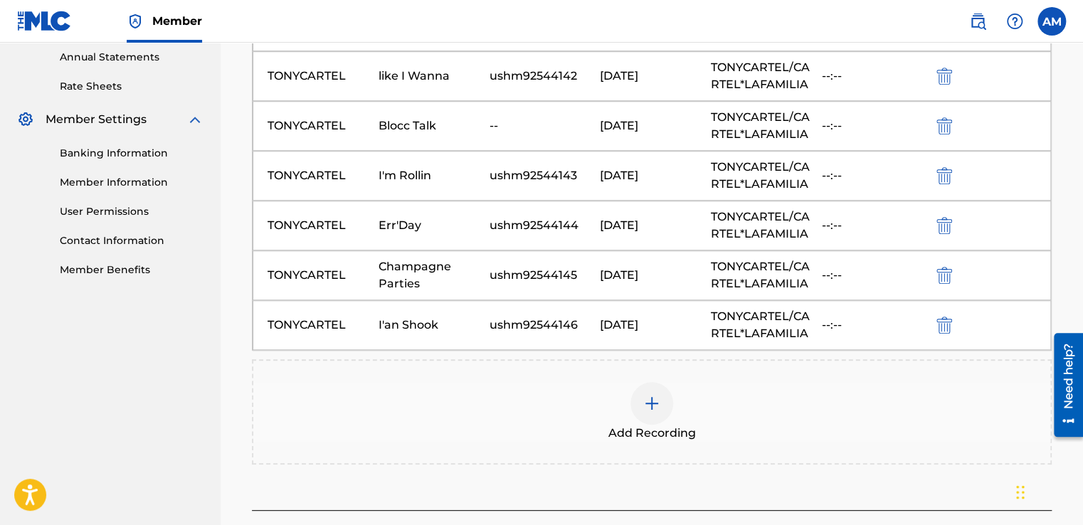
click at [667, 390] on div at bounding box center [651, 403] width 43 height 43
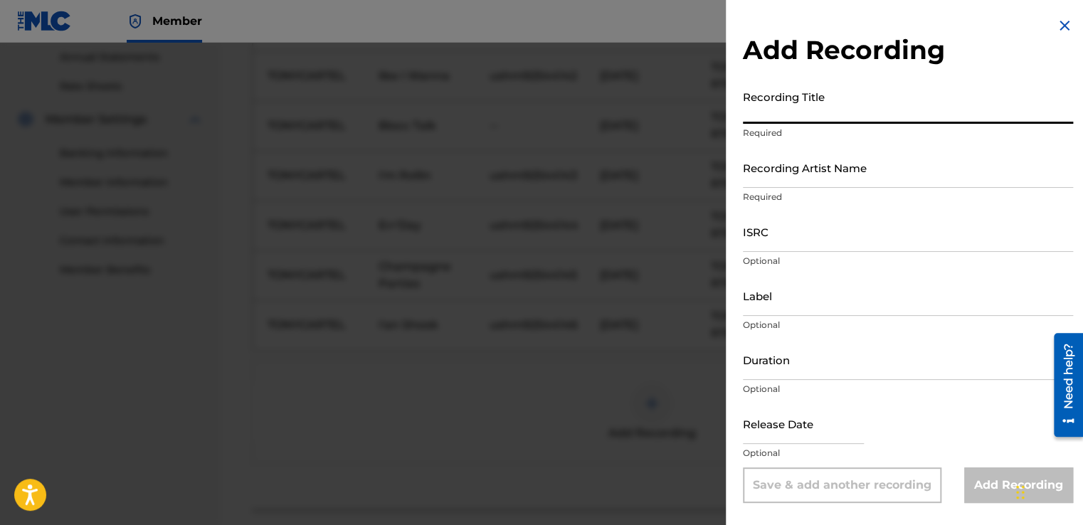
click at [797, 118] on input "Recording Title" at bounding box center [908, 103] width 330 height 41
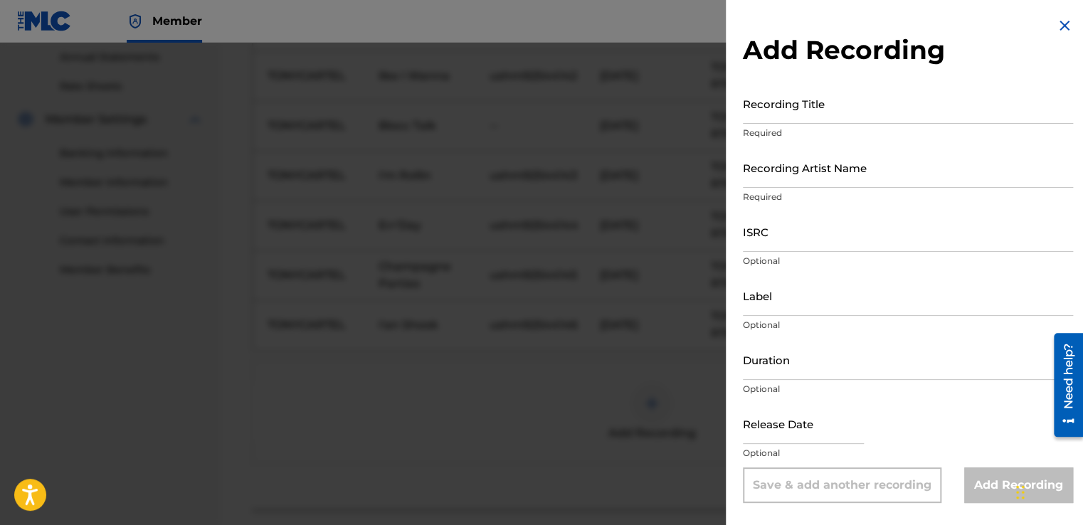
click at [522, 365] on div at bounding box center [541, 305] width 1083 height 525
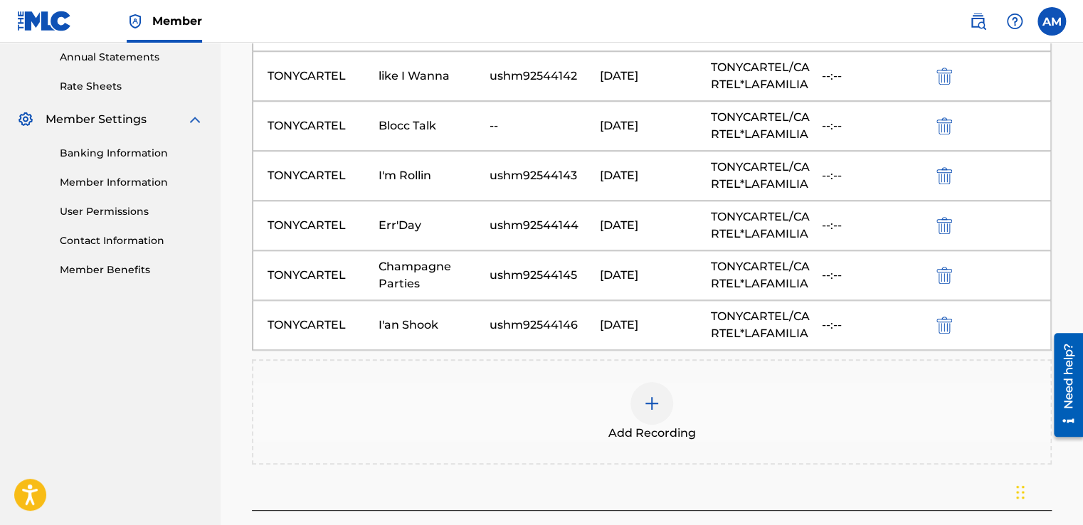
click at [652, 382] on div at bounding box center [651, 403] width 43 height 43
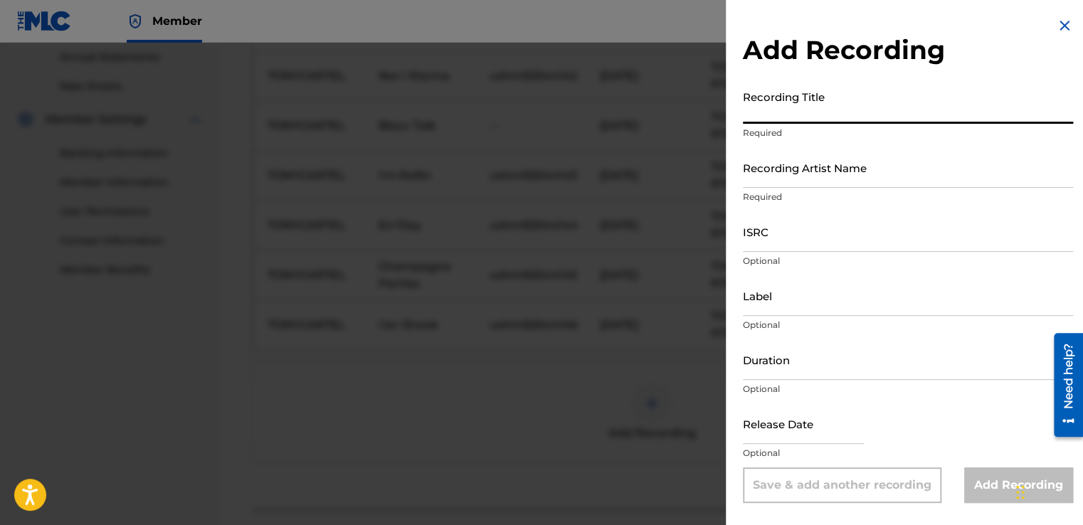
click at [768, 109] on input "Recording Title" at bounding box center [908, 103] width 330 height 41
type input "Give Me Time"
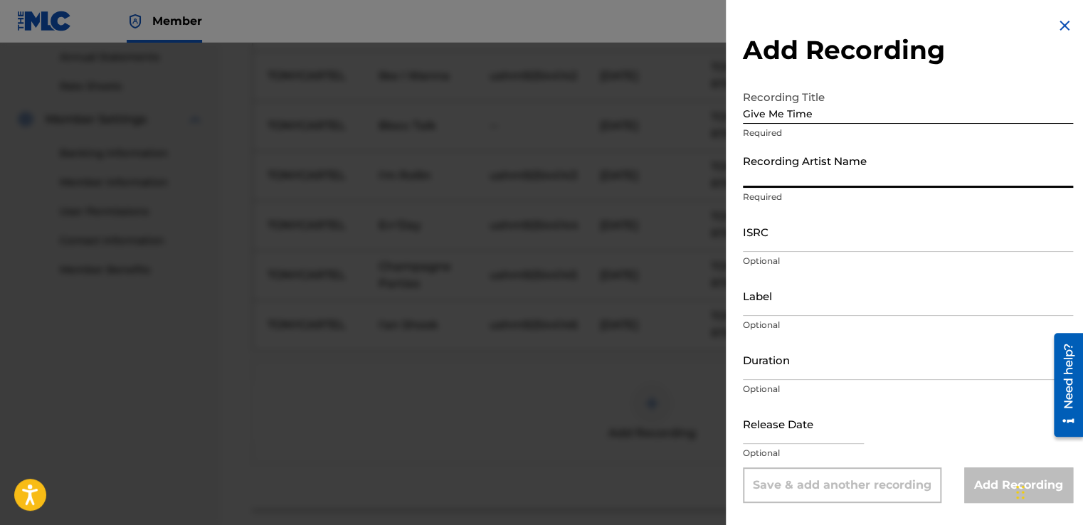
click at [763, 177] on input "Recording Artist Name" at bounding box center [908, 167] width 330 height 41
type input "TONYCARTEL"
type input "TONYCARTEL/CARTEL*LAFAMILIA"
type input "[DATE]"
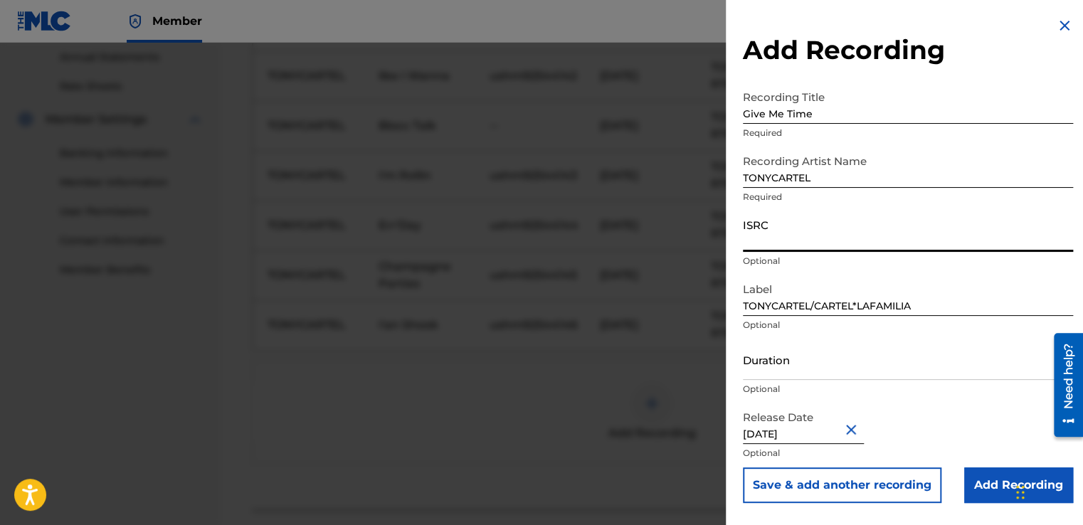
click at [788, 233] on input "ISRC" at bounding box center [908, 231] width 330 height 41
type input "ushm92544147"
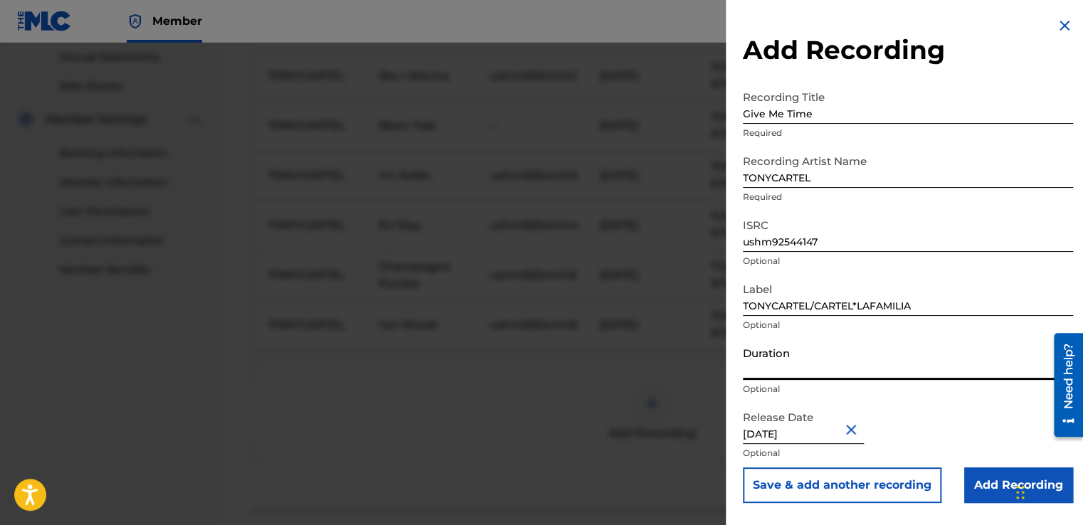
click at [869, 372] on input "Duration" at bounding box center [908, 359] width 330 height 41
type input "02:40"
click at [980, 489] on input "Add Recording" at bounding box center [1018, 485] width 109 height 36
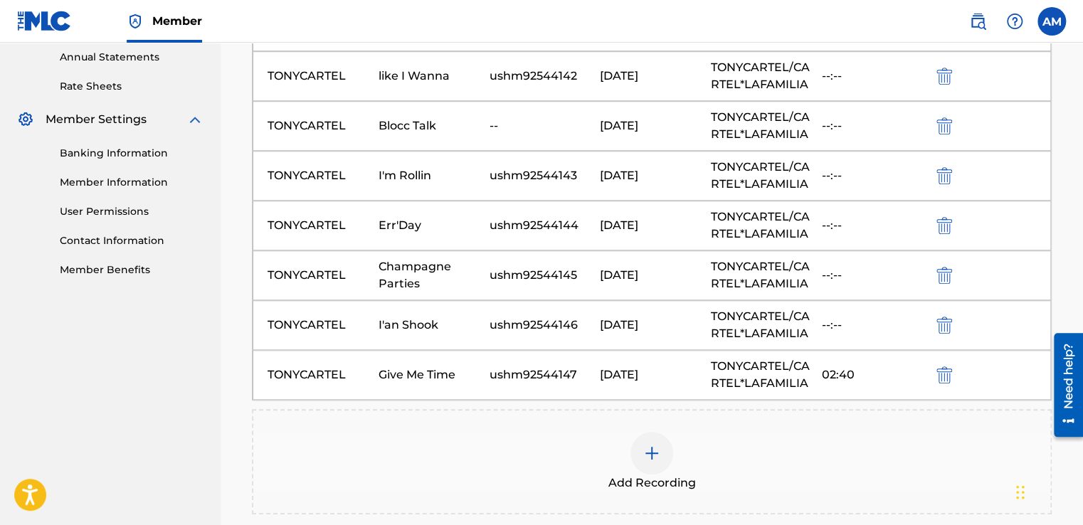
click at [652, 440] on div at bounding box center [651, 453] width 43 height 43
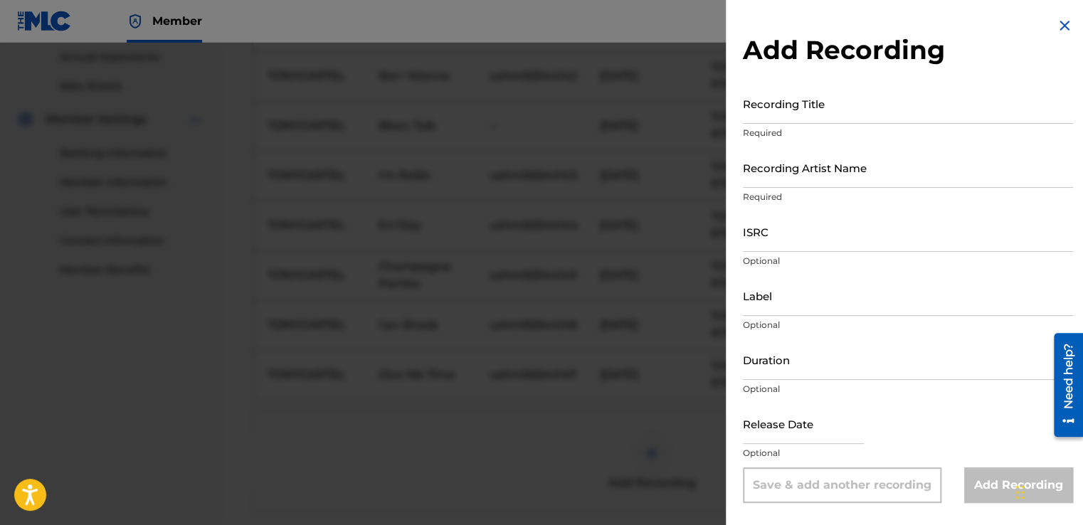
click at [363, 461] on div at bounding box center [541, 305] width 1083 height 525
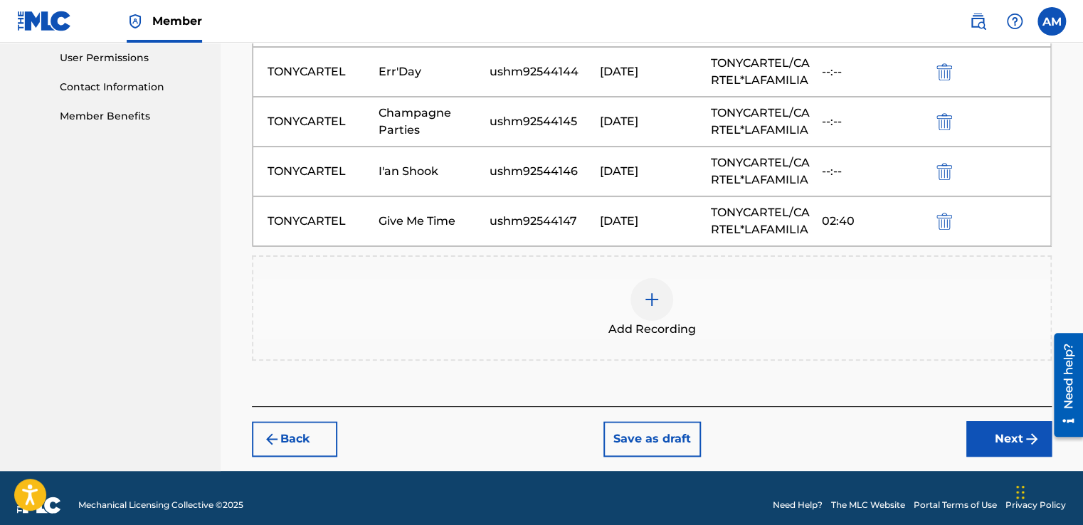
scroll to position [683, 0]
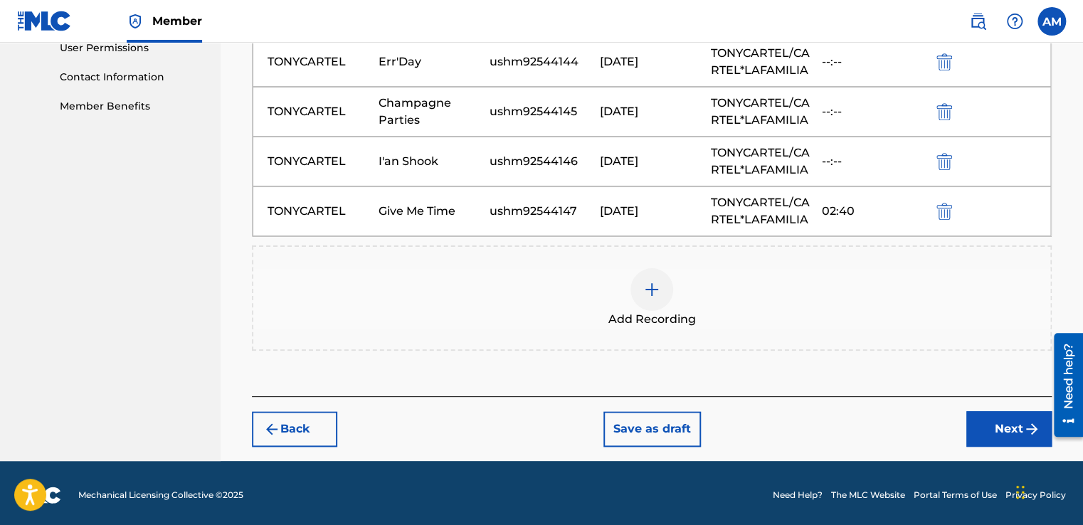
drag, startPoint x: 1083, startPoint y: 258, endPoint x: 38, endPoint y: 13, distance: 1072.8
click at [667, 423] on button "Save as draft" at bounding box center [651, 429] width 97 height 36
